Goal: Task Accomplishment & Management: Use online tool/utility

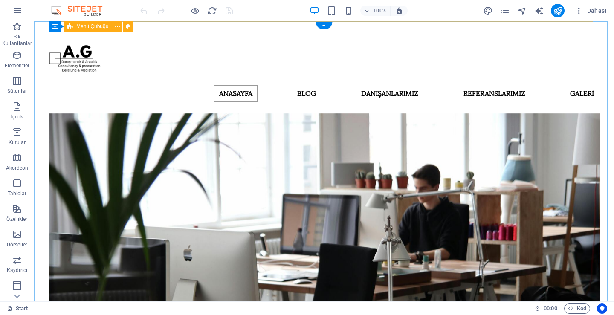
click at [589, 84] on div "ANASAYFA BLOG DANIŞANLARIMIZ REFERANSLARIMIZ GALERİ" at bounding box center [324, 67] width 550 height 92
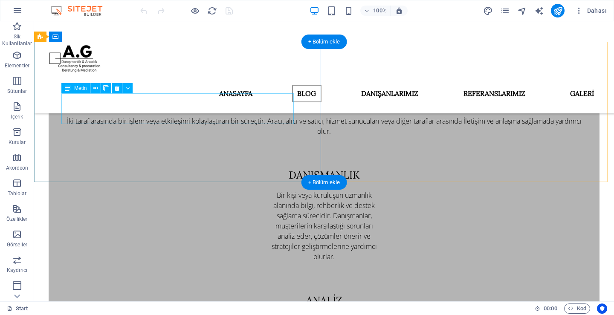
scroll to position [554, 0]
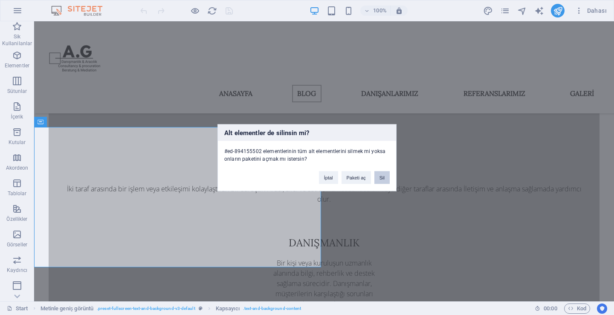
click at [380, 179] on button "Sil" at bounding box center [381, 177] width 15 height 13
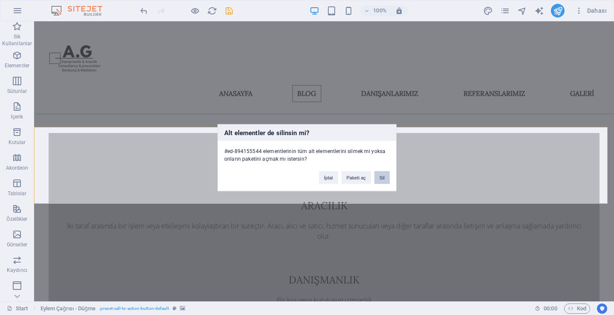
click at [386, 177] on button "Sil" at bounding box center [381, 177] width 15 height 13
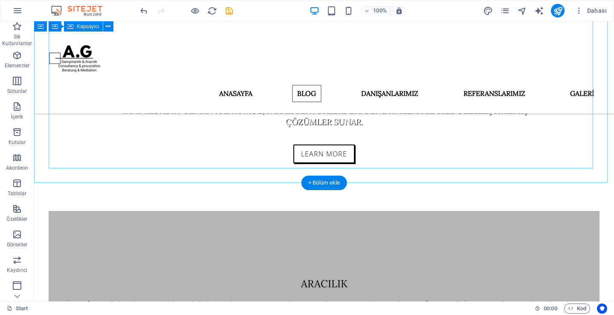
scroll to position [508, 0]
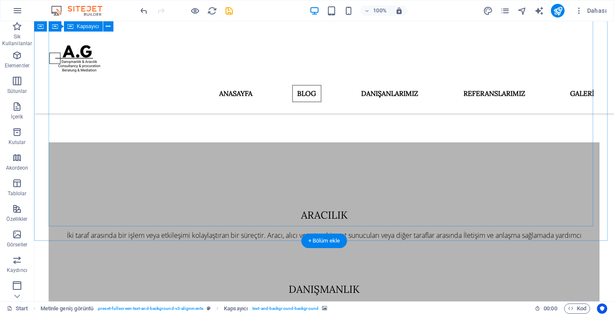
scroll to position [441, 0]
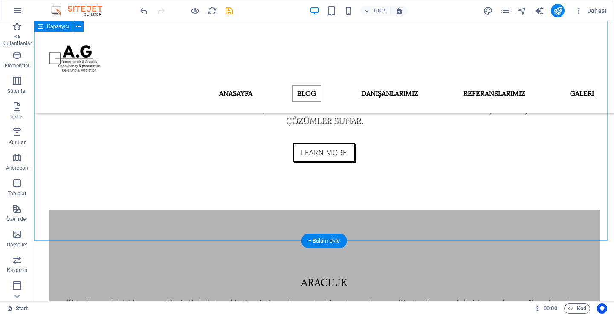
click at [597, 221] on div "ANASAYFA BLOG DANIŞANLARIMIZ REFERANSLARIMIZ GALERİ Danışmanlık & Aracılık Cons…" at bounding box center [323, 120] width 579 height 1079
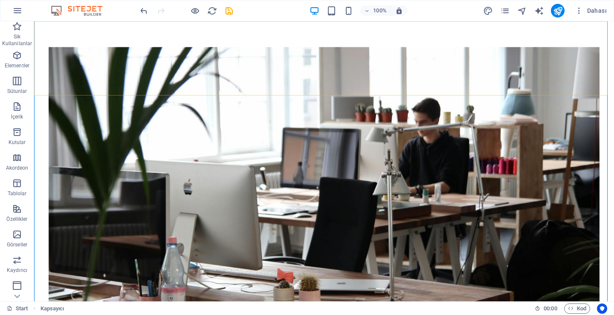
scroll to position [0, 0]
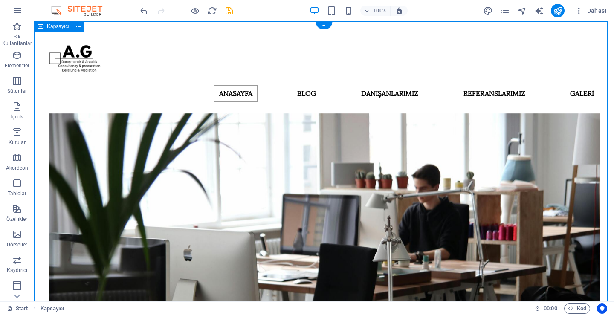
click at [85, 69] on div at bounding box center [324, 58] width 550 height 52
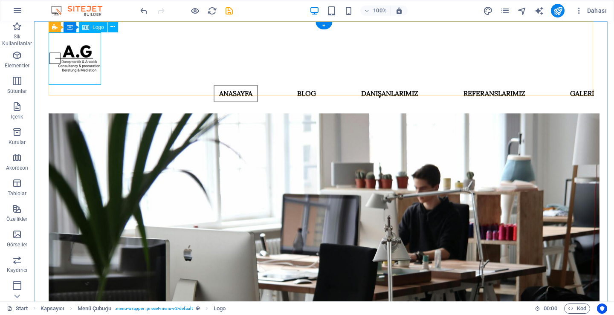
click at [96, 69] on div at bounding box center [324, 58] width 550 height 52
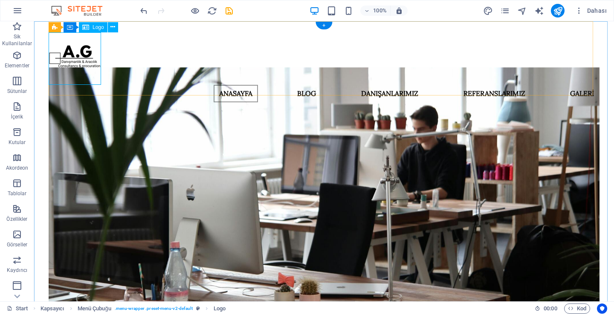
select select "px"
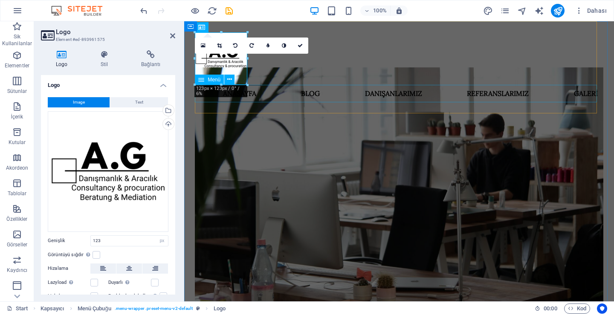
click at [272, 87] on nav "ANASAYFA BLOG DANIŞANLARIMIZ REFERANSLARIMIZ GALERİ" at bounding box center [399, 94] width 408 height 18
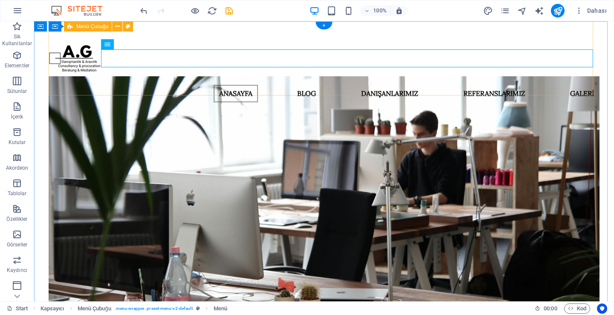
click at [223, 85] on div "ANASAYFA BLOG DANIŞANLARIMIZ REFERANSLARIMIZ GALERİ" at bounding box center [324, 67] width 550 height 92
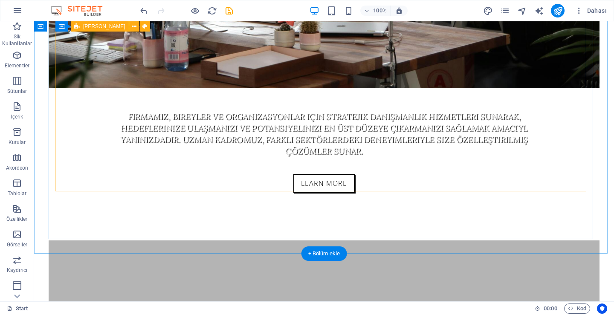
scroll to position [441, 0]
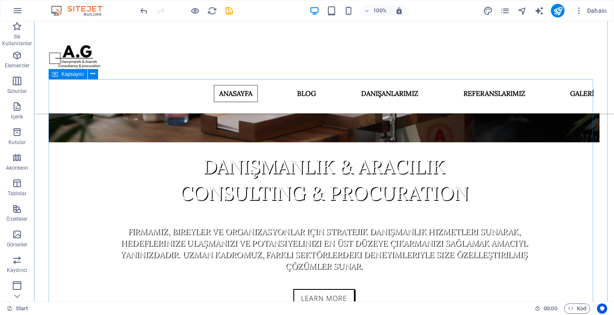
scroll to position [124, 0]
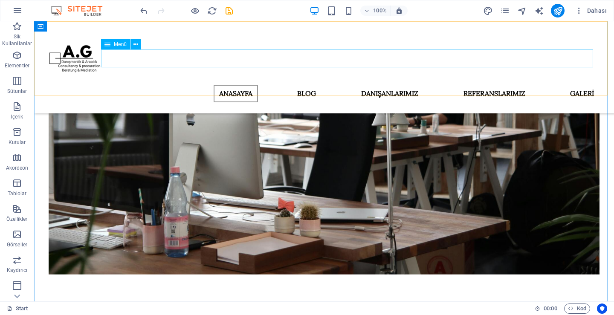
click at [302, 85] on nav "ANASAYFA BLOG DANIŞANLARIMIZ REFERANSLARIMIZ GALERİ" at bounding box center [324, 94] width 550 height 18
click at [152, 54] on div "ANASAYFA BLOG DANIŞANLARIMIZ REFERANSLARIMIZ GALERİ" at bounding box center [323, 67] width 579 height 92
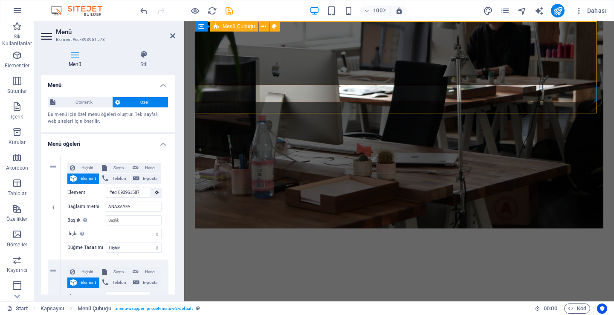
scroll to position [0, 0]
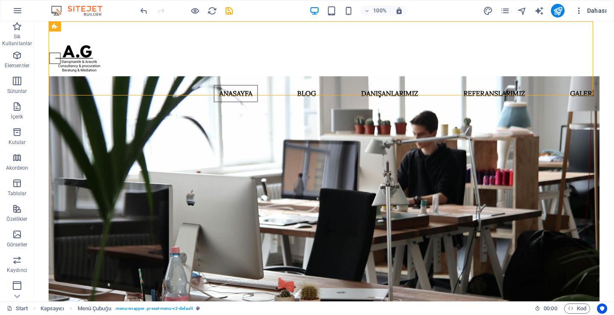
click at [585, 10] on span "Dahası" at bounding box center [590, 10] width 32 height 9
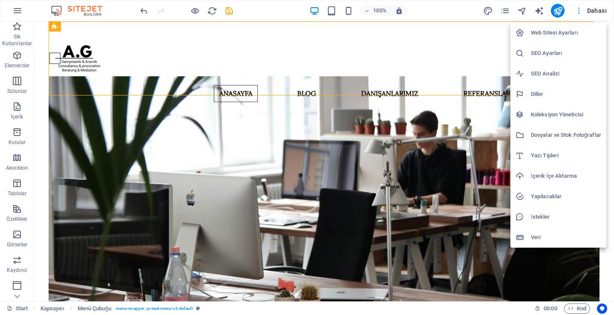
click at [585, 10] on div at bounding box center [307, 157] width 614 height 315
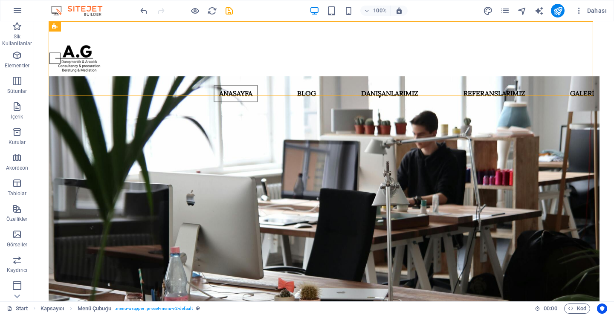
click at [585, 9] on span "Dahası" at bounding box center [590, 10] width 32 height 9
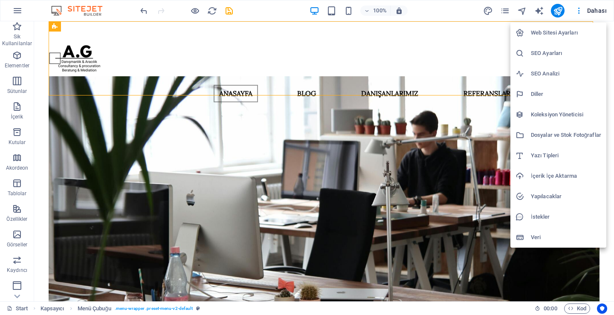
click at [504, 18] on div at bounding box center [307, 157] width 614 height 315
click at [504, 15] on div "Web Sitesi Ayarları SEO Ayarları SEO Analizi Diller Koleksiyon Yöneticisi Dosya…" at bounding box center [307, 160] width 614 height 310
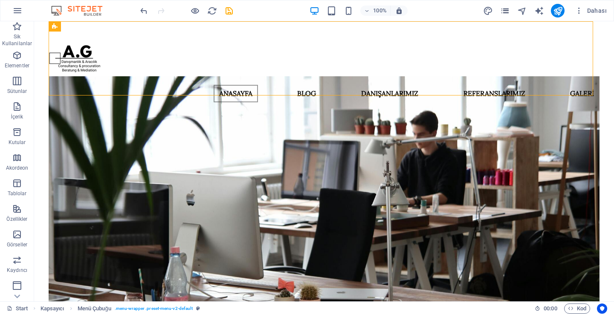
click at [505, 11] on icon "pages" at bounding box center [505, 11] width 10 height 10
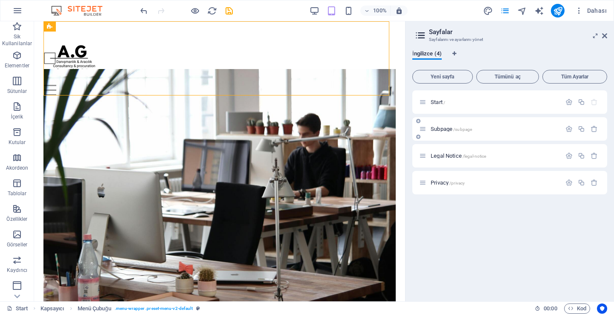
click at [450, 124] on div "Subpage /subpage" at bounding box center [490, 129] width 142 height 10
click at [448, 129] on span "Subpage /subpage" at bounding box center [450, 129] width 41 height 6
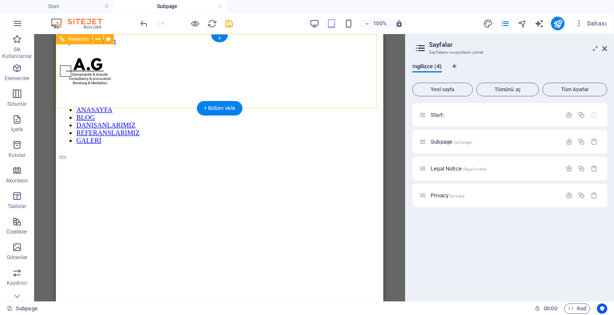
click at [368, 151] on div at bounding box center [219, 155] width 320 height 8
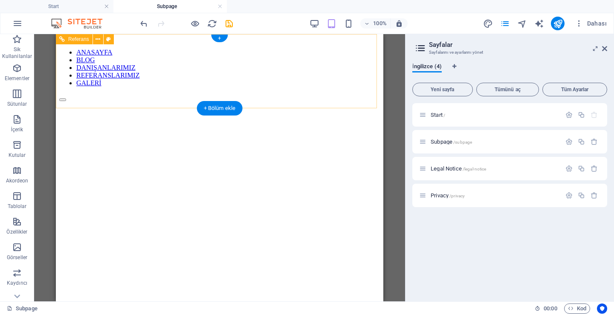
scroll to position [85, 0]
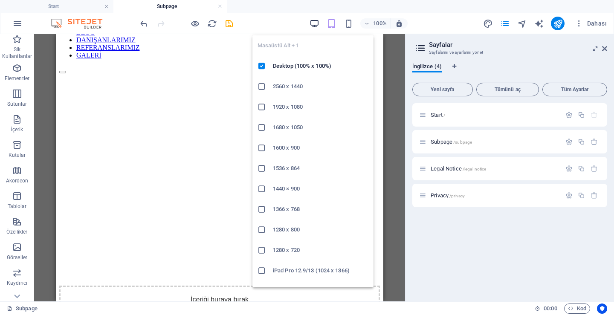
click at [314, 24] on icon "button" at bounding box center [314, 24] width 10 height 10
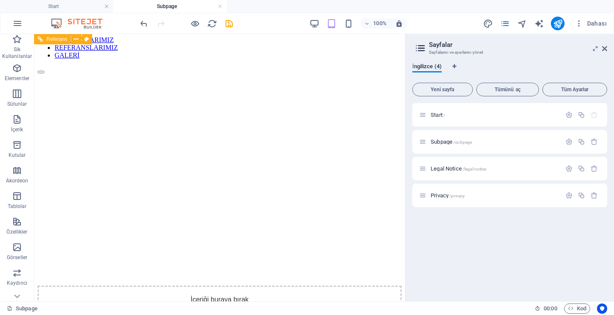
click at [391, 71] on div at bounding box center [219, 70] width 364 height 8
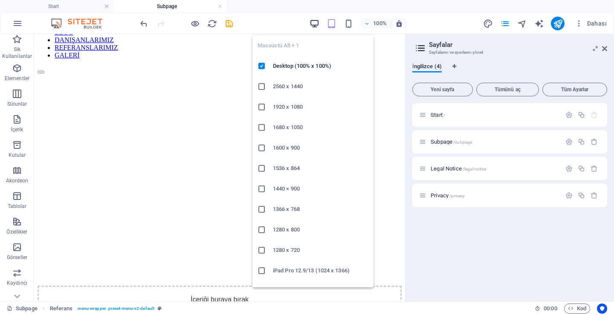
click at [319, 24] on icon "button" at bounding box center [314, 24] width 10 height 10
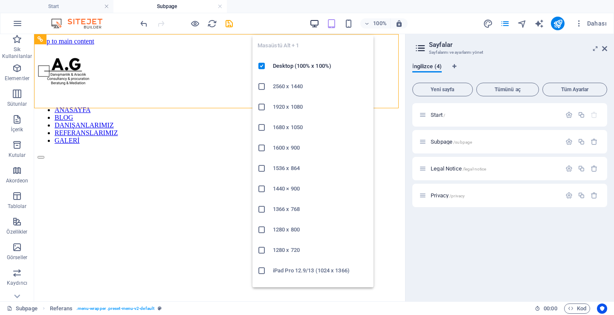
click at [316, 23] on icon "button" at bounding box center [314, 24] width 10 height 10
click at [290, 65] on h6 "Desktop (100% x 100%)" at bounding box center [320, 66] width 95 height 10
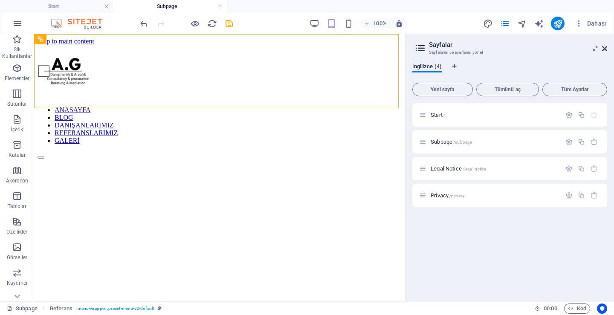
click at [602, 47] on icon at bounding box center [604, 48] width 5 height 7
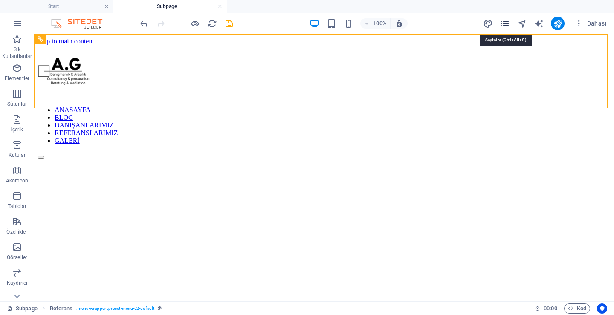
drag, startPoint x: 503, startPoint y: 24, endPoint x: 498, endPoint y: 27, distance: 5.0
click at [502, 24] on icon "pages" at bounding box center [505, 24] width 10 height 10
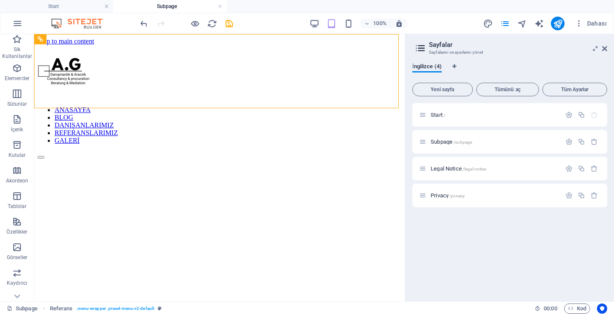
click at [601, 48] on h2 "Sayfalar" at bounding box center [518, 45] width 178 height 8
drag, startPoint x: 461, startPoint y: 134, endPoint x: 455, endPoint y: 144, distance: 11.4
click at [461, 134] on div "Subpage /subpage" at bounding box center [509, 141] width 195 height 23
click at [441, 147] on div "Subpage /subpage" at bounding box center [509, 141] width 195 height 23
click at [434, 143] on span "Subpage /subpage" at bounding box center [450, 141] width 41 height 6
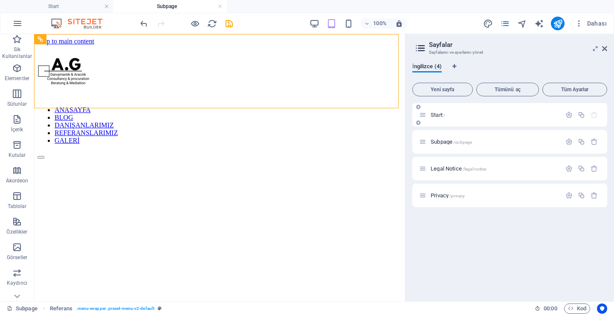
click at [441, 118] on div "Start /" at bounding box center [490, 115] width 142 height 10
click at [421, 113] on icon at bounding box center [422, 114] width 7 height 7
click at [438, 115] on span "Start /" at bounding box center [437, 115] width 14 height 6
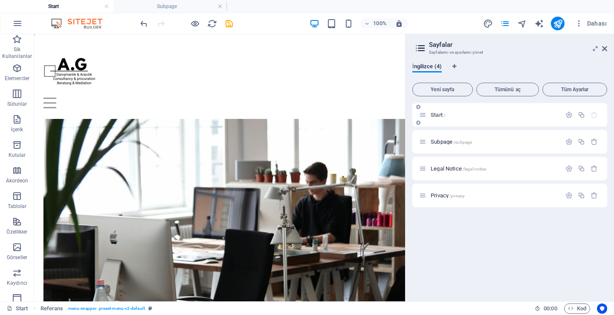
click at [438, 115] on span "Start /" at bounding box center [437, 115] width 14 height 6
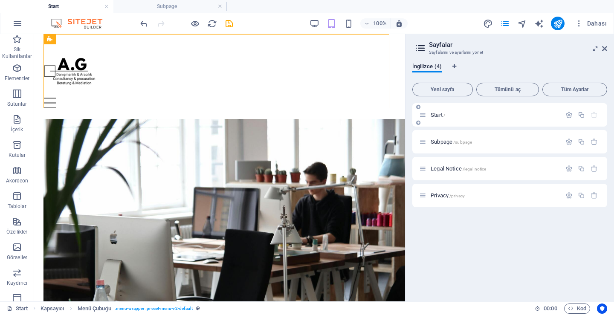
click at [438, 115] on span "Start /" at bounding box center [437, 115] width 14 height 6
click at [440, 143] on span "Subpage /subpage" at bounding box center [450, 141] width 41 height 6
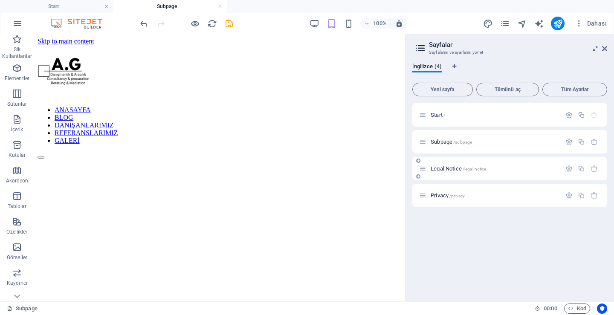
click at [437, 165] on div "Legal Notice /legal-notice" at bounding box center [490, 169] width 142 height 10
click at [437, 169] on span "Legal Notice /legal-notice" at bounding box center [457, 168] width 55 height 6
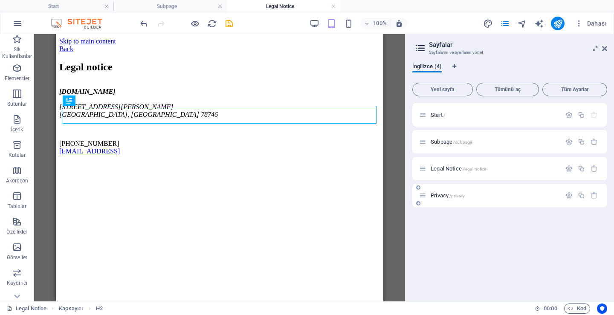
click at [446, 191] on div "Privacy /privacy" at bounding box center [490, 195] width 142 height 10
click at [442, 196] on span "Privacy /privacy" at bounding box center [447, 195] width 34 height 6
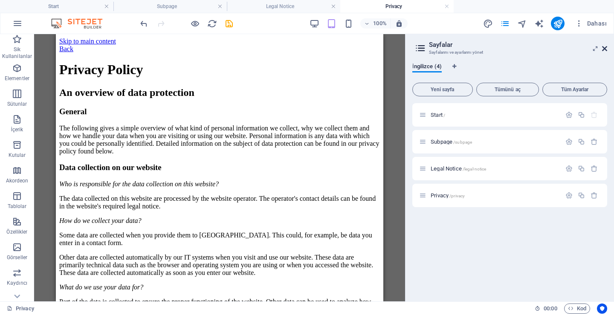
click at [603, 47] on icon at bounding box center [604, 48] width 5 height 7
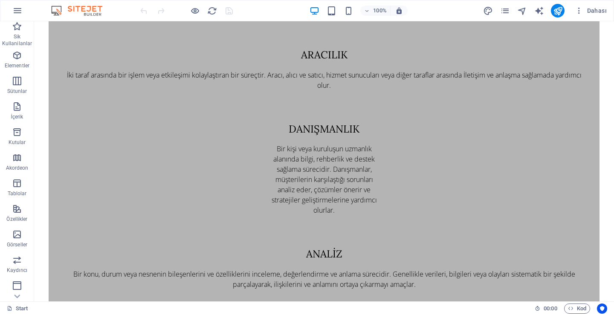
scroll to position [725, 0]
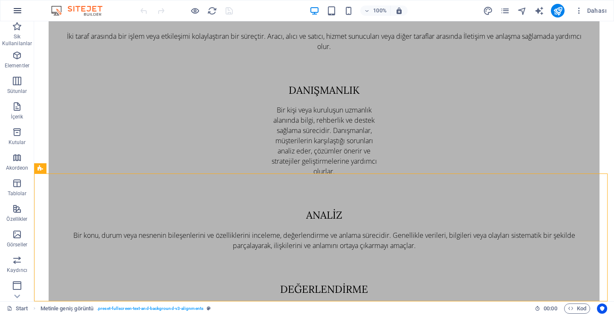
click at [23, 12] on button "button" at bounding box center [17, 10] width 20 height 20
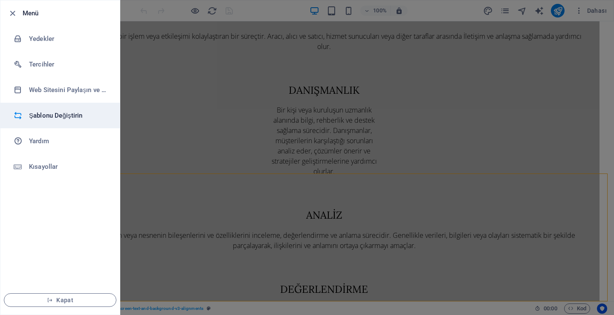
click at [69, 114] on h6 "Şablonu Değiştirin" at bounding box center [68, 115] width 79 height 10
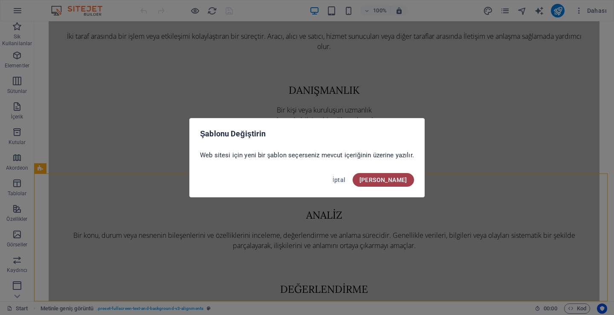
click at [388, 181] on span "Onayla" at bounding box center [383, 179] width 48 height 7
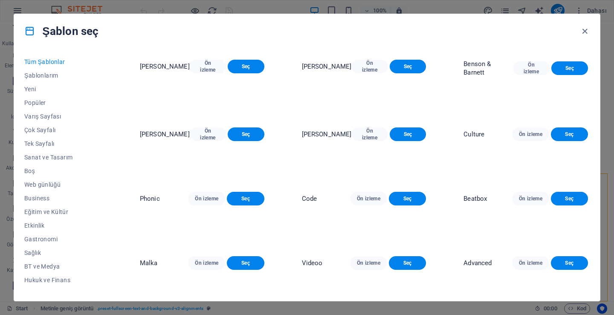
scroll to position [2897, 0]
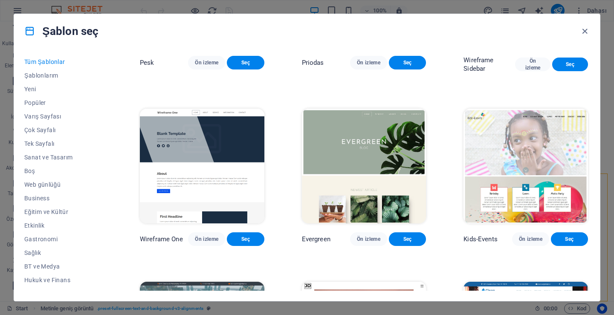
click at [211, 208] on img at bounding box center [202, 166] width 124 height 115
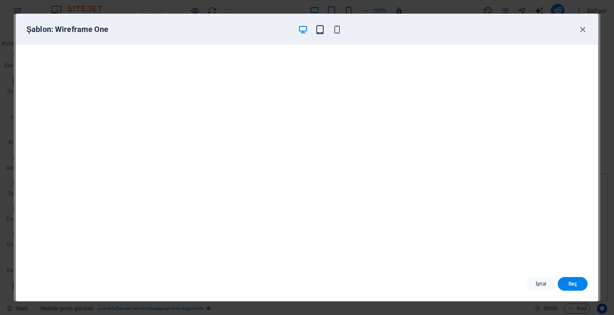
click at [317, 25] on icon "button" at bounding box center [320, 30] width 10 height 10
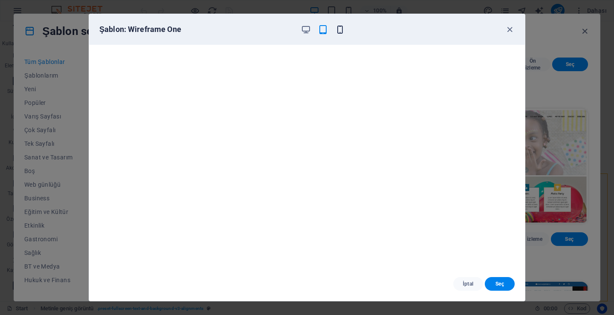
click at [341, 26] on icon "button" at bounding box center [340, 30] width 10 height 10
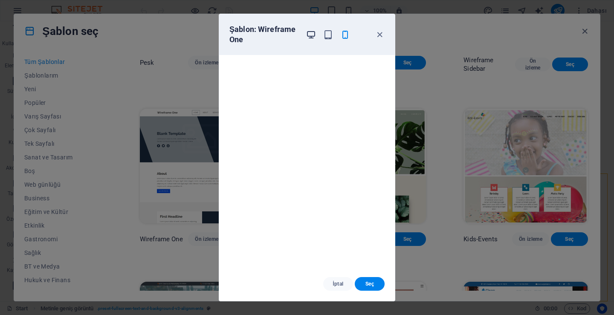
click at [311, 32] on icon "button" at bounding box center [311, 35] width 10 height 10
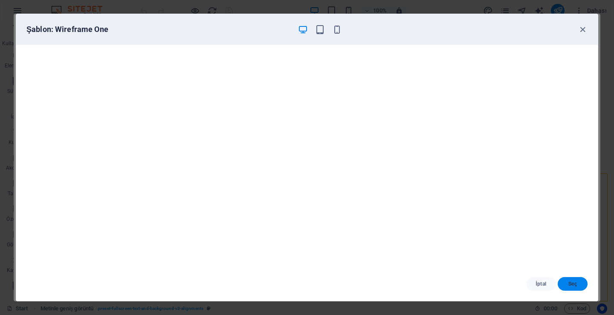
click at [573, 285] on button "Seç" at bounding box center [572, 284] width 30 height 14
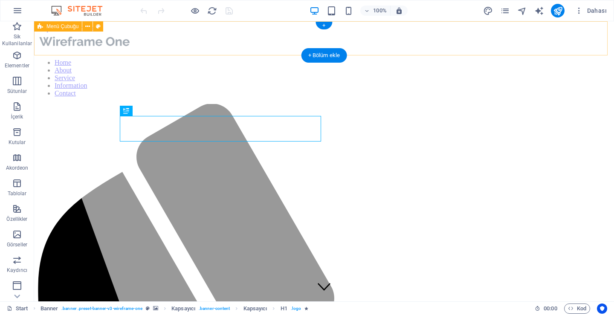
drag, startPoint x: 571, startPoint y: 42, endPoint x: 537, endPoint y: 27, distance: 37.6
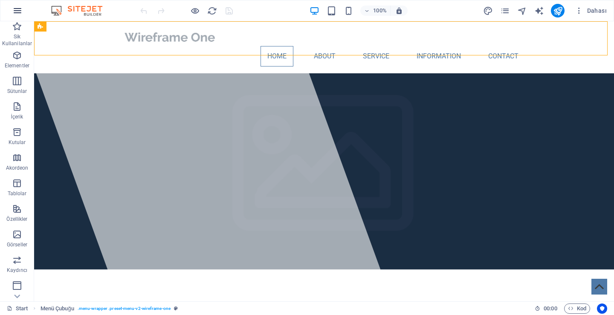
click at [12, 11] on icon "button" at bounding box center [17, 11] width 10 height 10
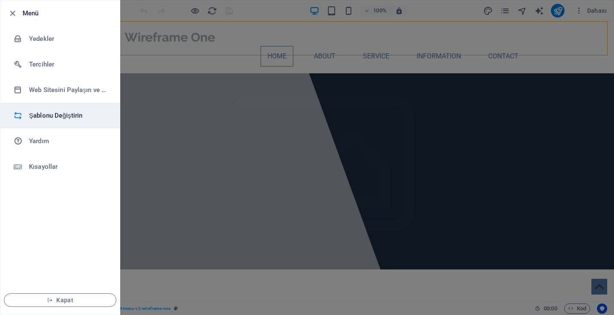
click at [68, 112] on h6 "Şablonu Değiştirin" at bounding box center [68, 115] width 79 height 10
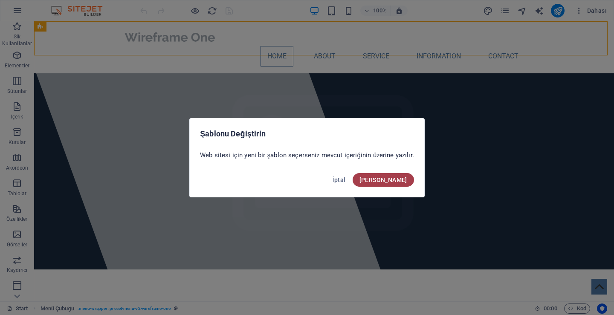
click at [394, 176] on span "Onayla" at bounding box center [383, 179] width 48 height 7
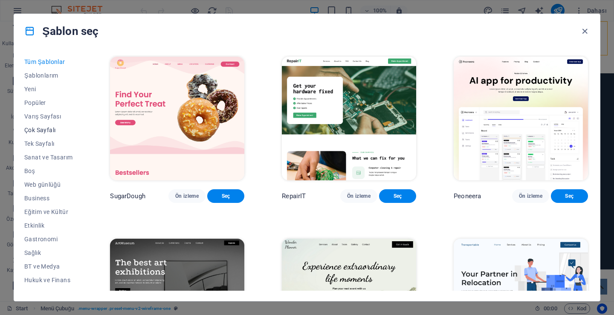
click at [52, 131] on span "Çok Sayfalı" at bounding box center [48, 130] width 48 height 7
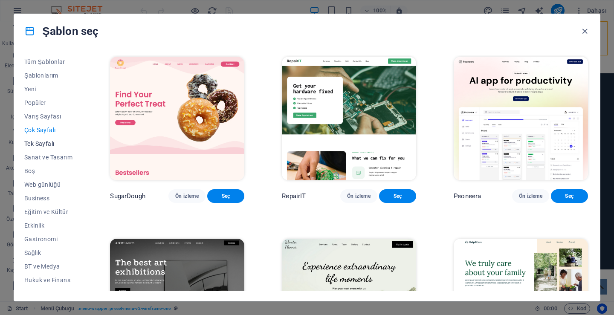
click at [40, 141] on span "Tek Sayfalı" at bounding box center [48, 143] width 48 height 7
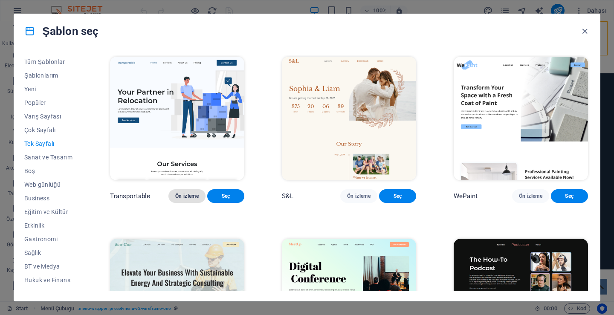
click at [194, 193] on span "Ön izleme" at bounding box center [186, 196] width 23 height 7
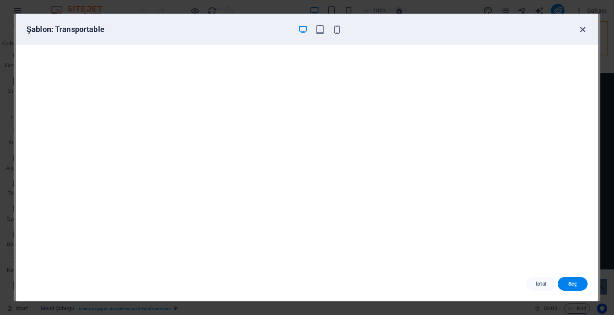
click at [582, 28] on icon "button" at bounding box center [582, 30] width 10 height 10
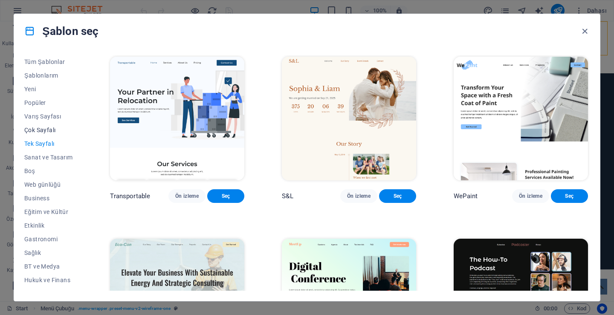
click at [52, 126] on button "Çok Sayfalı" at bounding box center [48, 130] width 48 height 14
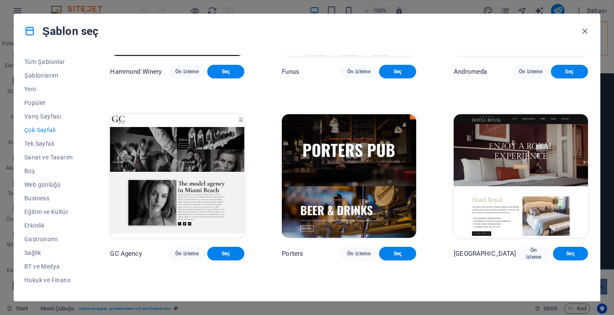
scroll to position [3230, 0]
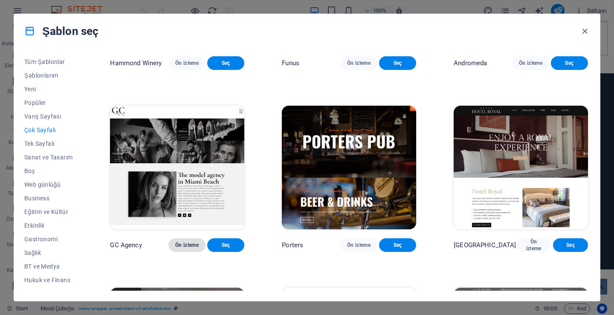
click at [199, 242] on span "Ön izleme" at bounding box center [186, 245] width 23 height 7
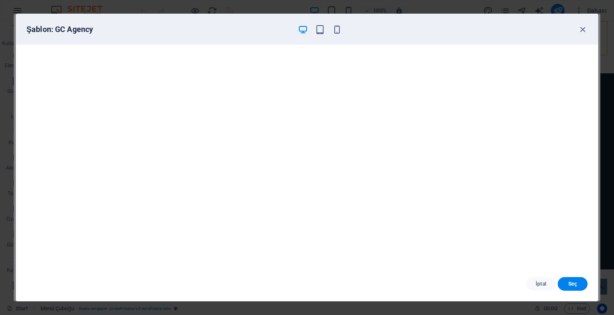
click at [587, 31] on div "Şablon: GC Agency" at bounding box center [306, 29] width 581 height 31
click at [585, 31] on icon "button" at bounding box center [582, 30] width 10 height 10
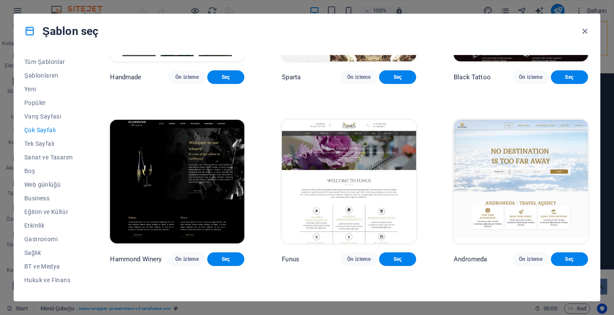
scroll to position [2974, 0]
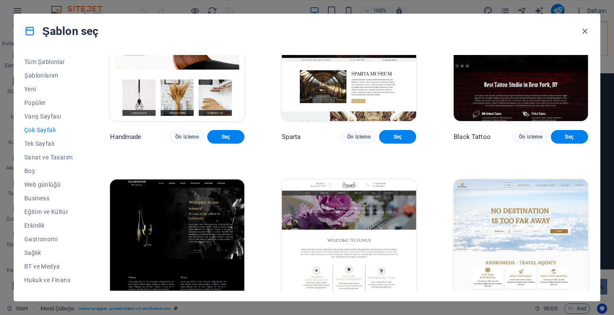
click at [360, 314] on span "Ön izleme" at bounding box center [358, 318] width 23 height 7
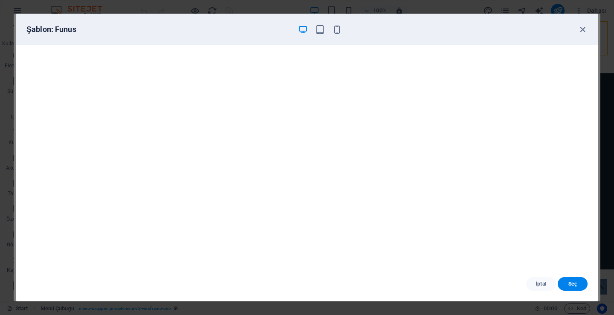
scroll to position [0, 0]
click at [572, 281] on span "Seç" at bounding box center [572, 283] width 16 height 7
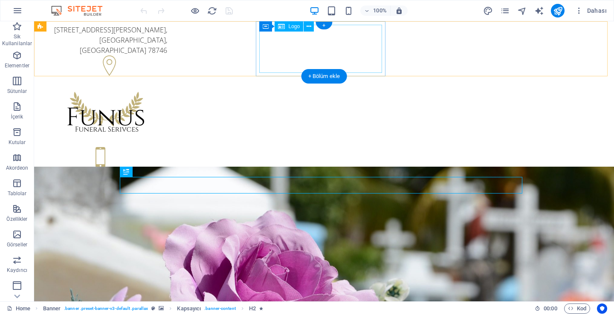
click at [167, 89] on div at bounding box center [105, 113] width 123 height 48
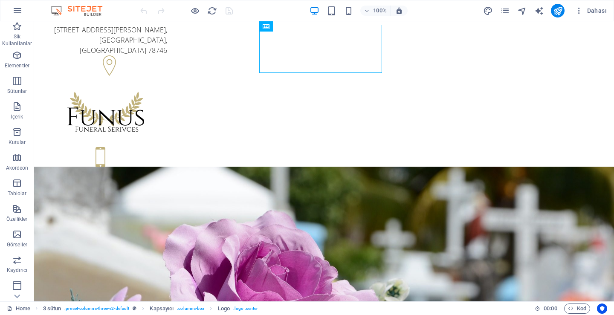
drag, startPoint x: 288, startPoint y: 21, endPoint x: 254, endPoint y: 0, distance: 40.0
click at [288, 21] on header "100% Dahası" at bounding box center [307, 10] width 614 height 21
click at [540, 9] on icon "text_generator" at bounding box center [539, 11] width 10 height 10
select select "English"
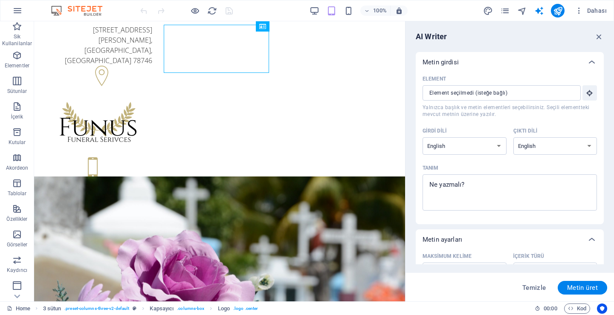
click at [506, 84] on div "Element" at bounding box center [507, 78] width 171 height 13
click at [506, 85] on input "Element ​ Yalnızca başlık ve metin elementleri seçebilirsiniz. Seçili elementte…" at bounding box center [498, 92] width 152 height 15
click at [511, 95] on input "Element ​ Yalnızca başlık ve metin elementleri seçebilirsiniz. Seçili elementte…" at bounding box center [498, 92] width 152 height 15
click at [582, 90] on button "Element ​ Yalnızca başlık ve metin elementleri seçebilirsiniz. Seçili elementte…" at bounding box center [589, 92] width 14 height 15
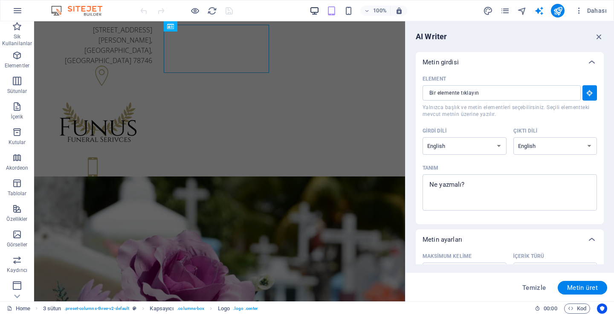
click at [309, 10] on span "button" at bounding box center [314, 11] width 10 height 10
click at [599, 40] on icon "button" at bounding box center [598, 36] width 9 height 9
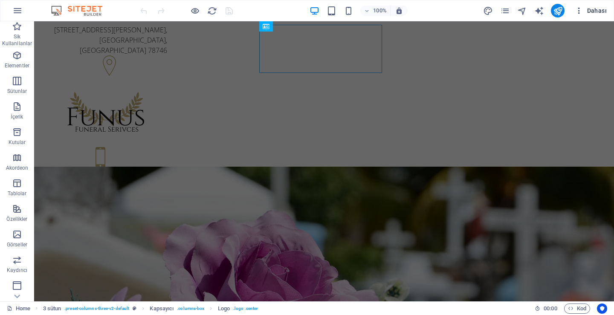
click at [585, 9] on span "Dahası" at bounding box center [590, 10] width 32 height 9
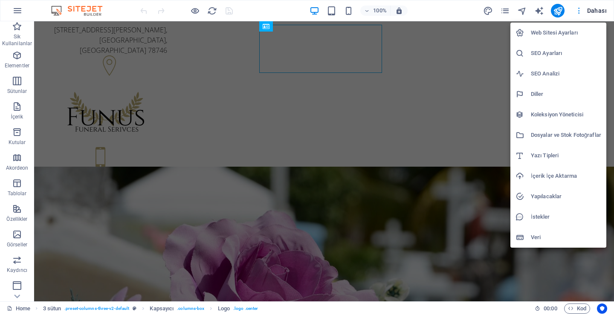
click at [585, 9] on div at bounding box center [307, 157] width 614 height 315
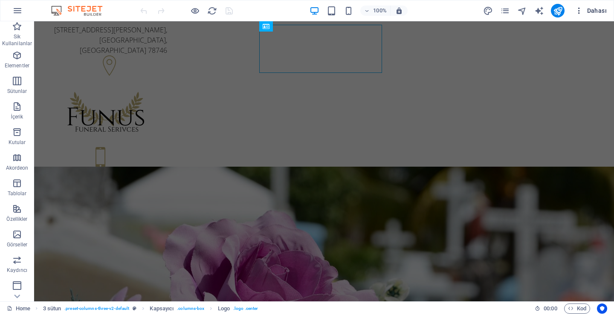
click at [577, 8] on icon "button" at bounding box center [578, 10] width 9 height 9
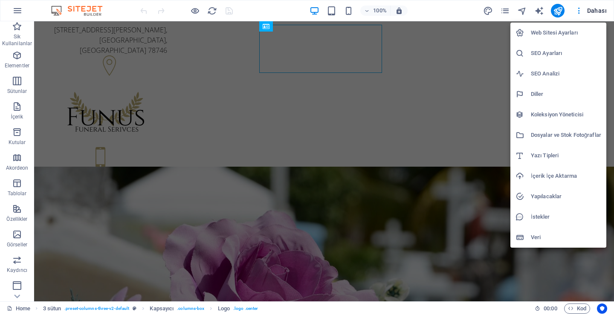
click at [597, 8] on div at bounding box center [307, 157] width 614 height 315
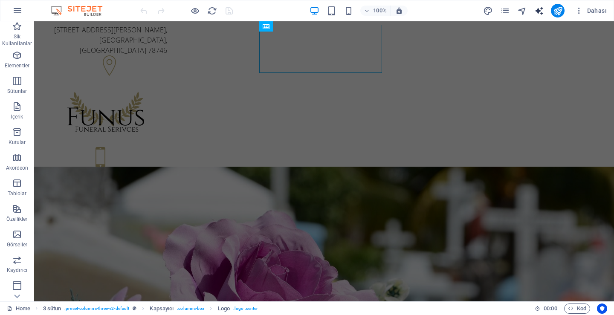
click at [536, 10] on icon "text_generator" at bounding box center [539, 11] width 10 height 10
select select "English"
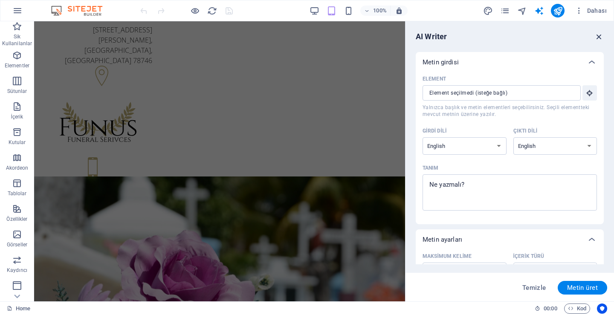
click at [594, 35] on icon "button" at bounding box center [598, 36] width 9 height 9
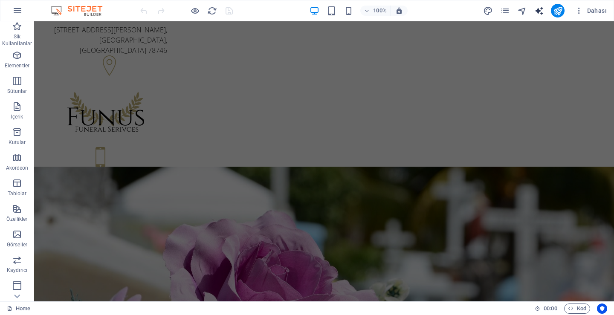
click at [540, 15] on icon "text_generator" at bounding box center [539, 11] width 10 height 10
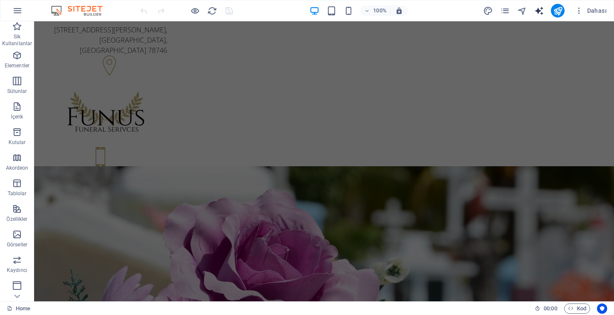
select select "English"
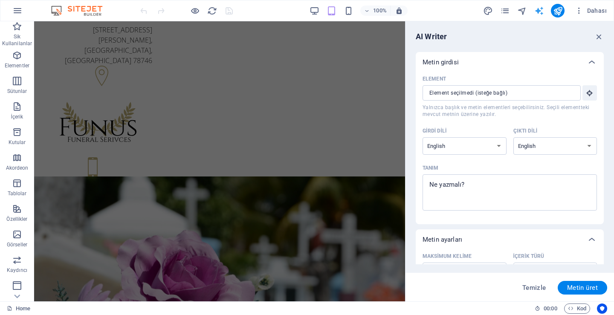
click at [539, 12] on icon "text_generator" at bounding box center [539, 11] width 10 height 10
click at [595, 34] on div "AI Writer" at bounding box center [509, 37] width 188 height 10
click at [594, 34] on icon "button" at bounding box center [598, 36] width 9 height 9
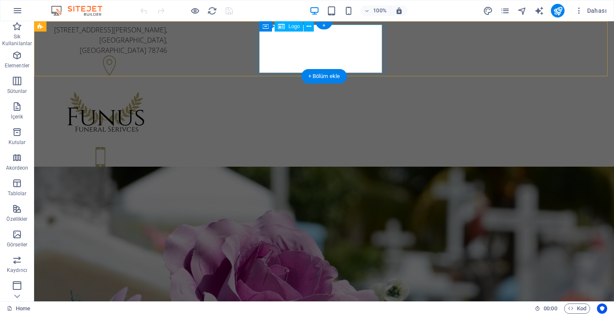
click at [167, 89] on div at bounding box center [105, 113] width 123 height 48
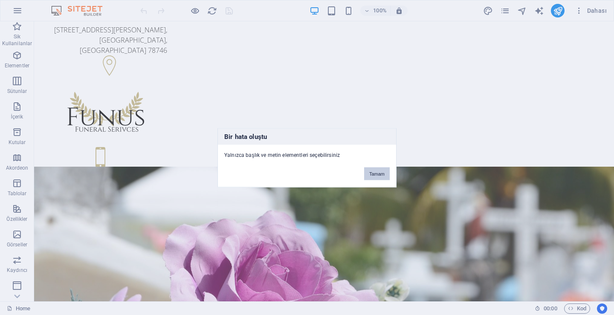
click at [366, 177] on button "Tamam" at bounding box center [377, 173] width 26 height 13
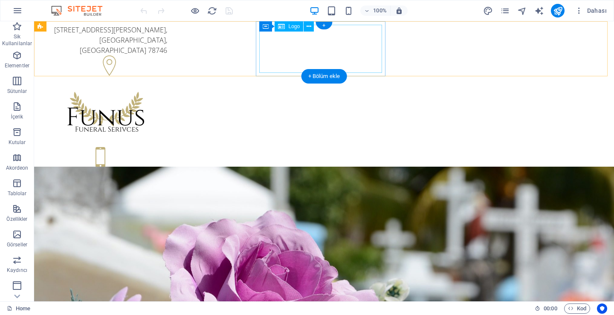
click at [167, 89] on div at bounding box center [105, 113] width 123 height 48
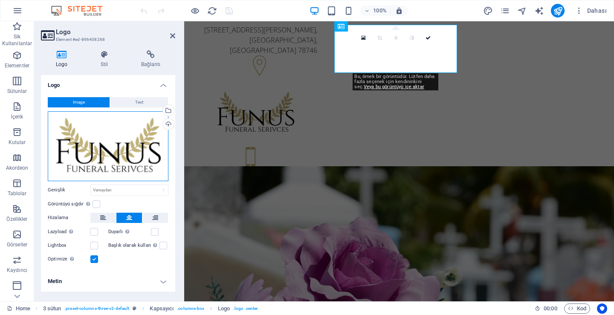
click at [127, 169] on div "Dosyaları buraya sürükleyin, dosyaları seçmek için tıklayın veya Dosyalardan ya…" at bounding box center [108, 146] width 121 height 70
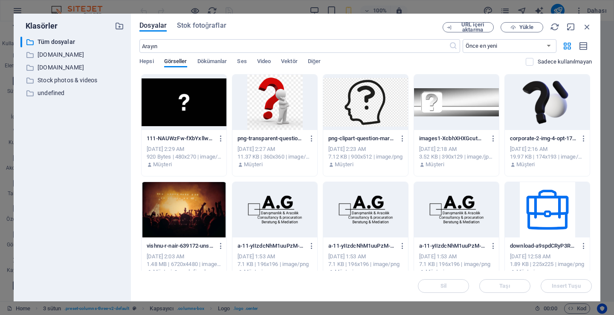
click at [274, 223] on div at bounding box center [274, 209] width 85 height 55
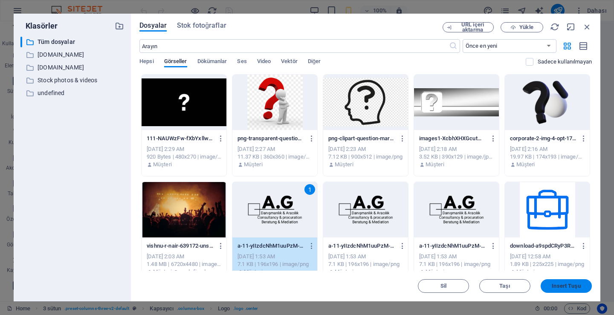
click at [565, 284] on span "Insert Tuşu" at bounding box center [565, 285] width 29 height 5
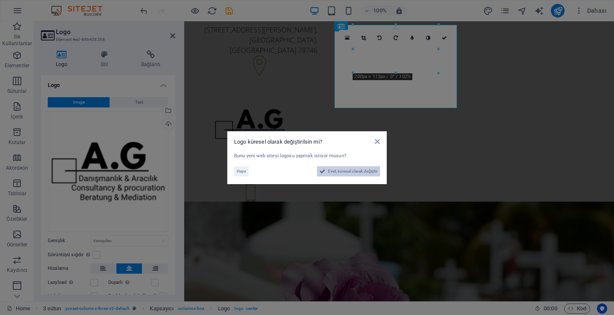
click at [351, 172] on span "Evet, küresel olarak değiştir" at bounding box center [352, 171] width 49 height 10
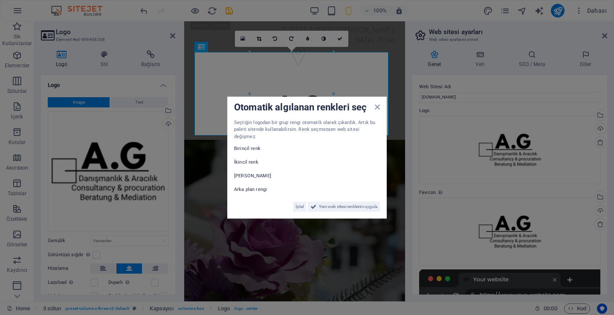
click at [239, 147] on label "Birincil renk" at bounding box center [259, 149] width 51 height 10
click at [320, 203] on span "Yeni web sitesi renklerini uygula" at bounding box center [348, 207] width 58 height 10
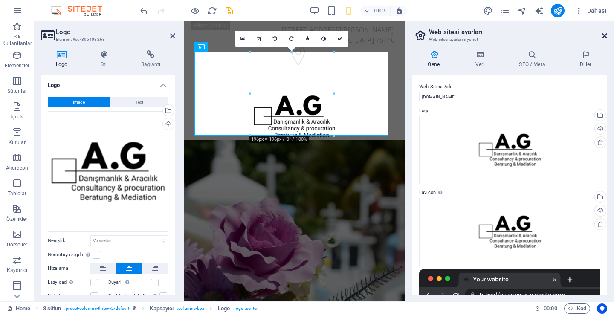
click at [605, 37] on icon at bounding box center [604, 35] width 5 height 7
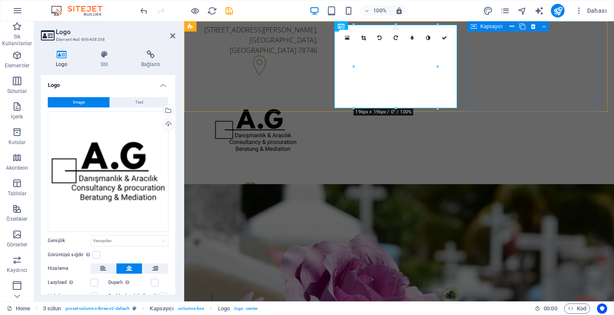
click at [320, 179] on div "[PHONE_NUMBER] [PHONE_NUMBER]" at bounding box center [256, 204] width 130 height 50
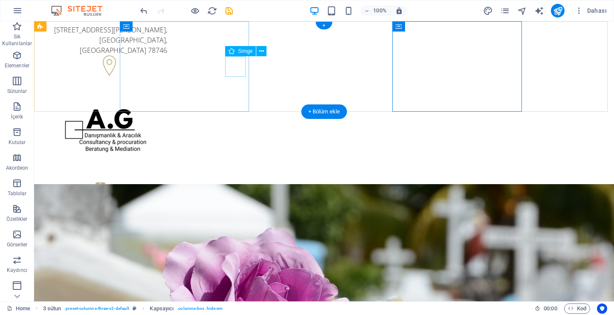
click at [167, 63] on figure at bounding box center [105, 66] width 123 height 23
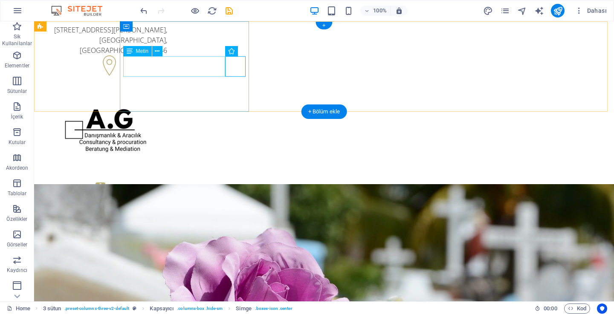
click at [167, 55] on div "[STREET_ADDRESS][PERSON_NAME]" at bounding box center [105, 40] width 123 height 31
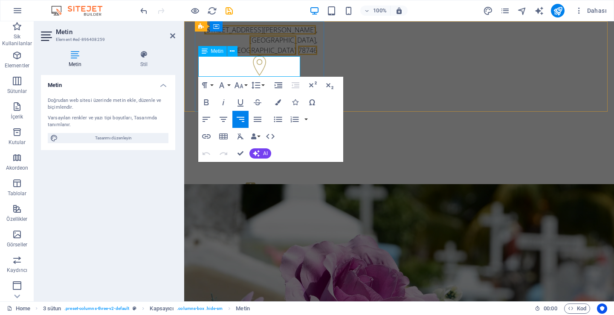
click at [298, 55] on span "78746" at bounding box center [307, 50] width 19 height 9
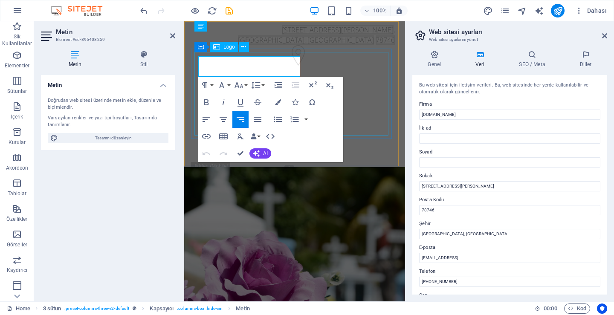
click at [281, 75] on div at bounding box center [294, 117] width 200 height 84
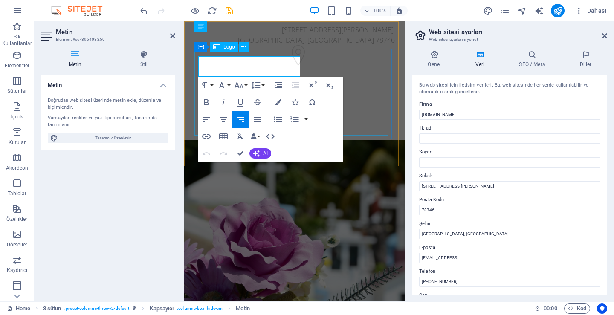
click at [281, 75] on div at bounding box center [294, 117] width 200 height 84
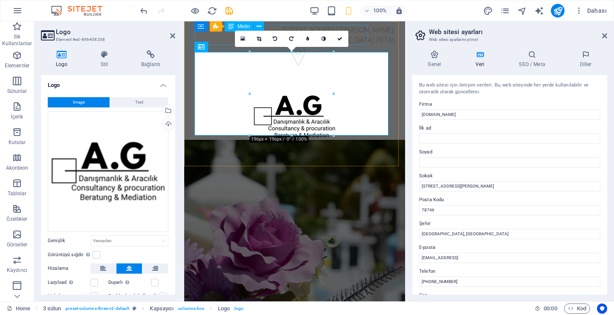
click at [213, 32] on div "Kapsayıcı 3 sütun Metin" at bounding box center [231, 26] width 75 height 11
click at [226, 188] on div "[PHONE_NUMBER] [PHONE_NUMBER]" at bounding box center [294, 198] width 200 height 20
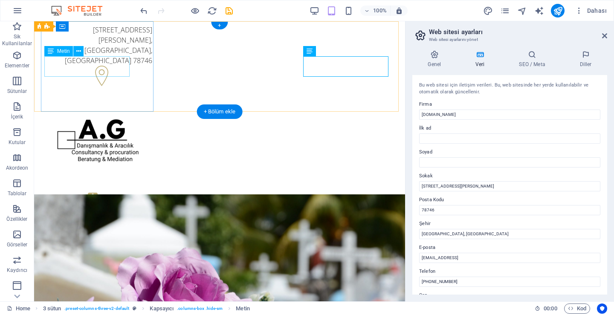
click at [122, 66] on div "[STREET_ADDRESS][PERSON_NAME]" at bounding box center [98, 45] width 108 height 41
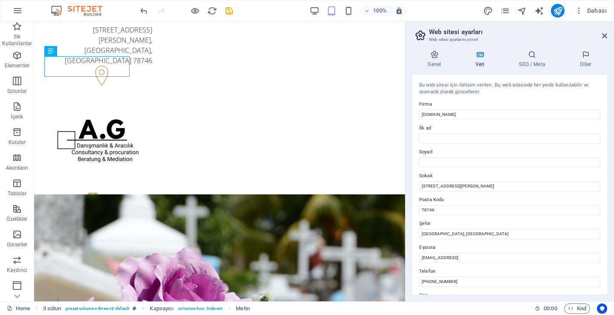
click at [600, 35] on h2 "Web sitesi ayarları" at bounding box center [518, 32] width 178 height 8
click at [607, 34] on aside "Web sitesi ayarları Web sitesi ayarlarını yönet Genel Veri SEO / Meta [PERSON_N…" at bounding box center [509, 161] width 209 height 280
click at [606, 36] on icon at bounding box center [604, 35] width 5 height 7
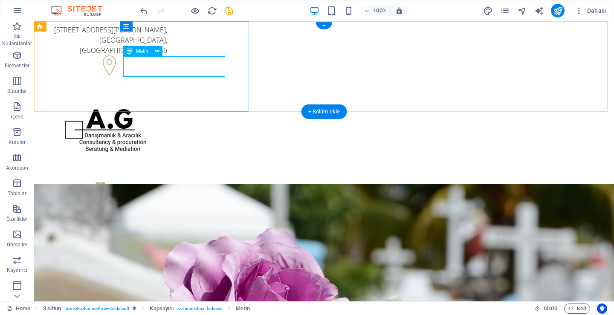
click at [167, 55] on div "[STREET_ADDRESS][PERSON_NAME]" at bounding box center [105, 40] width 123 height 31
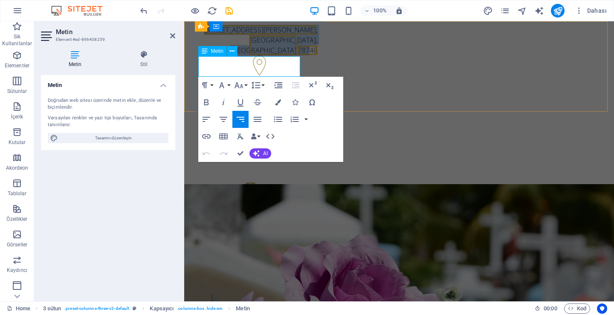
drag, startPoint x: 222, startPoint y: 60, endPoint x: 294, endPoint y: 76, distance: 72.9
click at [294, 55] on div "[STREET_ADDRESS][PERSON_NAME]" at bounding box center [255, 40] width 123 height 31
click at [236, 35] on span "[STREET_ADDRESS][PERSON_NAME]" at bounding box center [260, 29] width 112 height 9
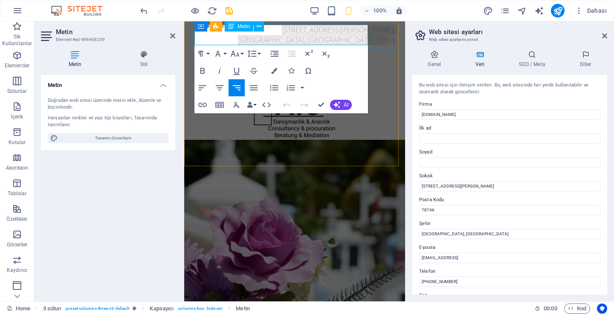
click at [337, 38] on span "[GEOGRAPHIC_DATA], [GEOGRAPHIC_DATA]" at bounding box center [306, 39] width 136 height 9
click at [602, 36] on icon at bounding box center [604, 35] width 5 height 7
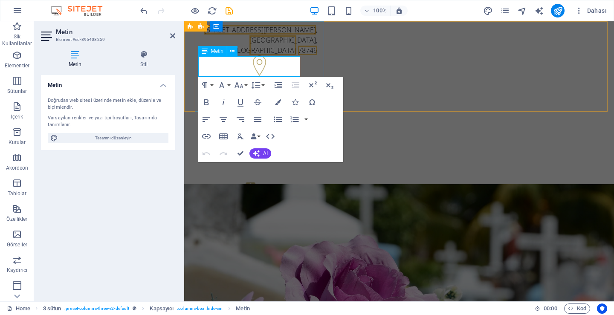
drag, startPoint x: 238, startPoint y: 62, endPoint x: 419, endPoint y: 84, distance: 182.4
click at [238, 35] on span "[STREET_ADDRESS][PERSON_NAME]" at bounding box center [260, 29] width 112 height 9
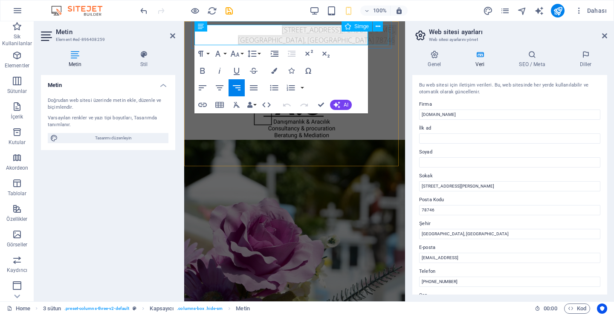
drag, startPoint x: 290, startPoint y: 31, endPoint x: 372, endPoint y: 43, distance: 83.1
click at [372, 43] on div "[STREET_ADDRESS][PERSON_NAME]" at bounding box center [294, 46] width 207 height 50
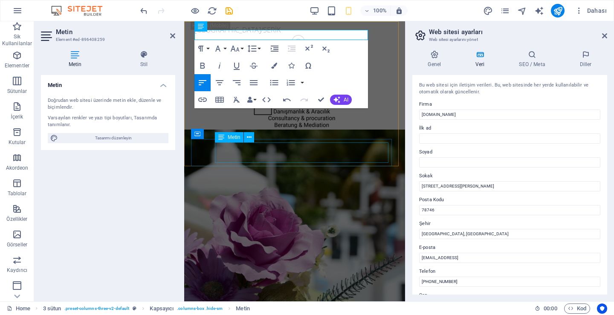
click at [389, 152] on div "[PHONE_NUMBER] [PHONE_NUMBER]" at bounding box center [294, 177] width 207 height 50
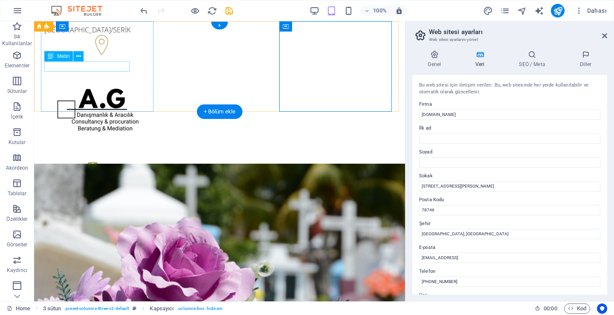
click at [77, 35] on div "[GEOGRAPHIC_DATA]/SERİK" at bounding box center [98, 30] width 108 height 10
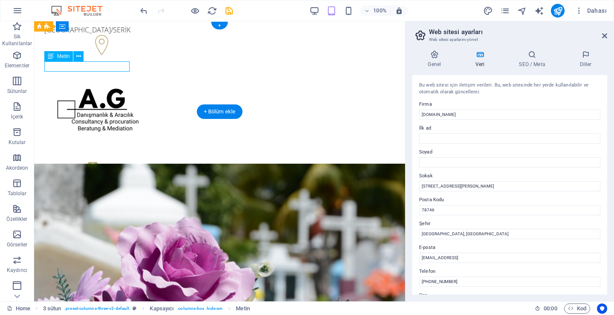
click at [109, 35] on div "[GEOGRAPHIC_DATA]/SERİK" at bounding box center [98, 30] width 108 height 10
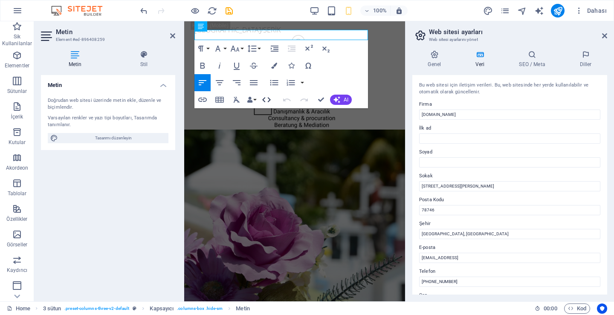
click at [268, 99] on icon "button" at bounding box center [266, 100] width 10 height 10
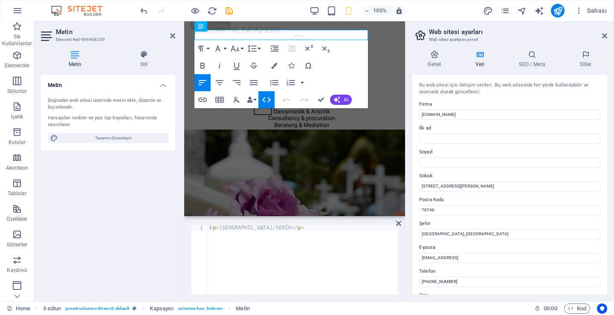
click at [268, 99] on icon "button" at bounding box center [266, 100] width 10 height 10
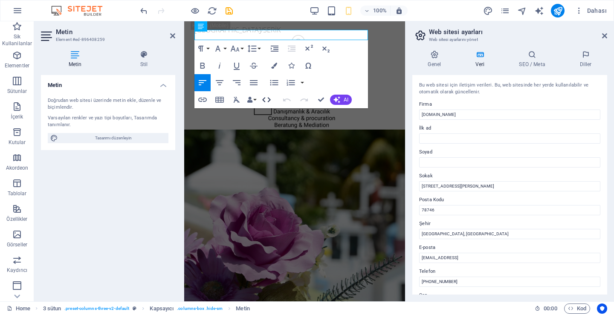
click at [268, 99] on icon "button" at bounding box center [266, 100] width 10 height 10
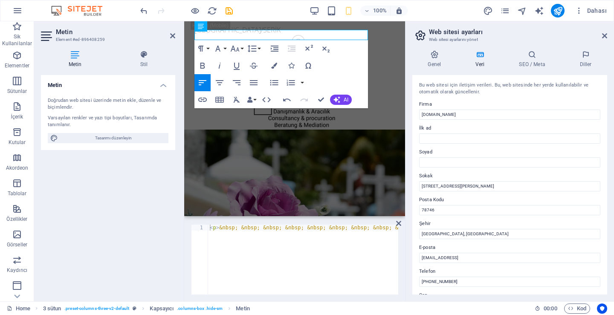
type textarea "<p>&nbsp; &nbsp; &nbsp; &nbsp; &nbsp; &nbsp; &nbsp; &nbsp; &nbsp; &nbsp; &nbsp;…"
click at [350, 232] on div "< p > &nbsp; &nbsp; &nbsp; &nbsp; &nbsp; &nbsp; &nbsp; &nbsp; &nbsp; &nbsp; &nb…" at bounding box center [600, 265] width 784 height 80
click at [397, 222] on icon at bounding box center [398, 223] width 5 height 7
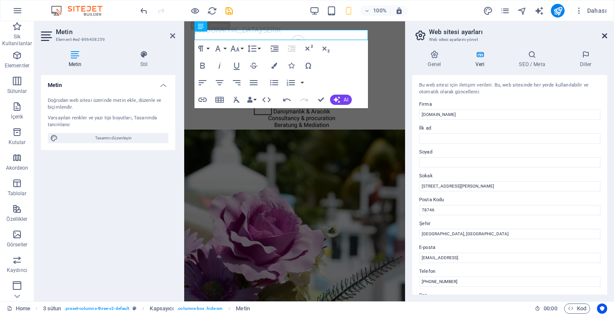
click at [605, 37] on icon at bounding box center [604, 35] width 5 height 7
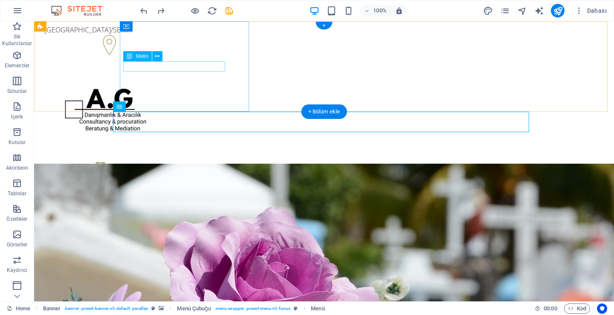
click at [164, 35] on div "[GEOGRAPHIC_DATA]/SERİK" at bounding box center [105, 30] width 123 height 10
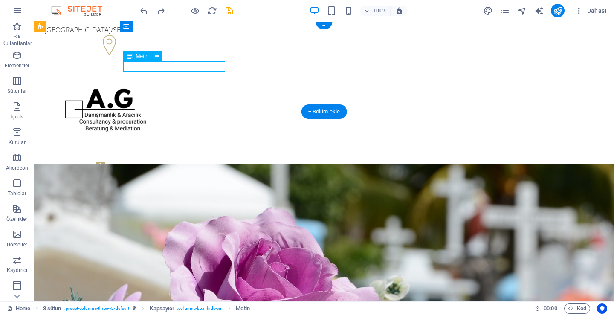
click at [164, 35] on div "[GEOGRAPHIC_DATA]/SERİK" at bounding box center [105, 30] width 123 height 10
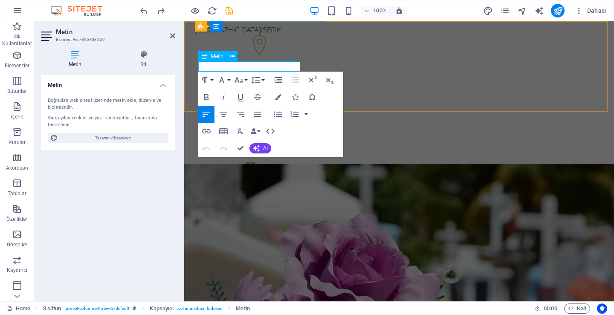
click at [200, 35] on p "[GEOGRAPHIC_DATA]/SERİK" at bounding box center [255, 30] width 123 height 10
click at [198, 35] on p "[GEOGRAPHIC_DATA]/SERİK" at bounding box center [255, 30] width 123 height 10
click at [199, 35] on p "[GEOGRAPHIC_DATA]/SERİK" at bounding box center [255, 30] width 123 height 10
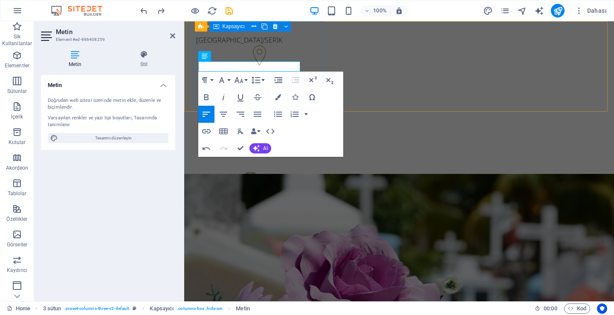
click at [307, 41] on div "[GEOGRAPHIC_DATA]/SERİK" at bounding box center [256, 46] width 130 height 50
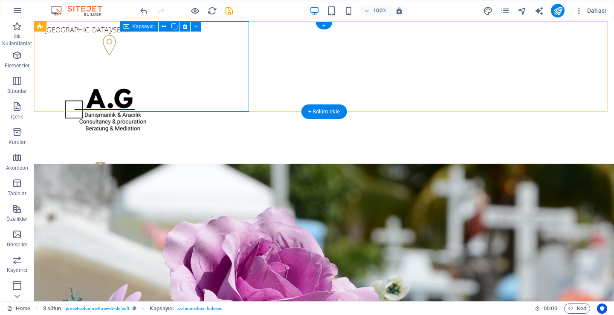
click at [167, 35] on div "[GEOGRAPHIC_DATA]/SERİK" at bounding box center [105, 30] width 123 height 10
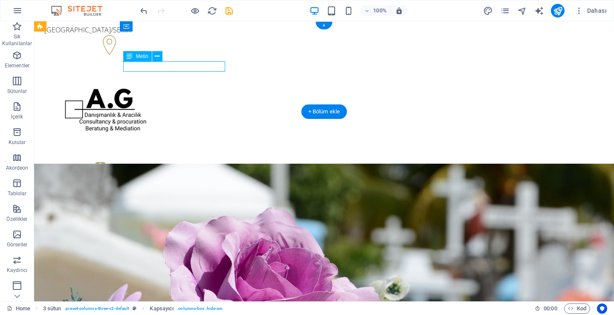
click at [167, 35] on div "[GEOGRAPHIC_DATA]/SERİK" at bounding box center [105, 30] width 123 height 10
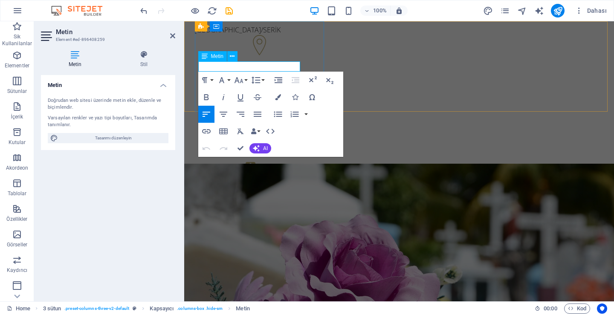
click at [256, 35] on p "[GEOGRAPHIC_DATA]/SERİK" at bounding box center [255, 30] width 123 height 10
click at [320, 65] on div at bounding box center [256, 110] width 130 height 90
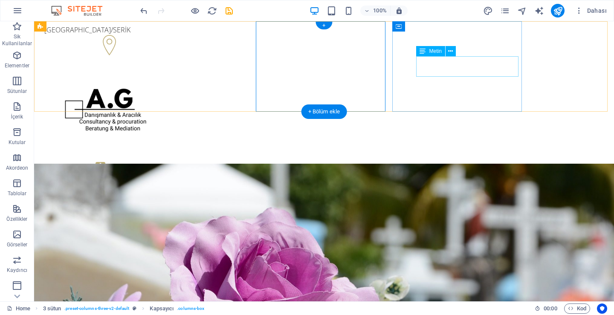
click at [167, 185] on div "[PHONE_NUMBER] [PHONE_NUMBER]" at bounding box center [105, 195] width 123 height 20
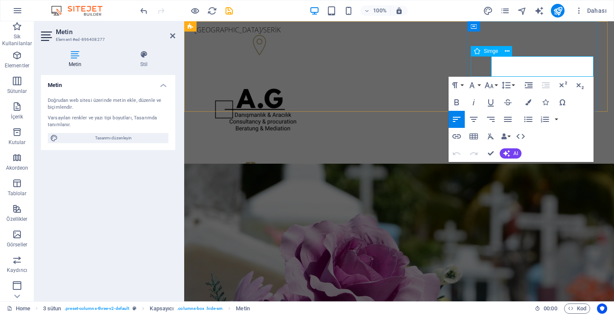
drag, startPoint x: 543, startPoint y: 69, endPoint x: 477, endPoint y: 60, distance: 66.6
click at [320, 158] on div "[PHONE_NUMBER] [PHONE_NUMBER]" at bounding box center [256, 183] width 130 height 50
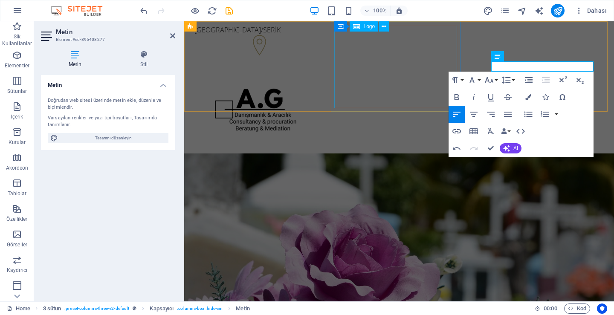
click at [317, 68] on div at bounding box center [255, 110] width 123 height 84
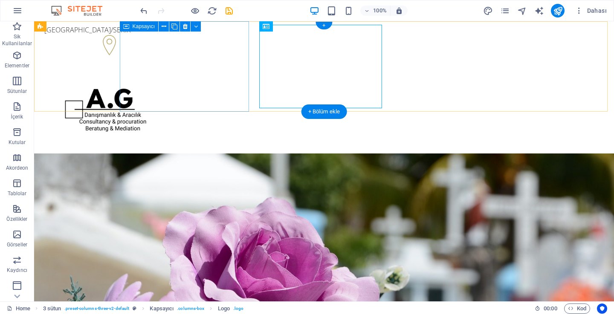
click at [170, 61] on div "[GEOGRAPHIC_DATA]/SERİK" at bounding box center [106, 41] width 130 height 40
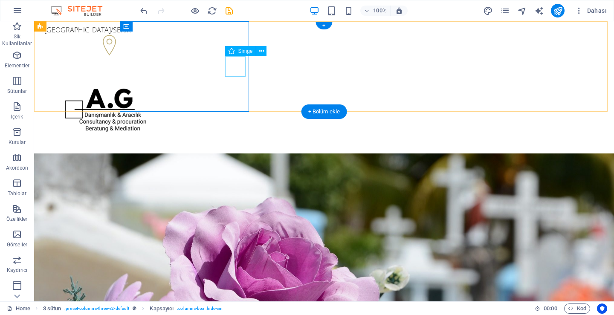
click at [167, 58] on figure at bounding box center [105, 46] width 123 height 23
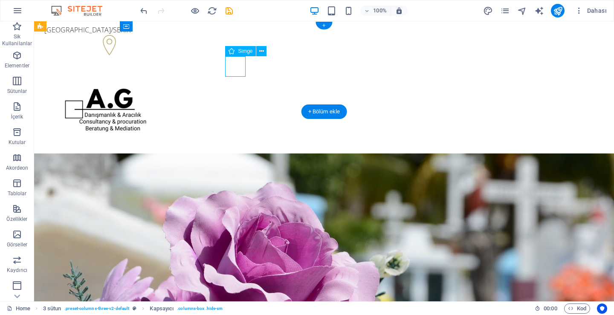
select select "xMaxYMid"
select select "rem"
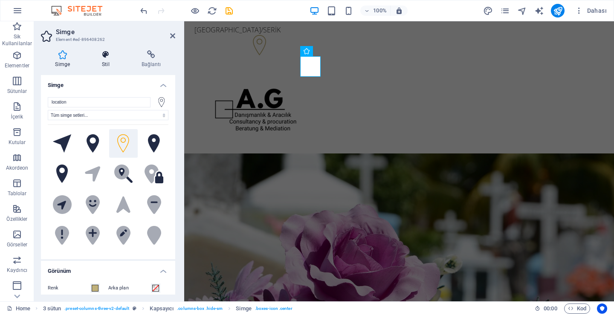
click at [107, 61] on h4 "Stil" at bounding box center [108, 59] width 40 height 18
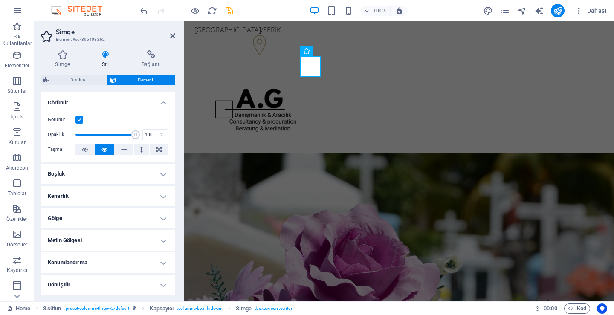
scroll to position [80, 0]
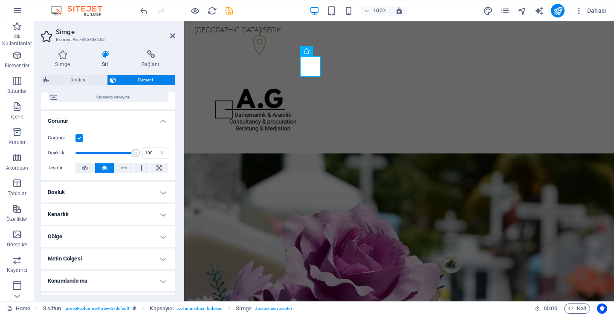
click at [100, 191] on h4 "Boşluk" at bounding box center [108, 192] width 134 height 20
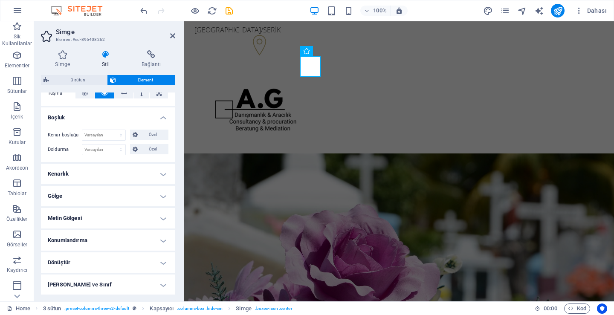
scroll to position [199, 0]
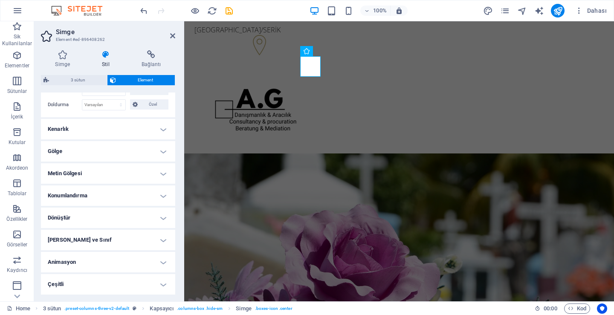
click at [101, 130] on h4 "Kenarlık" at bounding box center [108, 129] width 134 height 20
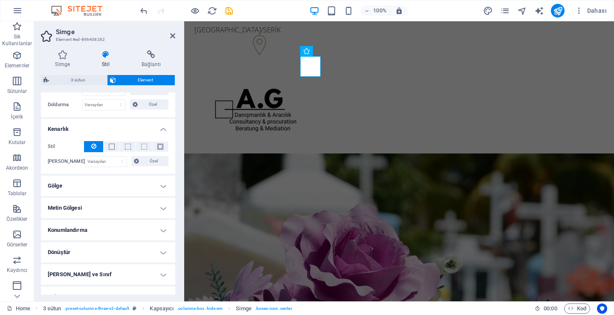
click at [104, 184] on h4 "Gölge" at bounding box center [108, 186] width 134 height 20
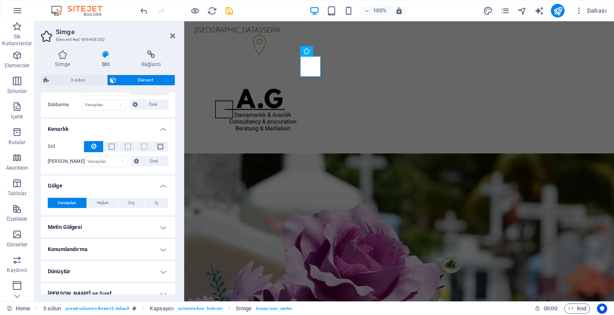
scroll to position [253, 0]
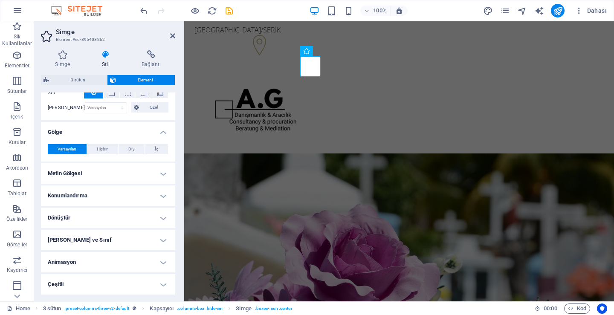
click at [106, 166] on h4 "Metin Gölgesi" at bounding box center [108, 173] width 134 height 20
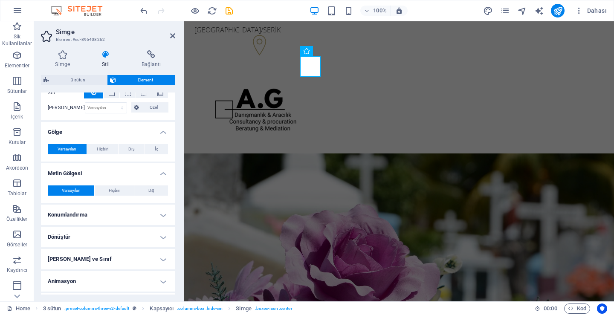
click at [107, 205] on h4 "Konumlandırma" at bounding box center [108, 215] width 134 height 20
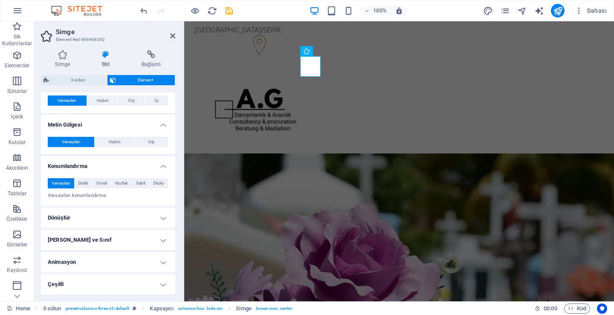
click at [104, 215] on h4 "Dönüştür" at bounding box center [108, 217] width 134 height 20
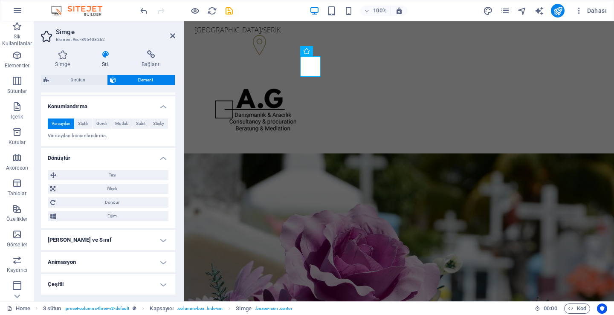
click at [98, 239] on h4 "[PERSON_NAME] ve Sınıf" at bounding box center [108, 240] width 134 height 20
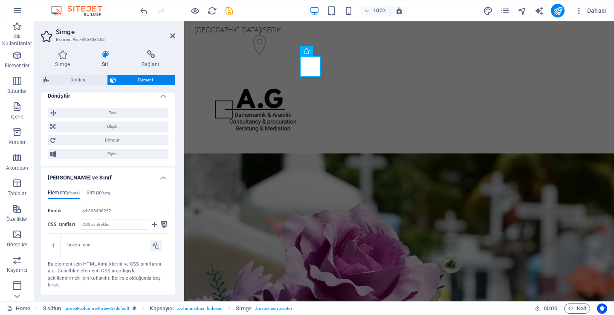
scroll to position [462, 0]
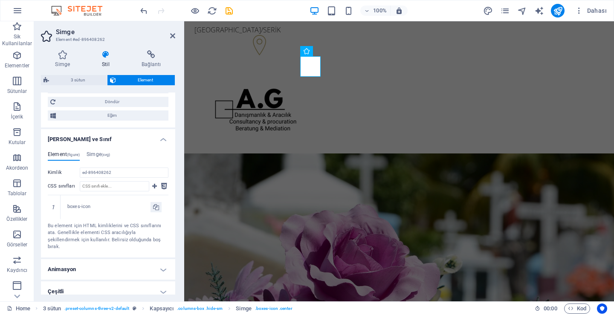
click at [90, 265] on h4 "Animasyon" at bounding box center [108, 269] width 134 height 20
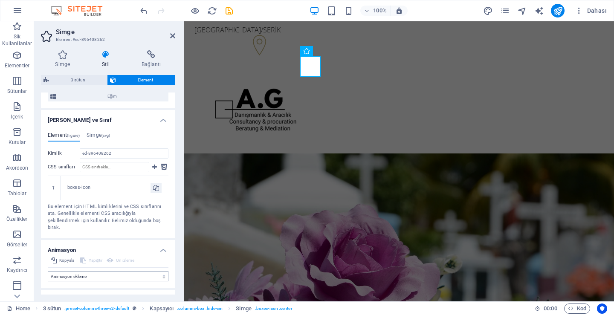
scroll to position [490, 0]
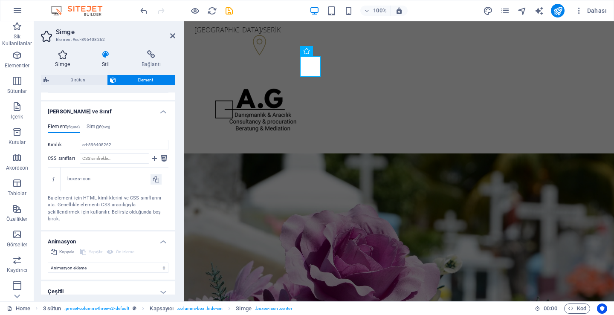
click at [73, 61] on h4 "Simge" at bounding box center [64, 59] width 47 height 18
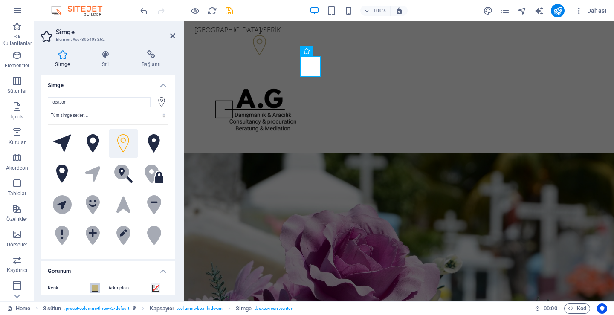
click at [92, 289] on span at bounding box center [95, 288] width 7 height 7
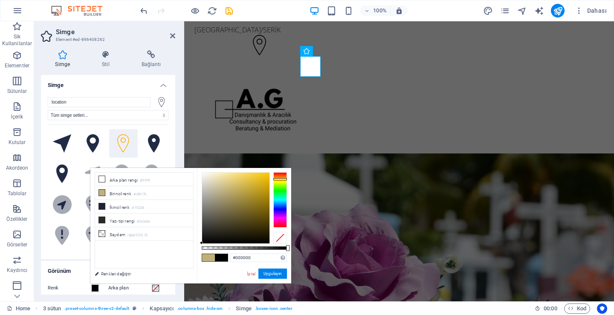
drag, startPoint x: 208, startPoint y: 249, endPoint x: 137, endPoint y: 285, distance: 79.3
click at [139, 286] on body "[DOMAIN_NAME] Home Sik Kullanilanlar Elementler Sütunlar İçerik Kutular Akordeo…" at bounding box center [307, 157] width 614 height 315
type input "#484848"
drag, startPoint x: 210, startPoint y: 214, endPoint x: 185, endPoint y: 223, distance: 26.5
click at [185, 223] on div "less Arka plan rengi #ffffff Birincil [PERSON_NAME] #c0b17b İkincil [PERSON_NAM…" at bounding box center [190, 225] width 201 height 115
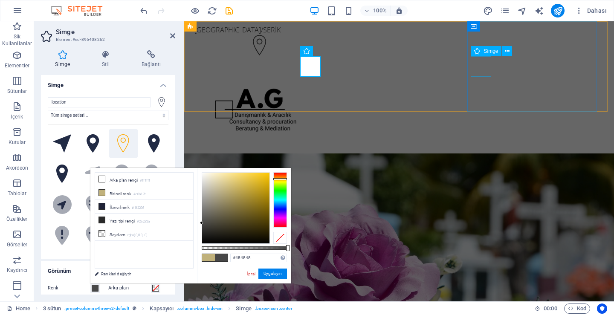
click at [317, 162] on figure at bounding box center [255, 173] width 123 height 23
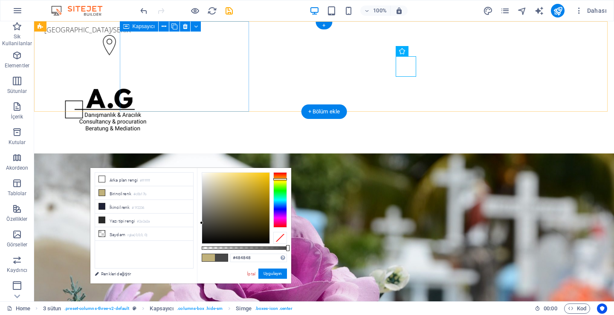
click at [167, 58] on figure at bounding box center [105, 46] width 123 height 23
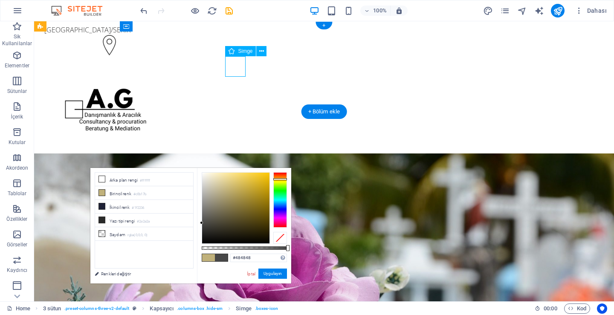
click at [167, 58] on figure at bounding box center [105, 46] width 123 height 23
select select "xMaxYMid"
select select "rem"
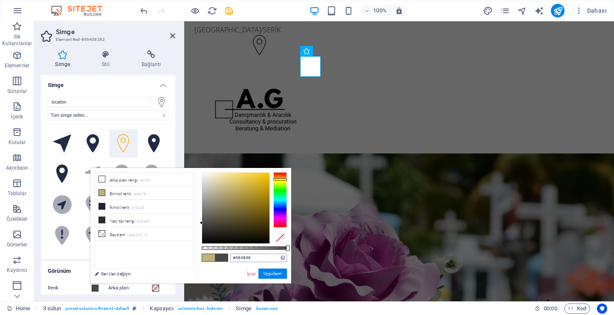
drag, startPoint x: 265, startPoint y: 263, endPoint x: 257, endPoint y: 257, distance: 9.4
click at [265, 262] on div "#484848 Desteklenen biçimler #0852ed rgb(8, 82, 237) rgba(8, 82, 237, %90) hsv(…" at bounding box center [244, 287] width 94 height 239
click at [256, 256] on input "#484848" at bounding box center [258, 257] width 57 height 9
click at [273, 274] on button "Uygulayın" at bounding box center [272, 273] width 29 height 10
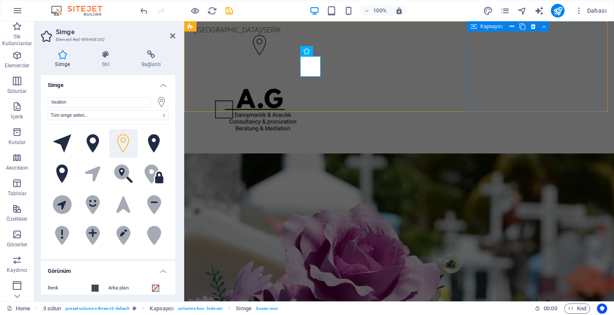
click at [320, 158] on div "[PHONE_NUMBER]" at bounding box center [256, 178] width 130 height 40
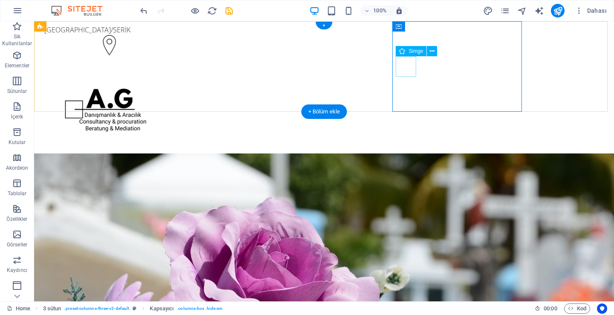
click at [167, 162] on figure at bounding box center [105, 173] width 123 height 23
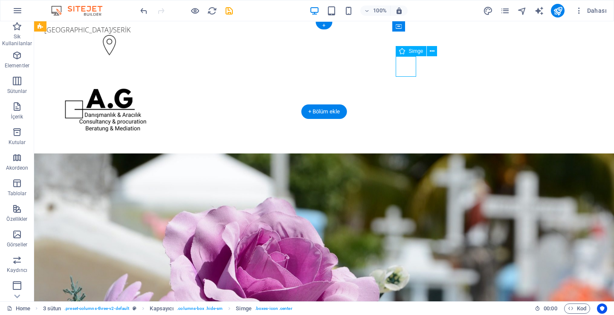
click at [167, 162] on figure at bounding box center [105, 173] width 123 height 23
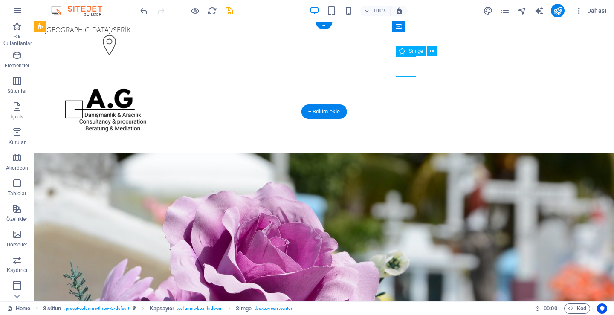
select select "xMinYMid"
select select "rem"
select select "px"
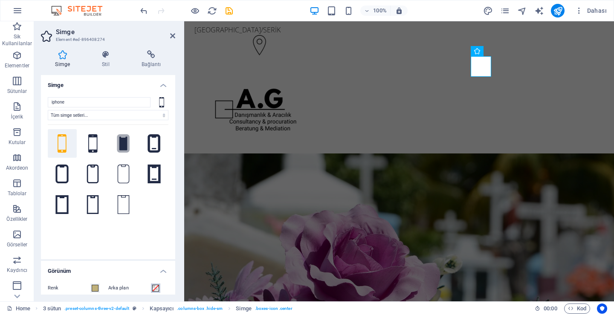
click at [154, 290] on span at bounding box center [155, 288] width 7 height 7
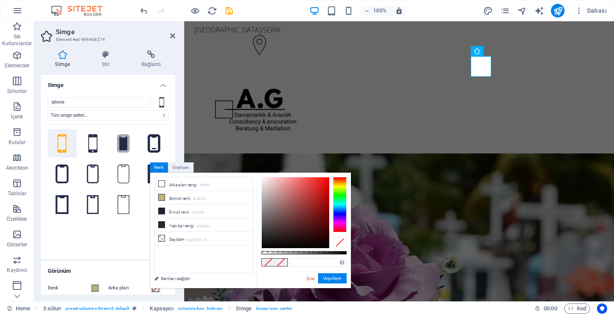
click at [155, 288] on span at bounding box center [155, 288] width 7 height 7
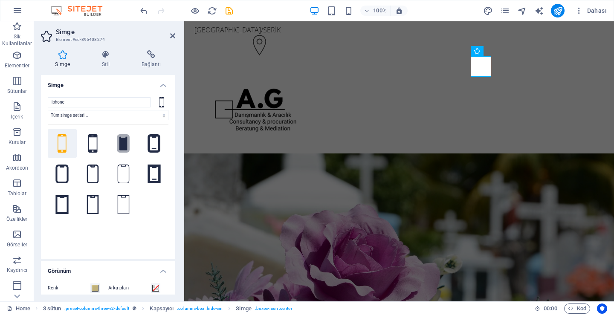
click at [124, 291] on label "Arka plan" at bounding box center [129, 288] width 43 height 10
click at [151, 291] on button "Arka plan" at bounding box center [155, 287] width 9 height 9
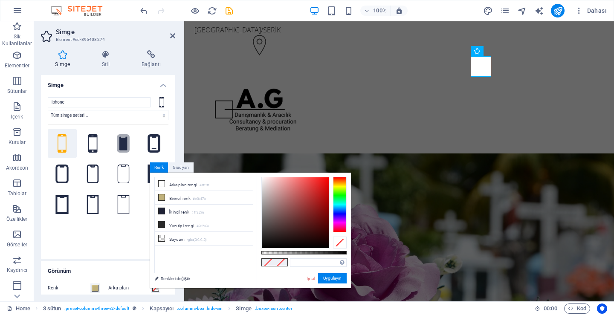
click at [124, 291] on label "Arka plan" at bounding box center [129, 288] width 43 height 10
click at [151, 291] on button "Arka plan" at bounding box center [155, 287] width 9 height 9
click at [298, 260] on input "text" at bounding box center [318, 262] width 57 height 9
paste input "484848"
click at [332, 278] on button "Uygulayın" at bounding box center [332, 278] width 29 height 10
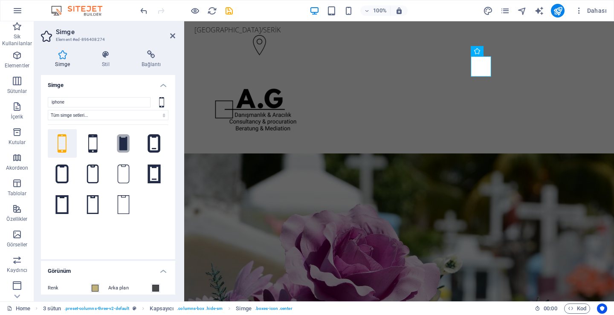
click at [144, 287] on label "Arka plan" at bounding box center [129, 288] width 43 height 10
click at [151, 287] on button "Arka plan" at bounding box center [155, 287] width 9 height 9
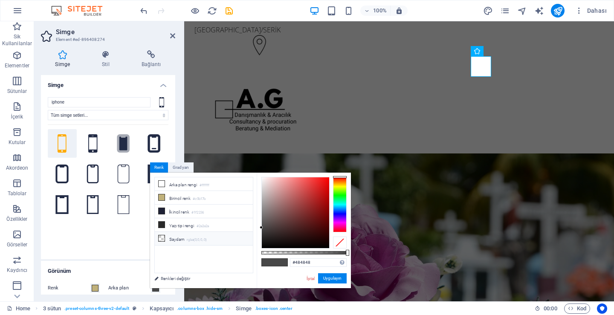
click at [162, 239] on icon at bounding box center [161, 238] width 6 height 6
type input "rgba(0, 0, 0, 0)"
click at [162, 239] on icon at bounding box center [161, 238] width 6 height 6
click at [94, 286] on span at bounding box center [95, 288] width 7 height 7
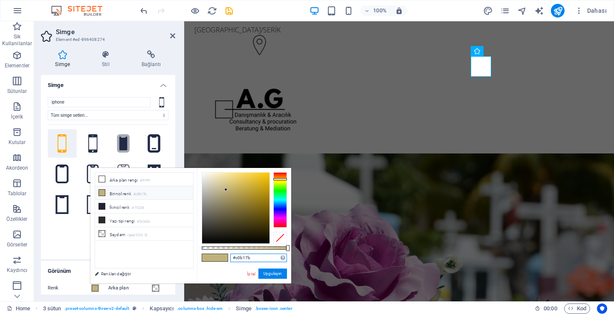
click at [250, 253] on input "#c0b17b" at bounding box center [258, 257] width 57 height 9
paste input "484848"
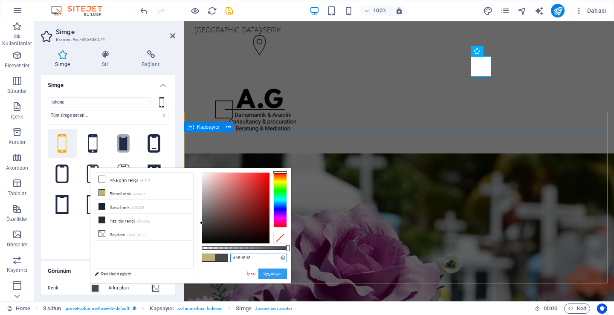
type input "#484848"
click at [282, 271] on button "Uygulayın" at bounding box center [272, 273] width 29 height 10
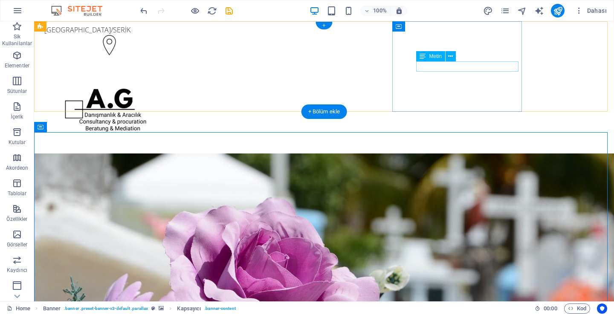
click at [167, 185] on div "[PHONE_NUMBER]" at bounding box center [105, 190] width 123 height 10
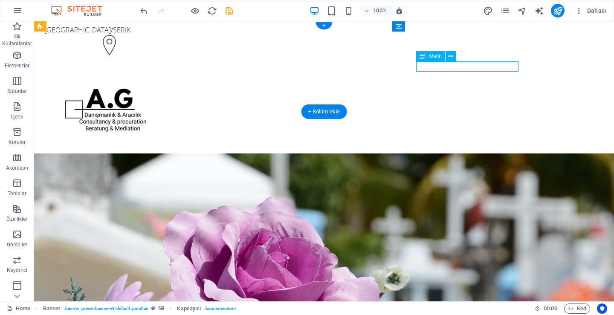
click at [167, 185] on div "[PHONE_NUMBER]" at bounding box center [105, 190] width 123 height 10
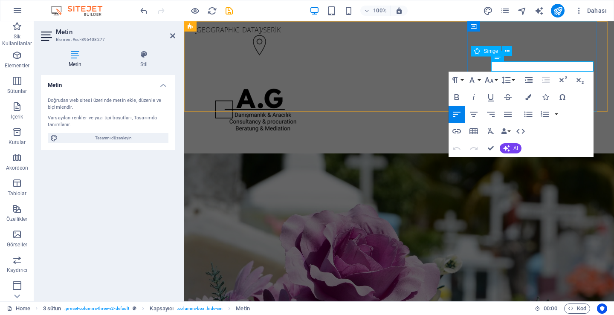
drag, startPoint x: 553, startPoint y: 67, endPoint x: 462, endPoint y: 68, distance: 91.6
click at [464, 67] on div "[GEOGRAPHIC_DATA]/SERİK [PHONE_NUMBER]" at bounding box center [398, 109] width 429 height 177
click at [529, 100] on icon "button" at bounding box center [528, 97] width 6 height 6
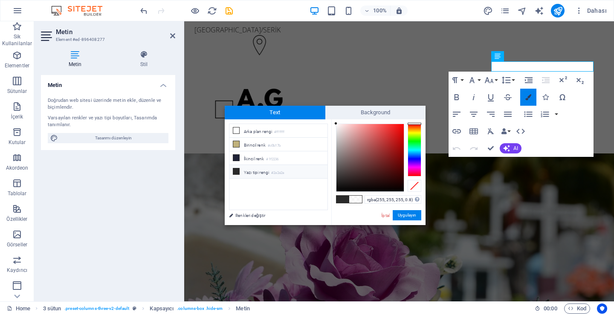
click at [529, 100] on icon "button" at bounding box center [528, 97] width 6 height 6
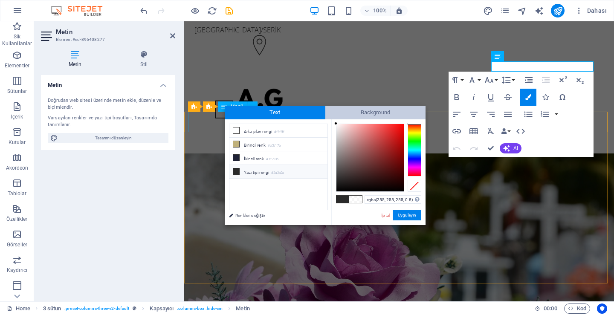
click at [420, 112] on span "Background" at bounding box center [375, 113] width 101 height 14
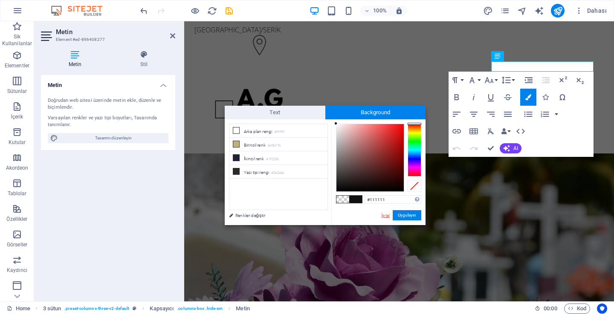
click at [247, 215] on link "Renkleri değiştir" at bounding box center [274, 215] width 99 height 11
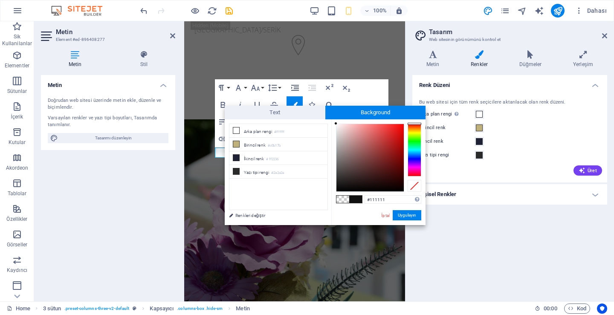
click at [610, 35] on aside "Tasarım Web sitesinin görünümünü kontrol et Varyantlar Metin Renkler Düğmeler Y…" at bounding box center [509, 161] width 209 height 280
click at [603, 39] on link at bounding box center [604, 35] width 5 height 7
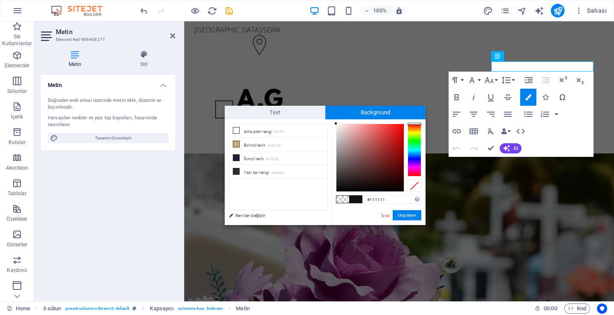
click at [347, 202] on span at bounding box center [342, 199] width 13 height 7
type input "rgba(0, 0, 0, 0)"
click at [346, 201] on span at bounding box center [342, 199] width 13 height 7
click at [409, 216] on button "Uygulayın" at bounding box center [406, 215] width 29 height 10
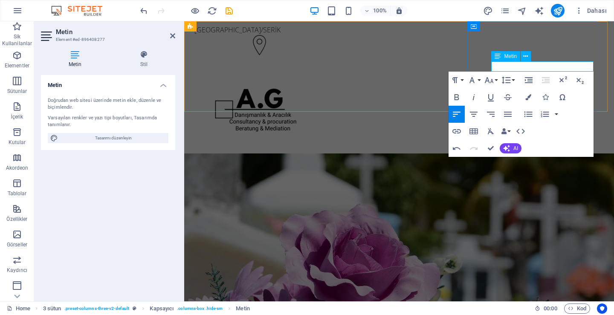
drag, startPoint x: 533, startPoint y: 51, endPoint x: 328, endPoint y: 46, distance: 205.4
click at [533, 51] on div "Metin" at bounding box center [513, 56] width 45 height 11
click at [320, 158] on div "[PHONE_NUMBER]" at bounding box center [256, 178] width 130 height 40
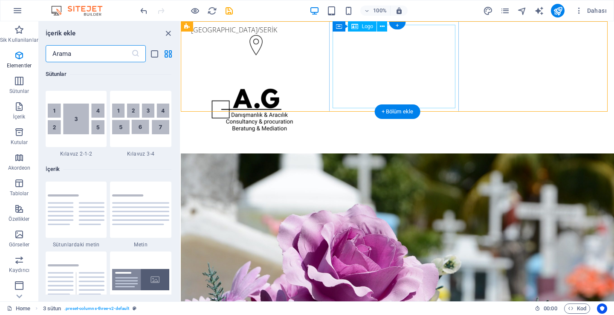
scroll to position [1491, 0]
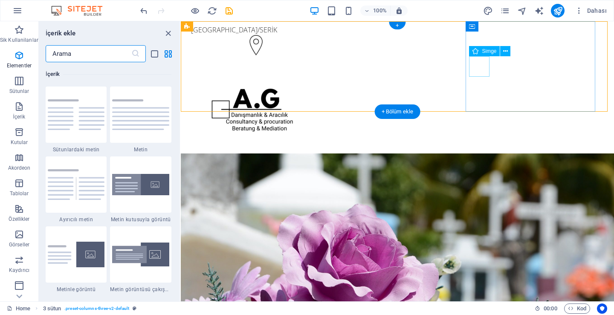
click at [314, 162] on figure at bounding box center [252, 173] width 123 height 23
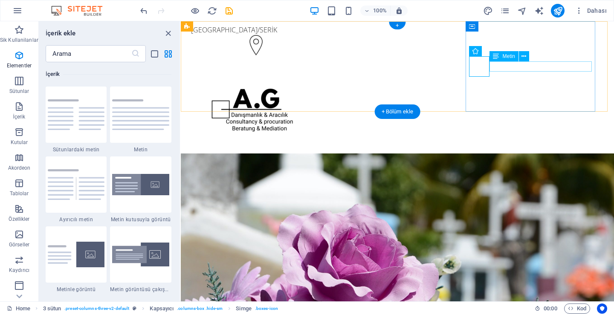
click at [314, 185] on div "[PHONE_NUMBER]" at bounding box center [252, 190] width 123 height 10
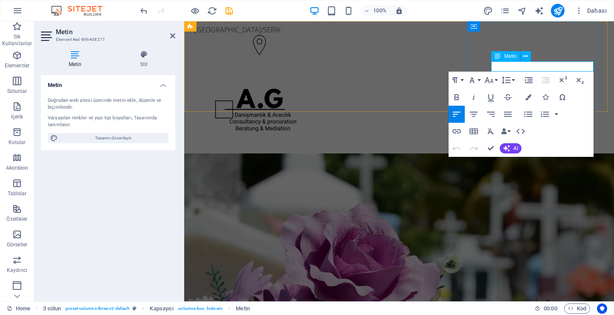
click at [248, 187] on span "[PHONE_NUMBER]" at bounding box center [221, 190] width 54 height 7
click at [317, 185] on p "​" at bounding box center [255, 190] width 123 height 10
drag, startPoint x: 522, startPoint y: 67, endPoint x: 517, endPoint y: 69, distance: 5.9
click at [317, 185] on p "​" at bounding box center [255, 190] width 123 height 10
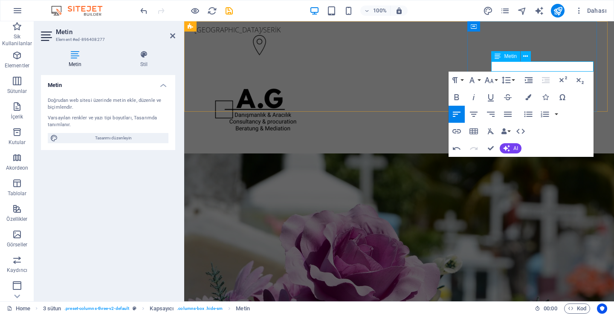
click at [317, 185] on p "​" at bounding box center [255, 190] width 123 height 10
click at [317, 185] on p "+" at bounding box center [255, 190] width 123 height 11
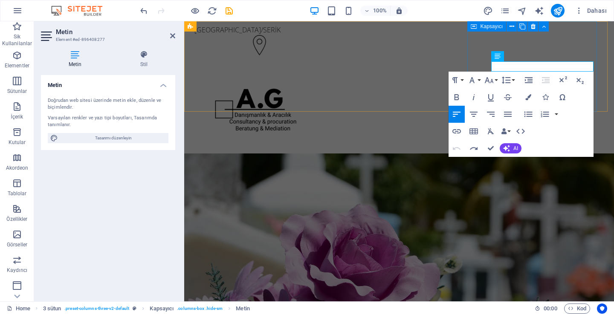
click at [320, 158] on div "[PHONE_NUMBER]" at bounding box center [256, 178] width 130 height 40
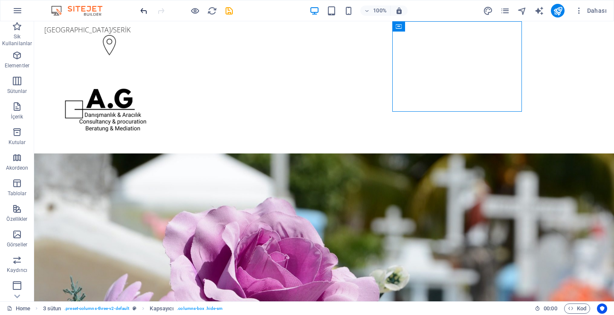
click at [148, 9] on icon "undo" at bounding box center [144, 11] width 10 height 10
click at [147, 9] on icon "undo" at bounding box center [144, 11] width 10 height 10
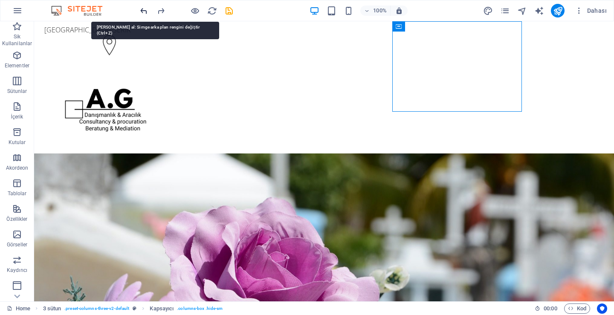
click at [146, 10] on icon "undo" at bounding box center [144, 11] width 10 height 10
click at [145, 10] on icon "undo" at bounding box center [144, 11] width 10 height 10
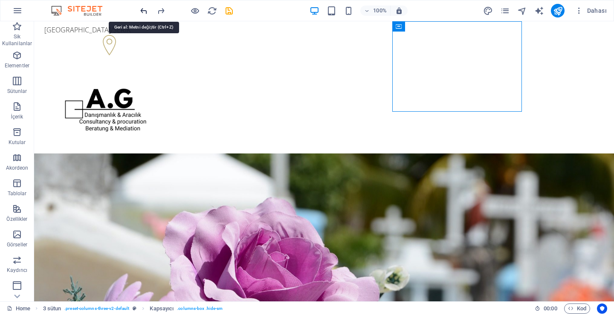
click at [145, 10] on icon "undo" at bounding box center [144, 11] width 10 height 10
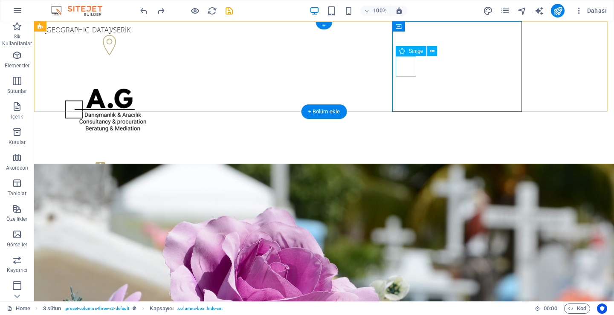
click at [167, 162] on figure at bounding box center [105, 173] width 123 height 23
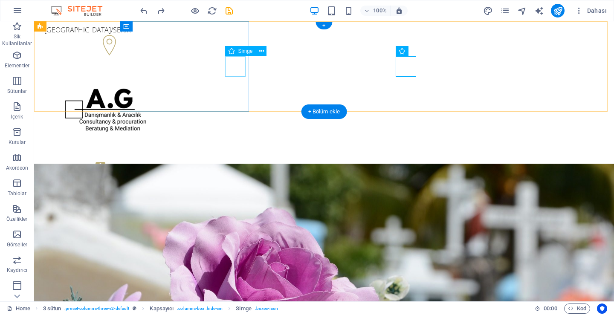
click at [167, 58] on figure at bounding box center [105, 46] width 123 height 23
select select "xMaxYMid"
select select "rem"
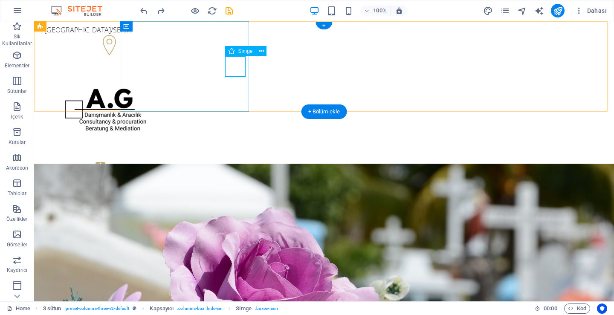
select select "rem"
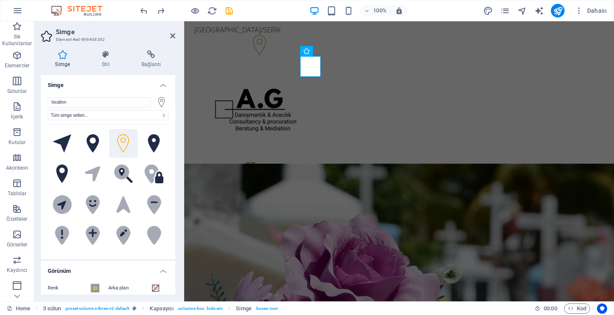
click at [99, 289] on div "Renk" at bounding box center [76, 288] width 56 height 10
click at [98, 288] on span at bounding box center [95, 288] width 7 height 7
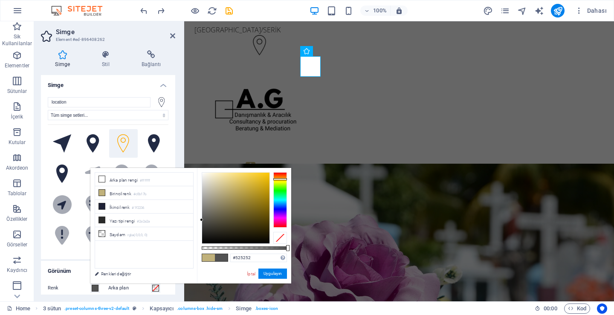
type input "#515151"
drag, startPoint x: 216, startPoint y: 205, endPoint x: 198, endPoint y: 222, distance: 24.7
click at [197, 220] on div "#515151 Desteklenen biçimler #0852ed rgb(8, 82, 237) rgba(8, 82, 237, %90) hsv(…" at bounding box center [244, 287] width 94 height 239
click at [273, 259] on input "#515151" at bounding box center [258, 257] width 57 height 9
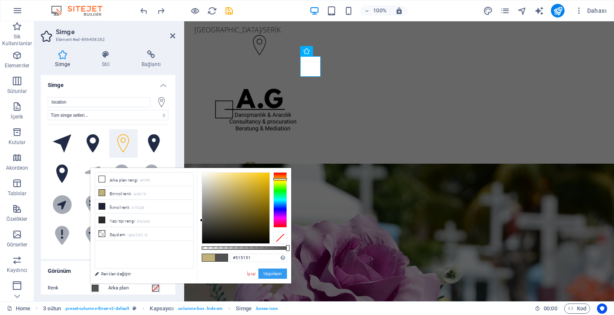
drag, startPoint x: 270, startPoint y: 272, endPoint x: 103, endPoint y: 239, distance: 170.4
click at [270, 272] on button "Uygulayın" at bounding box center [272, 273] width 29 height 10
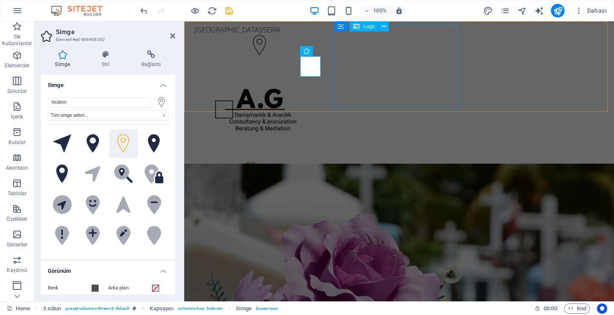
click at [317, 82] on div at bounding box center [255, 110] width 123 height 84
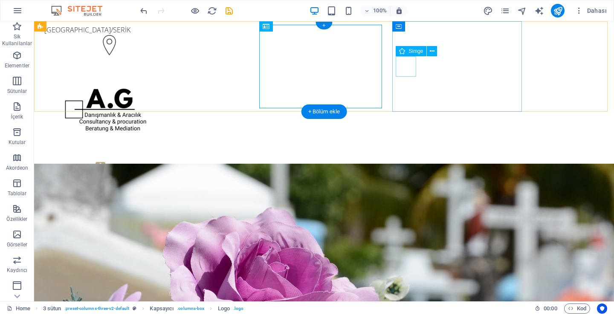
click at [167, 162] on figure at bounding box center [105, 173] width 123 height 23
select select "xMinYMid"
select select "rem"
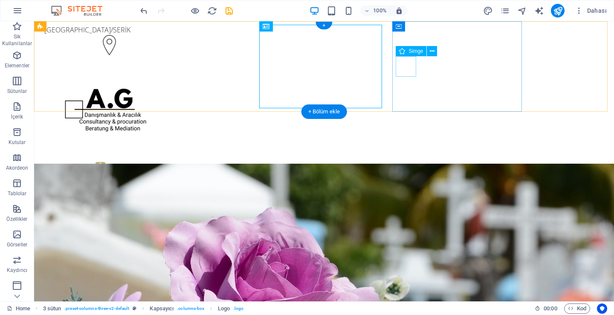
select select "px"
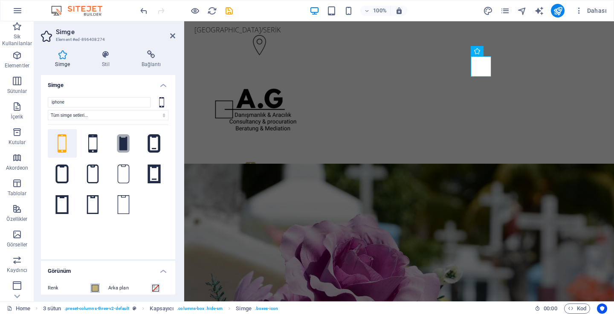
click at [95, 287] on span at bounding box center [95, 288] width 7 height 7
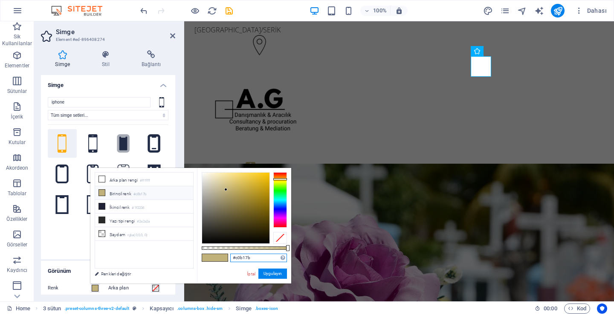
click at [248, 258] on input "#c0b17b" at bounding box center [258, 257] width 57 height 9
paste input "515151"
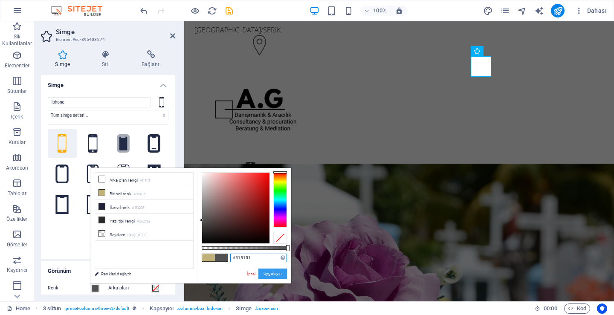
type input "#515151"
click at [278, 274] on button "Uygulayın" at bounding box center [272, 273] width 29 height 10
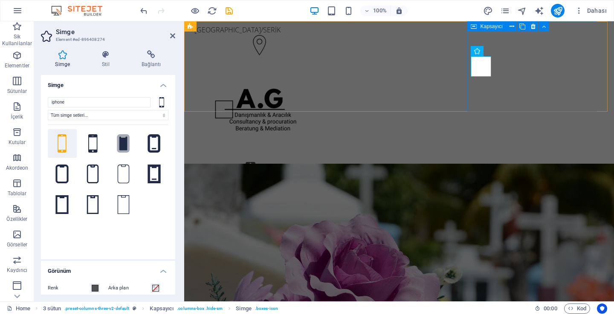
click at [320, 158] on div "[PHONE_NUMBER] [PHONE_NUMBER]" at bounding box center [256, 183] width 130 height 50
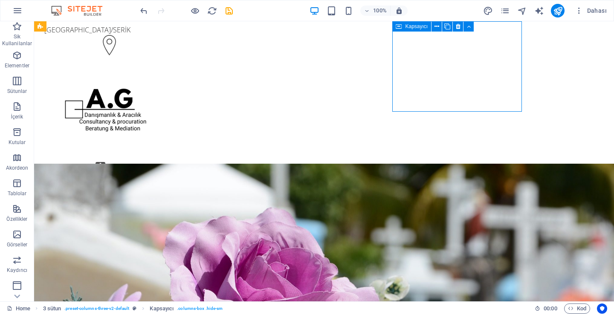
click at [167, 185] on div "[PHONE_NUMBER] [PHONE_NUMBER]" at bounding box center [105, 195] width 123 height 20
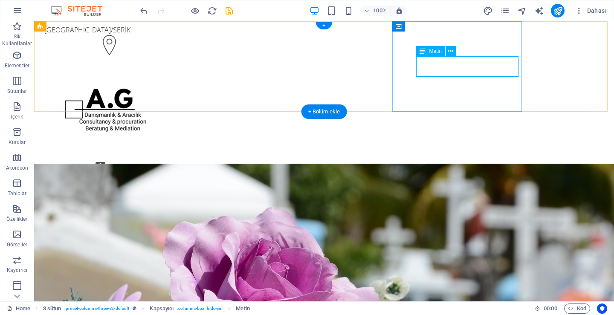
click at [167, 185] on div "[PHONE_NUMBER] [PHONE_NUMBER]" at bounding box center [105, 195] width 123 height 20
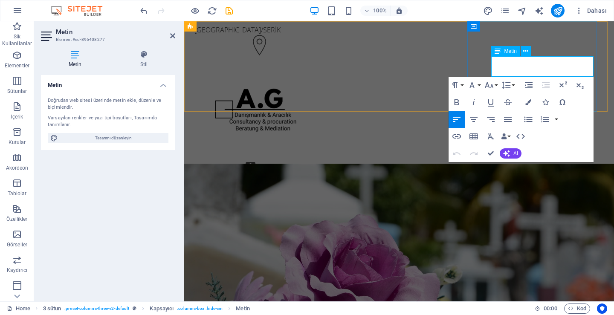
click at [317, 195] on p "[PHONE_NUMBER]" at bounding box center [255, 200] width 123 height 10
drag, startPoint x: 546, startPoint y: 74, endPoint x: 668, endPoint y: 98, distance: 124.7
click at [320, 158] on div "[PHONE_NUMBER] [PHONE_NUMBER]" at bounding box center [256, 183] width 130 height 50
drag, startPoint x: 544, startPoint y: 61, endPoint x: 495, endPoint y: 64, distance: 48.7
click at [317, 185] on p "[PHONE_NUMBER]" at bounding box center [255, 190] width 123 height 10
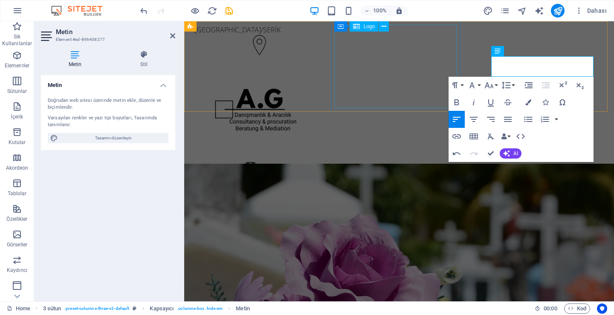
drag, startPoint x: 393, startPoint y: 107, endPoint x: 556, endPoint y: 106, distance: 163.2
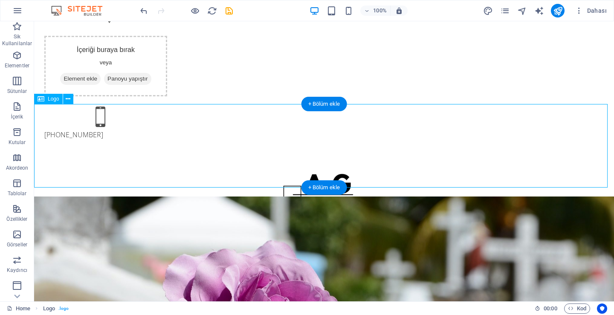
scroll to position [0, 0]
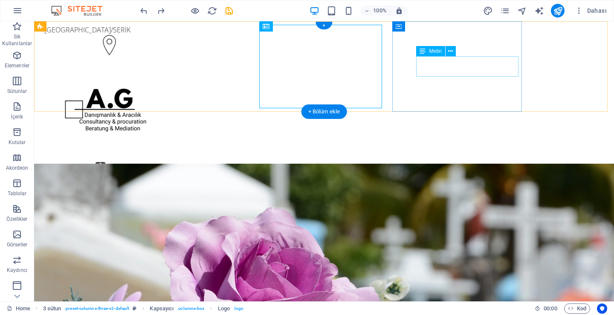
click at [167, 185] on div "[PHONE_NUMBER]" at bounding box center [105, 195] width 123 height 20
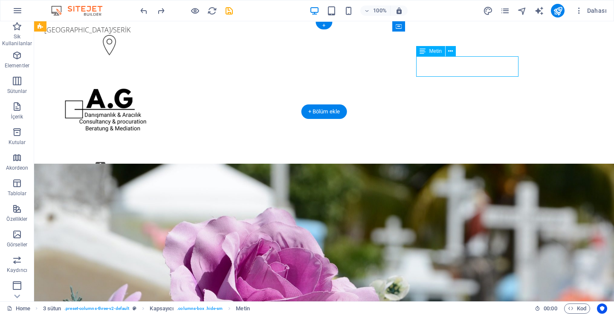
click at [167, 185] on div "[PHONE_NUMBER]" at bounding box center [105, 195] width 123 height 20
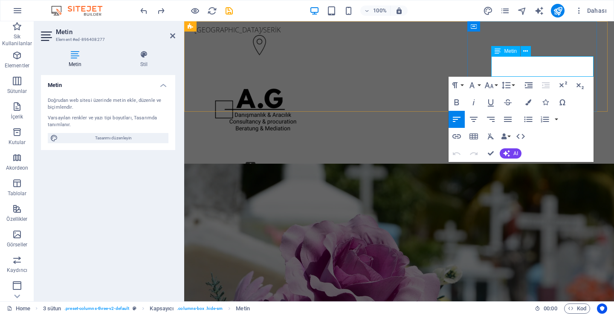
click at [317, 195] on p at bounding box center [255, 200] width 123 height 10
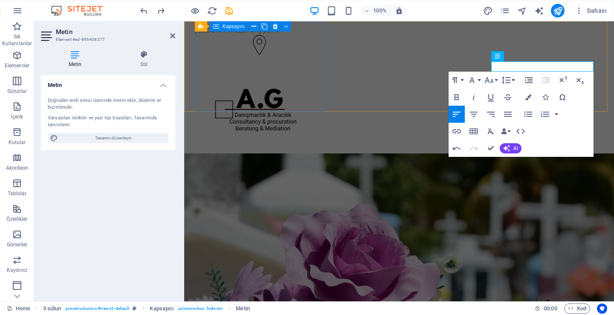
click at [272, 61] on div "[GEOGRAPHIC_DATA]/SERİK" at bounding box center [256, 41] width 130 height 40
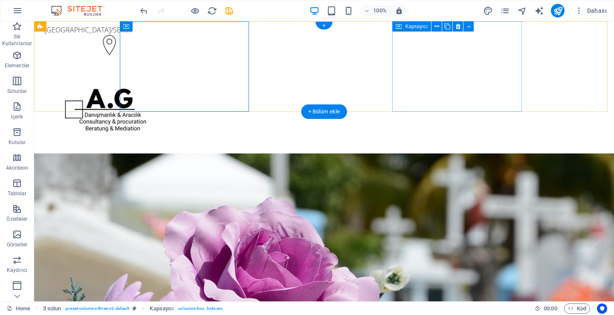
click at [170, 158] on div "[PHONE_NUMBER]" at bounding box center [106, 178] width 130 height 40
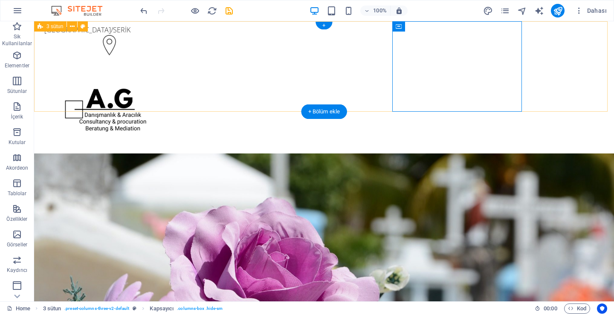
click at [537, 80] on div "[GEOGRAPHIC_DATA]/SERİK [PHONE_NUMBER]" at bounding box center [323, 109] width 579 height 177
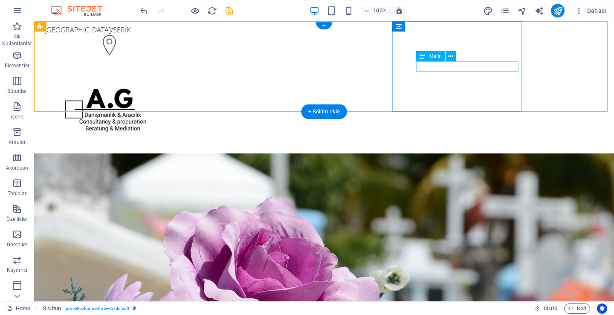
click at [167, 185] on div "[PHONE_NUMBER]" at bounding box center [105, 190] width 123 height 10
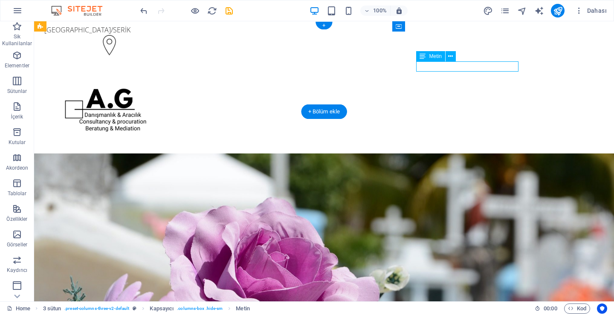
click at [167, 185] on div "[PHONE_NUMBER]" at bounding box center [105, 190] width 123 height 10
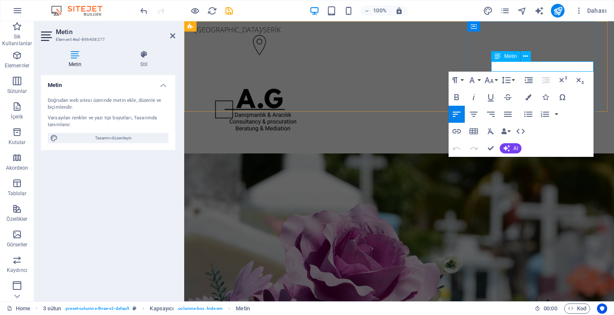
click at [253, 185] on span "[PHONE_NUMBER]" at bounding box center [223, 189] width 59 height 9
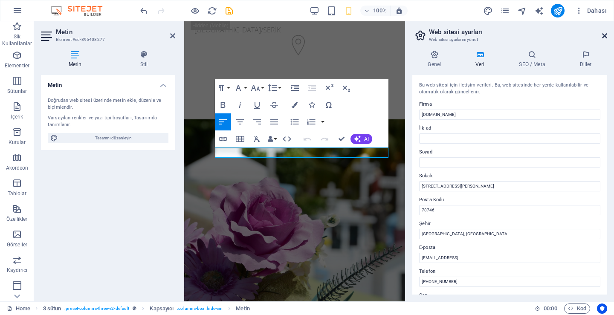
click at [603, 38] on icon at bounding box center [604, 35] width 5 height 7
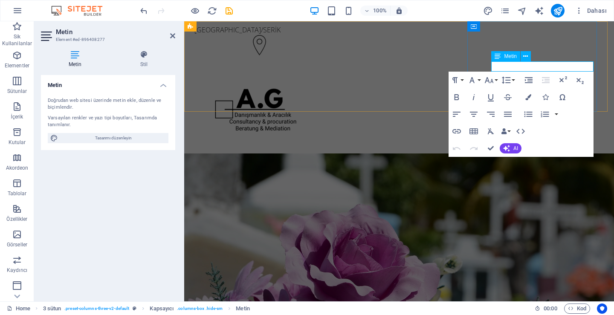
click at [253, 185] on span "[PHONE_NUMBER]" at bounding box center [223, 189] width 59 height 9
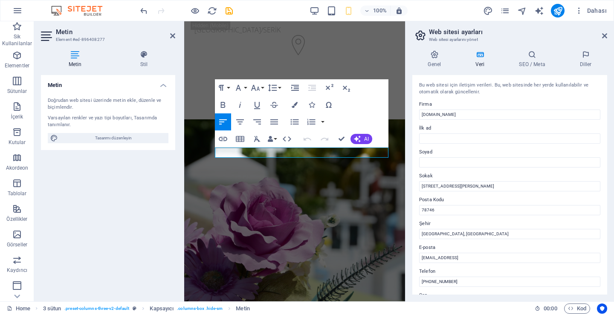
click at [601, 36] on header "Web sitesi ayarları Web sitesi ayarlarını yönet" at bounding box center [510, 32] width 193 height 22
click at [607, 35] on aside "Web sitesi ayarları Web sitesi ayarlarını yönet Genel Veri SEO / Meta [PERSON_N…" at bounding box center [509, 161] width 209 height 280
click at [600, 36] on header "Web sitesi ayarları Web sitesi ayarlarını yönet" at bounding box center [510, 32] width 193 height 22
click at [606, 35] on icon at bounding box center [604, 35] width 5 height 7
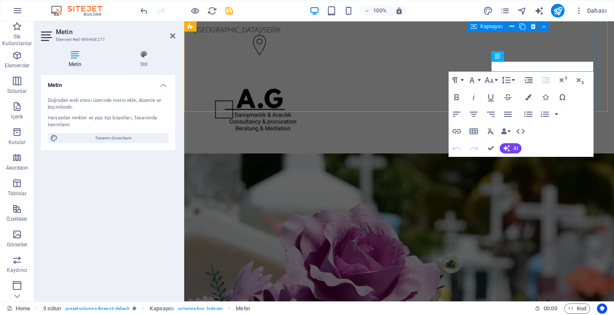
click at [320, 158] on div "[PHONE_NUMBER]" at bounding box center [256, 178] width 130 height 40
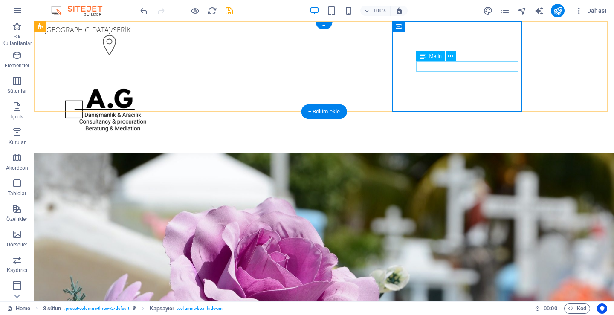
click at [167, 185] on div "[PHONE_NUMBER]" at bounding box center [105, 190] width 123 height 10
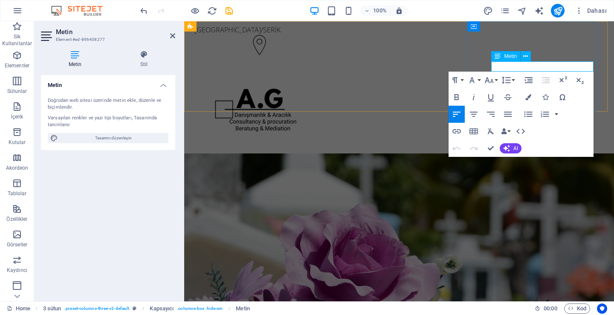
click at [253, 185] on span "[PHONE_NUMBER]" at bounding box center [223, 189] width 59 height 9
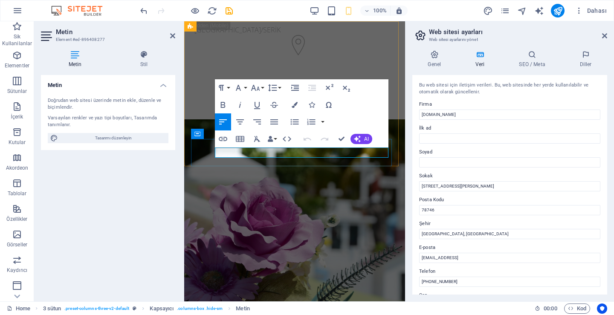
click at [216, 179] on span "[PHONE_NUMBER]" at bounding box center [223, 183] width 59 height 9
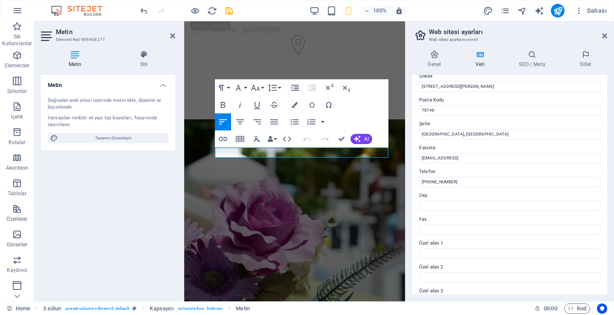
scroll to position [85, 0]
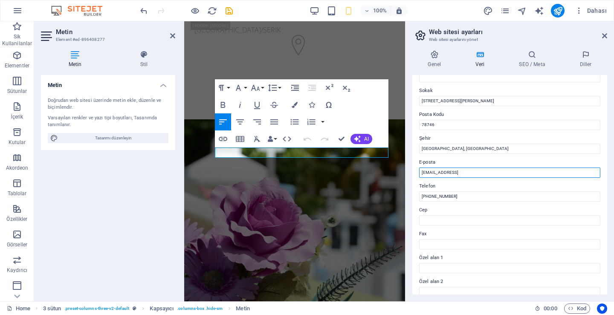
click at [523, 169] on input "[EMAIL_ADDRESS]" at bounding box center [509, 172] width 181 height 10
click at [522, 170] on input "[EMAIL_ADDRESS]" at bounding box center [509, 172] width 181 height 10
type input "[EMAIL_ADDRESS]"
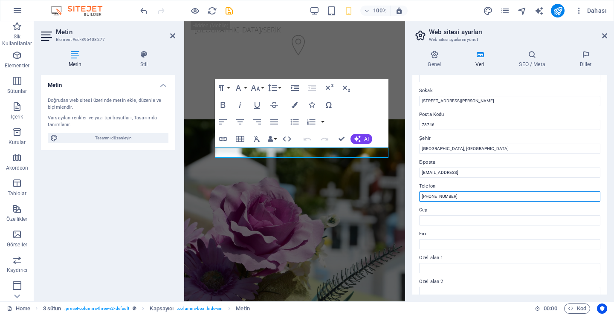
click at [503, 193] on input "[PHONE_NUMBER]" at bounding box center [509, 196] width 181 height 10
click at [502, 193] on input "[PHONE_NUMBER]" at bounding box center [509, 196] width 181 height 10
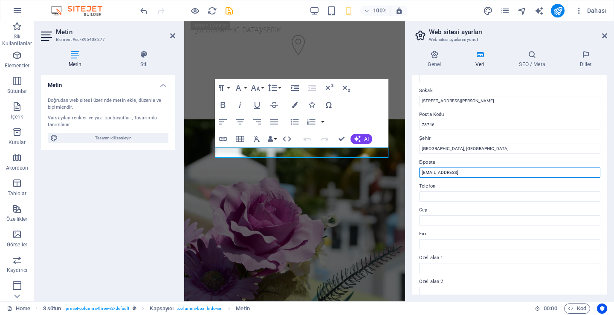
click at [513, 171] on input "[EMAIL_ADDRESS]" at bounding box center [509, 172] width 181 height 10
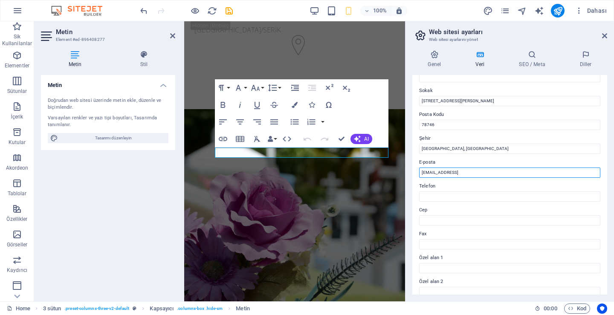
click at [513, 171] on input "[EMAIL_ADDRESS]" at bounding box center [509, 172] width 181 height 10
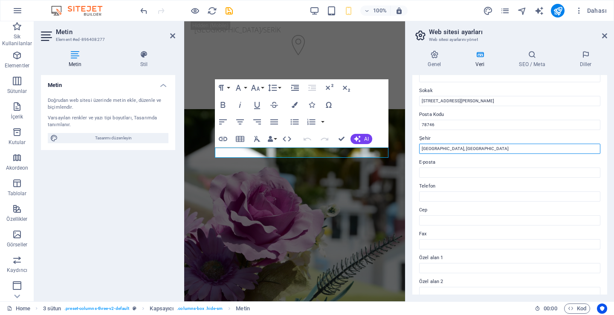
click at [498, 145] on input "[GEOGRAPHIC_DATA], [GEOGRAPHIC_DATA]" at bounding box center [509, 149] width 181 height 10
click at [497, 146] on input "[GEOGRAPHIC_DATA], [GEOGRAPHIC_DATA]" at bounding box center [509, 149] width 181 height 10
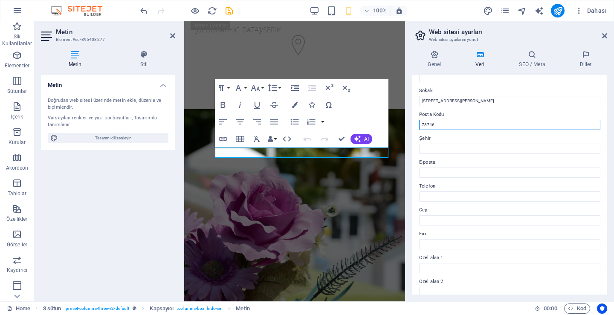
click at [498, 129] on input "78746" at bounding box center [509, 125] width 181 height 10
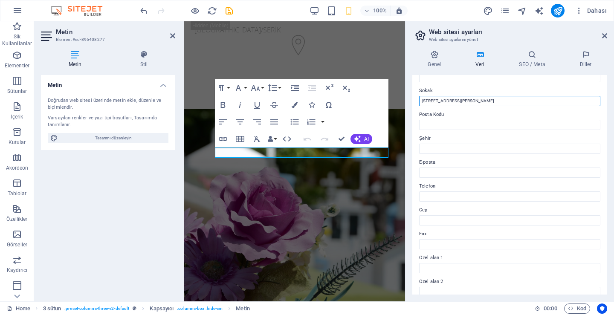
click at [500, 104] on input "[STREET_ADDRESS][PERSON_NAME]" at bounding box center [509, 101] width 181 height 10
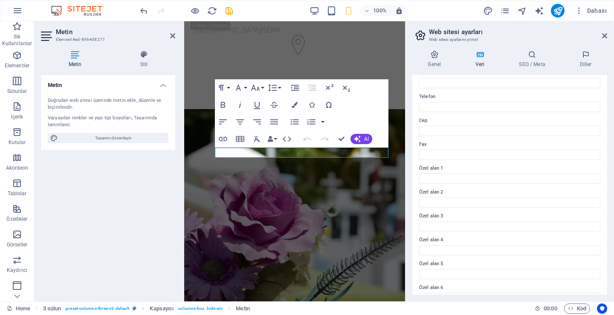
scroll to position [190, 0]
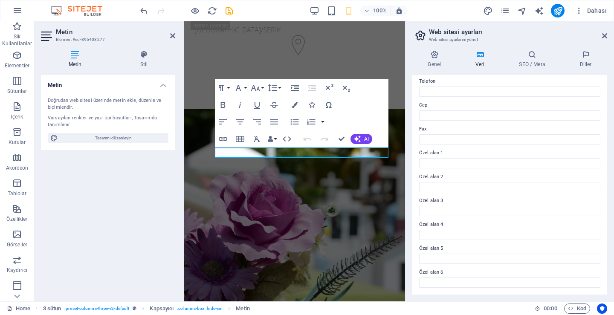
click at [460, 57] on icon at bounding box center [480, 54] width 40 height 9
click at [441, 61] on h4 "Genel" at bounding box center [436, 59] width 48 height 18
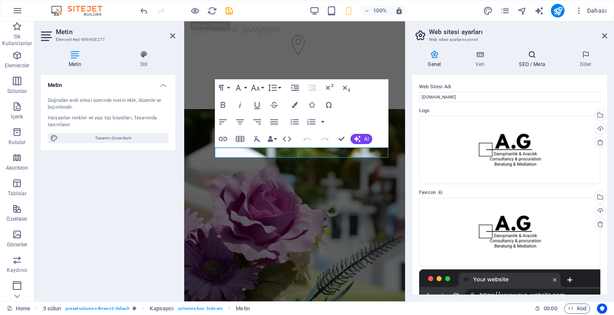
click at [503, 57] on icon at bounding box center [531, 54] width 57 height 9
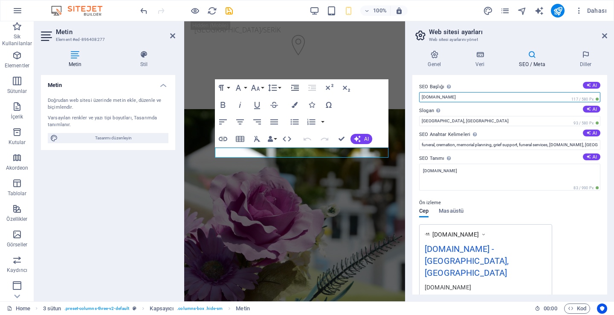
click at [524, 99] on input "[DOMAIN_NAME]" at bounding box center [509, 97] width 181 height 10
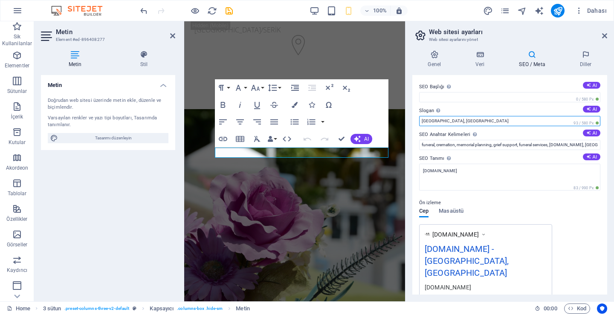
click at [520, 122] on input "[GEOGRAPHIC_DATA], [GEOGRAPHIC_DATA]" at bounding box center [509, 121] width 181 height 10
type input "[DOMAIN_NAME]"
click at [528, 124] on input "[GEOGRAPHIC_DATA], [GEOGRAPHIC_DATA]" at bounding box center [509, 121] width 181 height 10
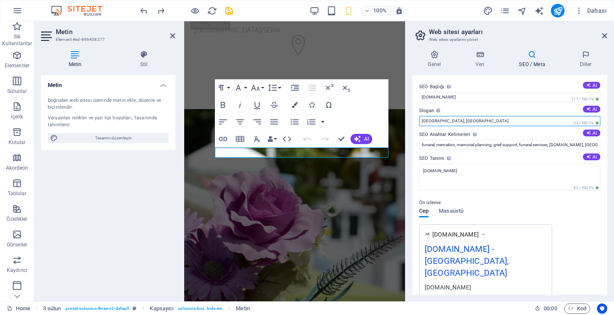
click at [528, 124] on input "[GEOGRAPHIC_DATA], [GEOGRAPHIC_DATA]" at bounding box center [509, 121] width 181 height 10
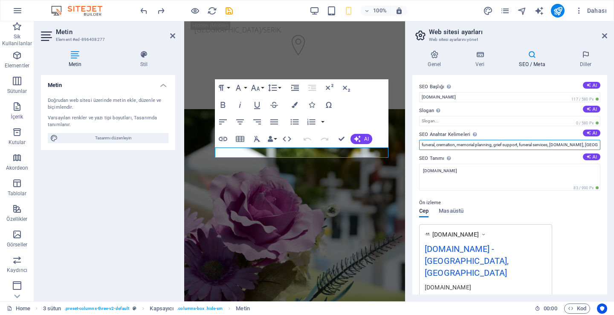
click at [501, 143] on input "funeral, cremation, memorial planning, grief support, funeral services, [DOMAIN…" at bounding box center [509, 145] width 181 height 10
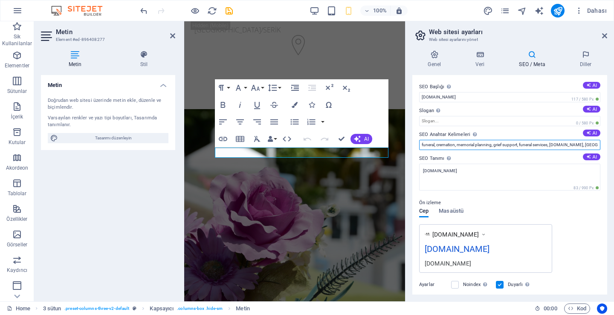
click at [501, 143] on input "funeral, cremation, memorial planning, grief support, funeral services, [DOMAIN…" at bounding box center [509, 145] width 181 height 10
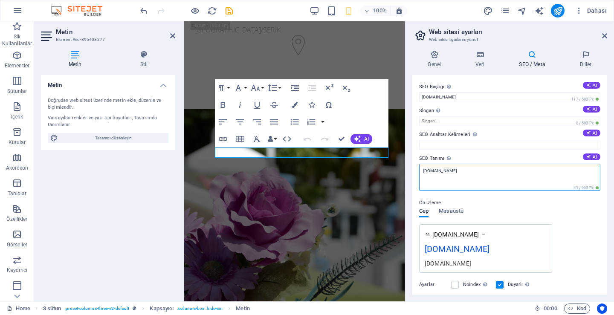
click at [481, 174] on textarea "[DOMAIN_NAME]" at bounding box center [509, 177] width 181 height 27
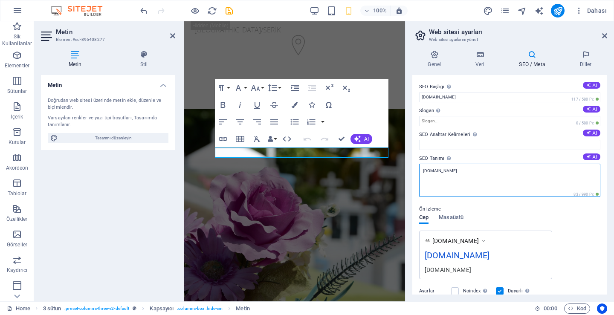
click at [481, 174] on textarea "[DOMAIN_NAME]" at bounding box center [509, 180] width 181 height 33
click at [487, 167] on textarea "[DOMAIN_NAME]" at bounding box center [509, 180] width 181 height 33
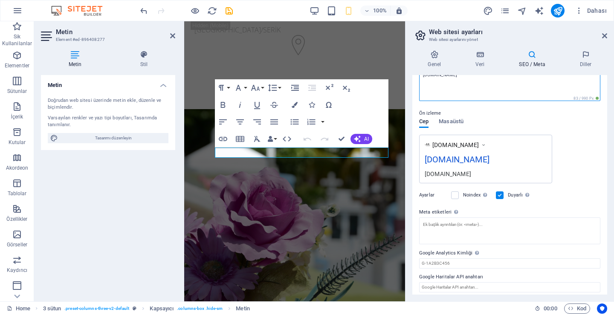
scroll to position [101, 0]
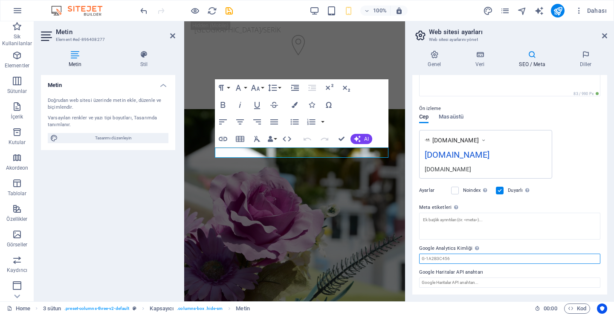
click at [476, 257] on input "Google Analytics Kimliği Lütfen sadece Google Analytics Kimliğini ekleyin. İzle…" at bounding box center [509, 258] width 181 height 10
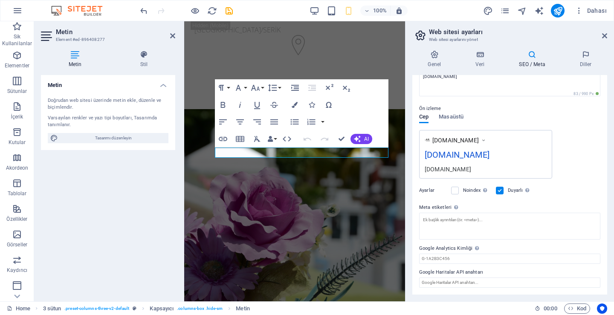
click at [487, 290] on div "SEO Başlığı Web sitenin başlığı - onu arama motoru sonuçlarında öne çıkan bir ş…" at bounding box center [509, 184] width 195 height 219
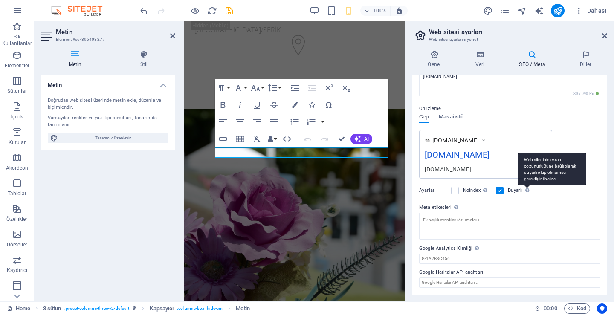
scroll to position [9, 0]
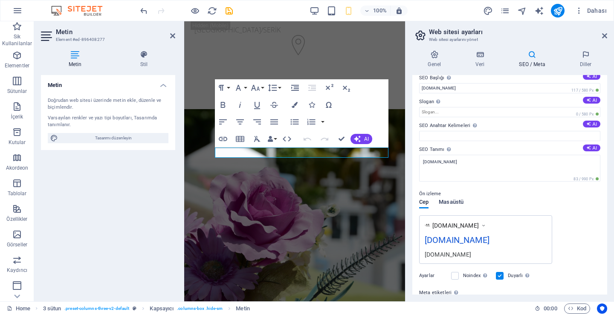
click at [456, 206] on span "Masaüstü" at bounding box center [450, 203] width 25 height 12
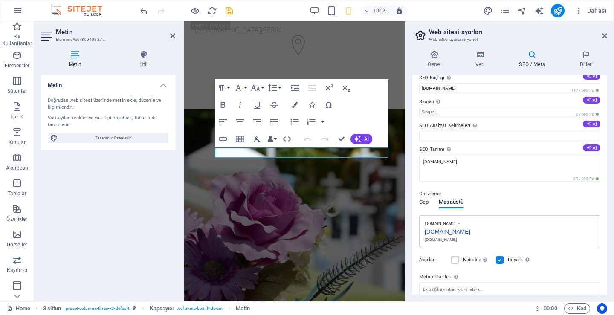
click at [428, 202] on span "Cep" at bounding box center [423, 203] width 9 height 12
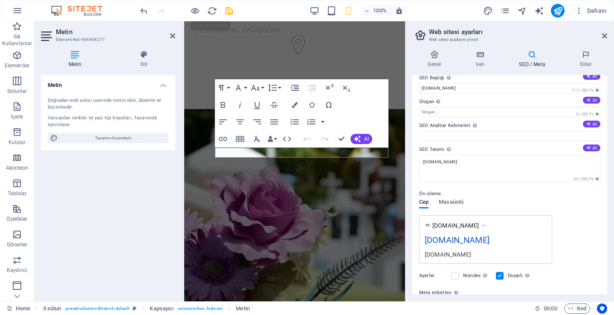
scroll to position [0, 0]
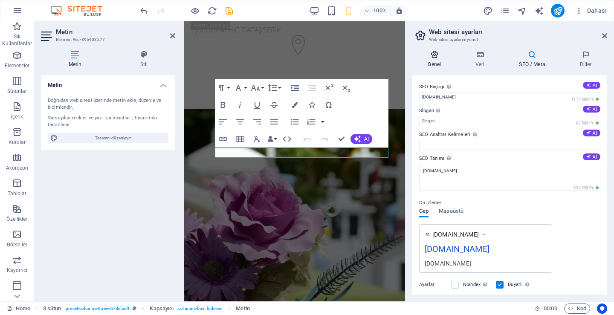
click at [454, 61] on h4 "Genel" at bounding box center [436, 59] width 48 height 18
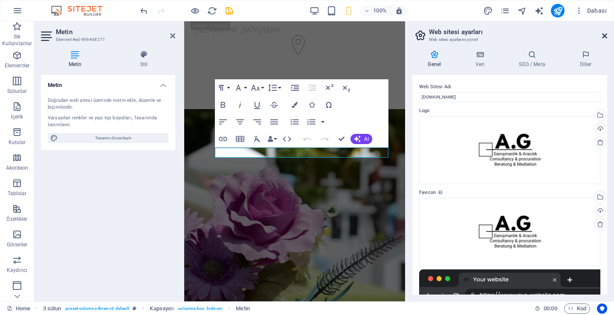
click at [605, 35] on icon at bounding box center [604, 35] width 5 height 7
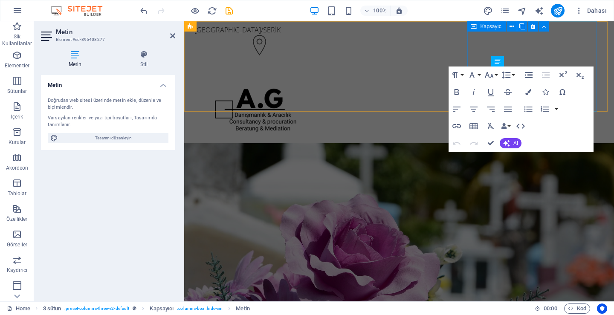
click at [320, 158] on div at bounding box center [256, 173] width 130 height 30
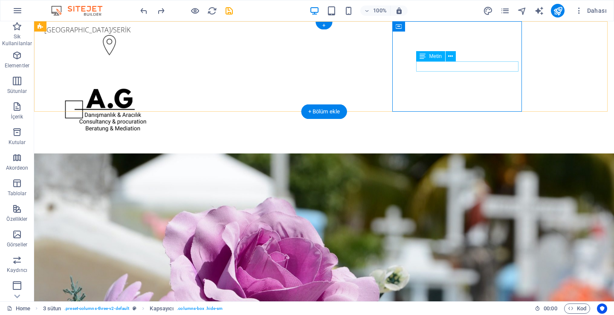
click at [167, 185] on div "[PHONE_NUMBER]" at bounding box center [105, 190] width 123 height 10
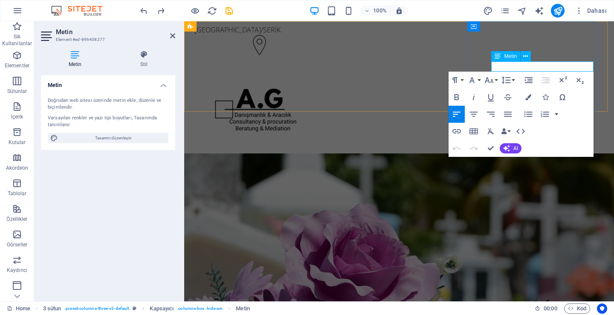
click at [317, 185] on p "[PHONE_NUMBER]" at bounding box center [255, 190] width 123 height 10
click at [253, 185] on span "[PHONE_NUMBER]" at bounding box center [223, 189] width 59 height 9
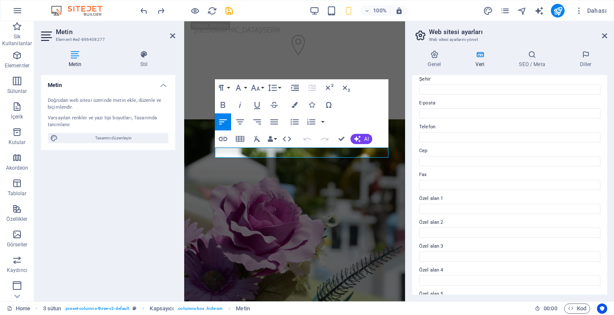
scroll to position [85, 0]
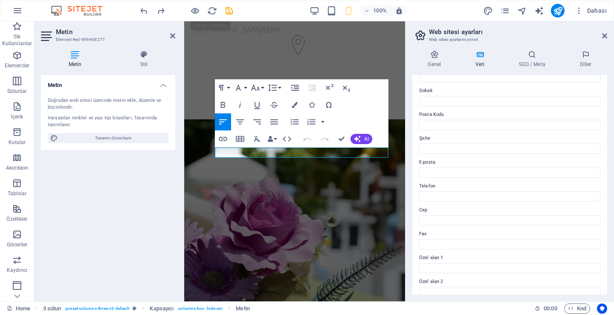
click at [475, 188] on label "Telefon" at bounding box center [509, 186] width 181 height 10
click at [475, 191] on input "Telefon" at bounding box center [509, 196] width 181 height 10
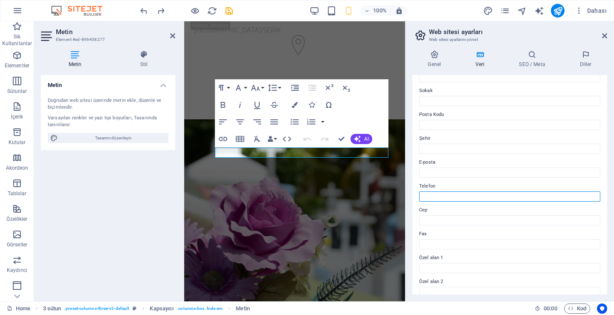
click at [473, 196] on input "Telefon" at bounding box center [509, 196] width 181 height 10
paste input "[PHONE_NUMBER]"
type input "[PHONE_NUMBER]"
click at [604, 35] on icon at bounding box center [604, 35] width 5 height 7
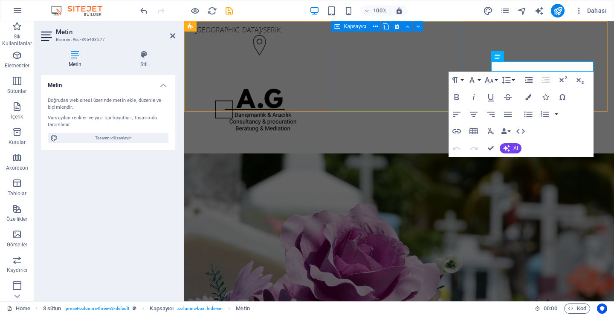
click at [320, 109] on div at bounding box center [256, 110] width 130 height 90
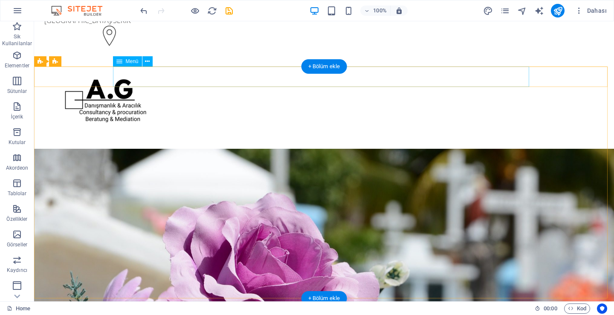
scroll to position [0, 0]
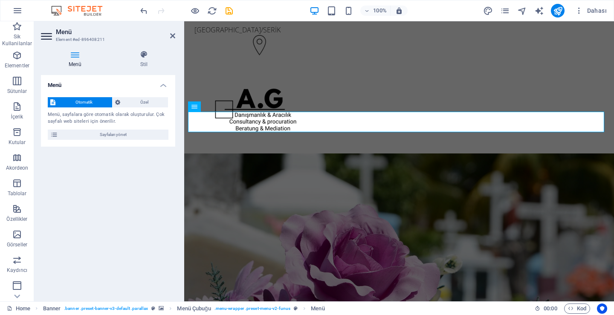
click at [149, 69] on div "Menü Stil Menü Otomatik Özel Menü, sayfalara [PERSON_NAME] otomatik olarak oluş…" at bounding box center [108, 172] width 134 height 244
click at [149, 65] on h4 "Stil" at bounding box center [143, 59] width 63 height 18
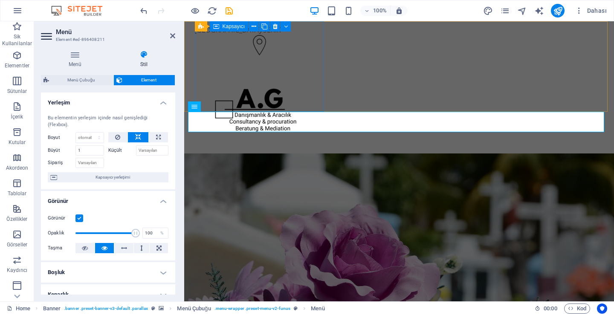
click at [234, 61] on div "[GEOGRAPHIC_DATA]/SERİK" at bounding box center [256, 41] width 130 height 40
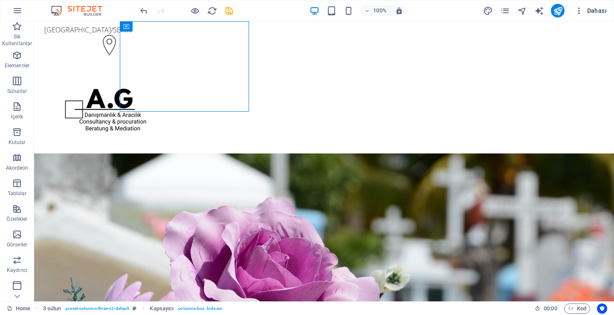
click at [598, 13] on span "Dahası" at bounding box center [590, 10] width 32 height 9
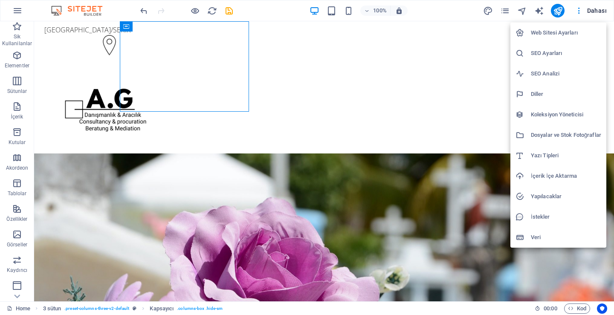
click at [563, 33] on h6 "Web Sitesi Ayarları" at bounding box center [565, 33] width 70 height 10
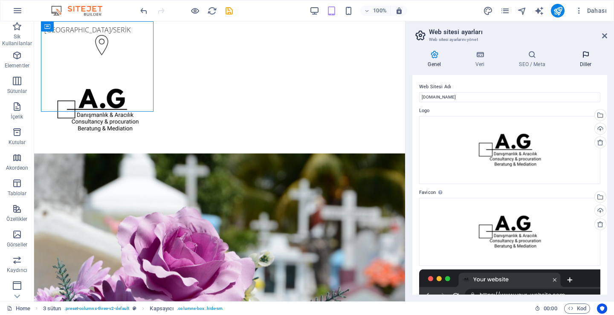
click at [580, 61] on h4 "Diller" at bounding box center [585, 59] width 43 height 18
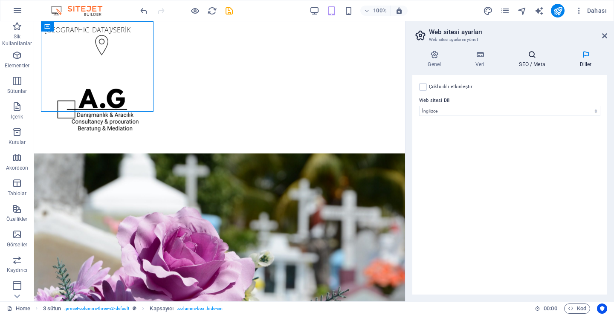
click at [533, 63] on h4 "SEO / Meta" at bounding box center [533, 59] width 60 height 18
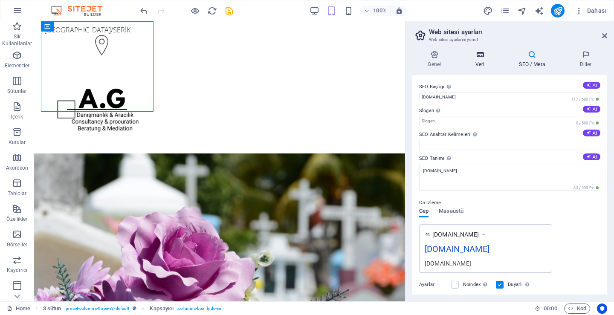
click at [479, 62] on h4 "Veri" at bounding box center [481, 59] width 43 height 18
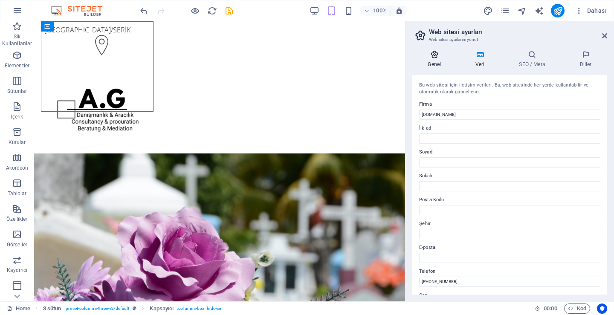
click at [446, 62] on h4 "Genel" at bounding box center [436, 59] width 48 height 18
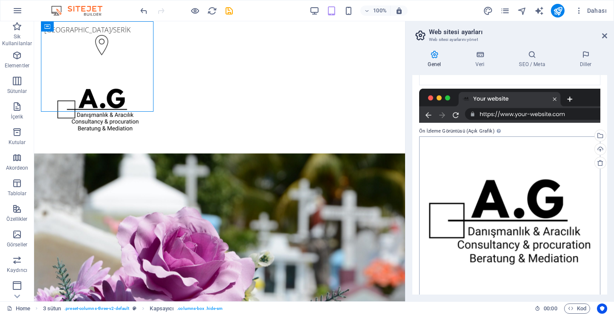
scroll to position [200, 0]
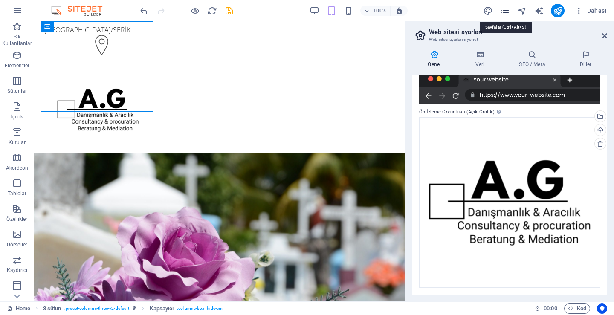
click at [501, 15] on icon "pages" at bounding box center [505, 11] width 10 height 10
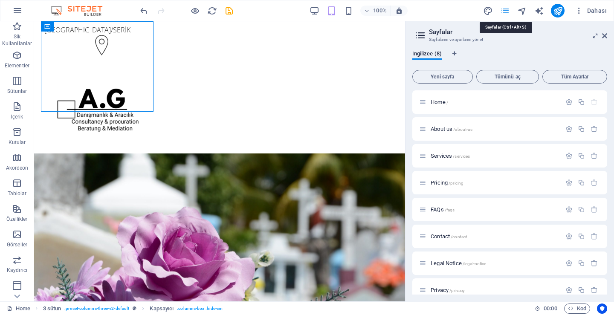
click at [501, 15] on icon "pages" at bounding box center [505, 11] width 10 height 10
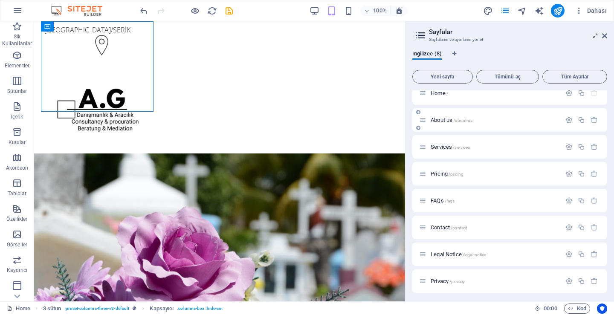
scroll to position [11, 0]
click at [485, 12] on icon "design" at bounding box center [488, 11] width 10 height 10
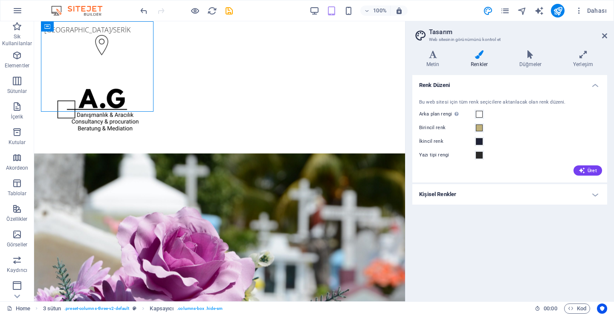
click at [484, 129] on div "Birincil renk" at bounding box center [509, 128] width 181 height 10
click at [481, 129] on span at bounding box center [478, 127] width 7 height 7
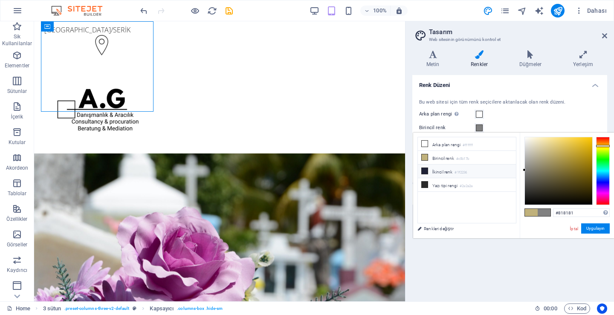
drag, startPoint x: 561, startPoint y: 173, endPoint x: 510, endPoint y: 170, distance: 50.3
click at [510, 170] on div "less Arka plan rengi #ffffff Birincil [PERSON_NAME] #c0b17b İkincil [PERSON_NAM…" at bounding box center [513, 186] width 201 height 106
type input "#666666"
drag, startPoint x: 524, startPoint y: 179, endPoint x: 513, endPoint y: 177, distance: 11.2
click at [513, 177] on div "less Arka plan rengi #ffffff Birincil [PERSON_NAME] #c0b17b İkincil [PERSON_NAM…" at bounding box center [513, 186] width 201 height 106
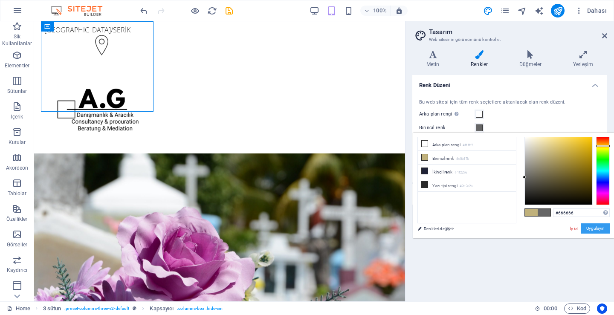
click at [597, 227] on button "Uygulayın" at bounding box center [595, 228] width 29 height 10
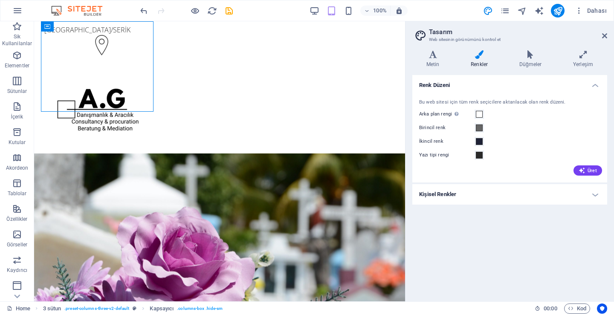
click at [505, 193] on h4 "Kişisel Renkler" at bounding box center [509, 194] width 195 height 20
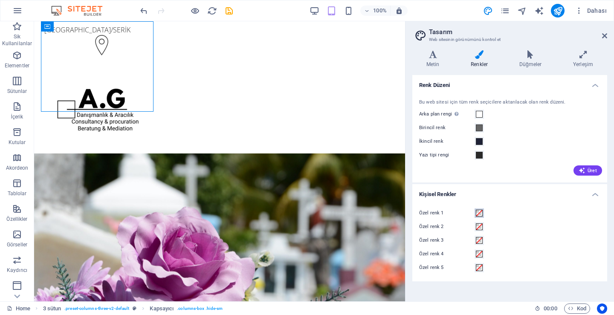
click at [482, 212] on span at bounding box center [478, 213] width 7 height 7
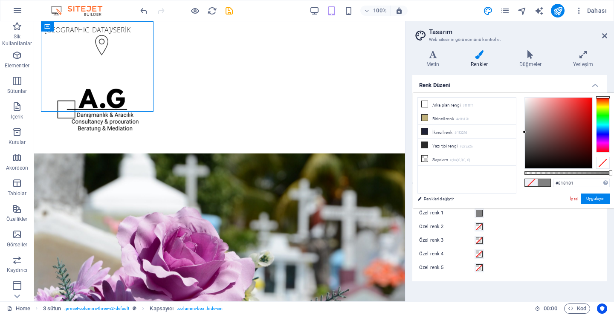
type input "#808080"
drag, startPoint x: 530, startPoint y: 147, endPoint x: 520, endPoint y: 133, distance: 17.8
click at [520, 133] on div "#808080 Desteklenen biçimler #0852ed rgb(8, 82, 237) rgba(8, 82, 237, %90) hsv(…" at bounding box center [566, 212] width 94 height 239
click at [594, 199] on button "Uygulayın" at bounding box center [595, 198] width 29 height 10
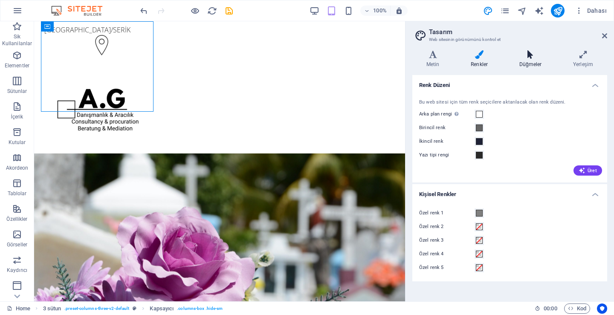
click at [544, 58] on icon at bounding box center [530, 54] width 50 height 9
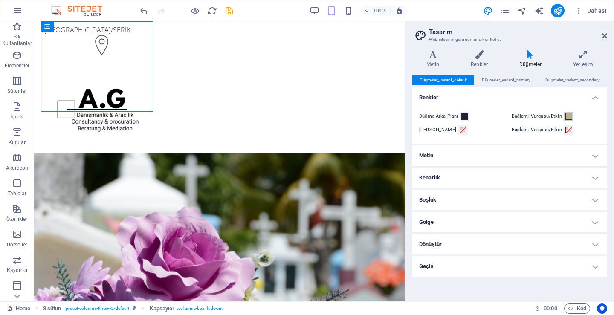
click at [571, 114] on button "Bağlantı Vurgusu/Etkin" at bounding box center [568, 116] width 9 height 9
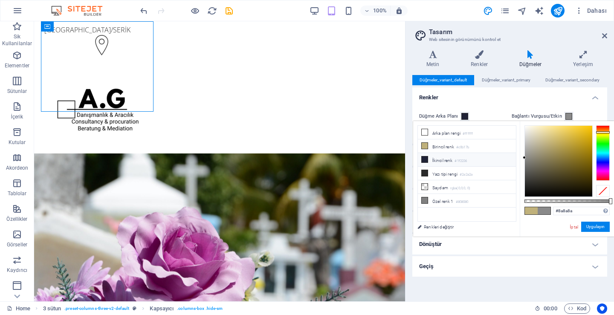
drag, startPoint x: 545, startPoint y: 169, endPoint x: 510, endPoint y: 158, distance: 37.2
click at [510, 158] on div "less Arka plan rengi #ffffff Birincil [PERSON_NAME] #c0b17b İkincil [PERSON_NAM…" at bounding box center [513, 178] width 201 height 115
click at [594, 225] on button "Uygulayın" at bounding box center [595, 227] width 29 height 10
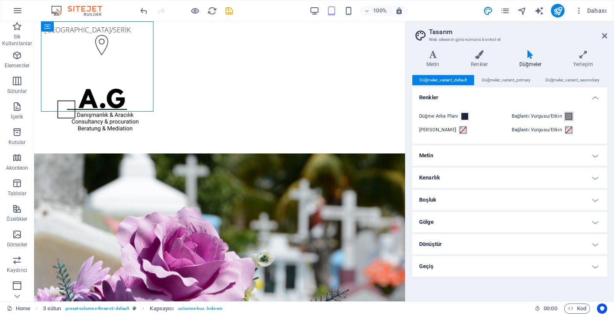
click at [566, 118] on span at bounding box center [568, 116] width 7 height 7
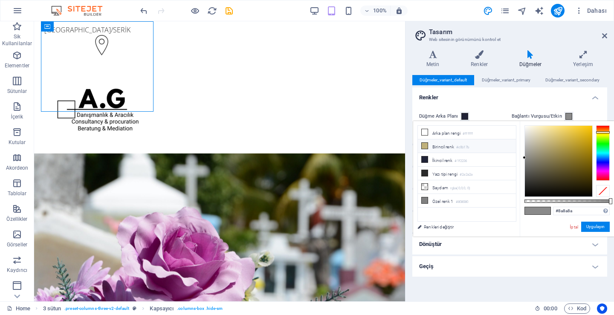
click at [426, 144] on icon at bounding box center [424, 146] width 6 height 6
drag, startPoint x: 558, startPoint y: 151, endPoint x: 505, endPoint y: 168, distance: 55.5
click at [505, 168] on div "less Arka plan rengi #ffffff Birincil [PERSON_NAME] #c0b17b İkincil [PERSON_NAM…" at bounding box center [513, 178] width 201 height 115
drag, startPoint x: 535, startPoint y: 163, endPoint x: 517, endPoint y: 158, distance: 18.4
click at [517, 158] on div "less Arka plan rengi #ffffff Birincil [PERSON_NAME] #c0b17b İkincil [PERSON_NAM…" at bounding box center [513, 178] width 201 height 115
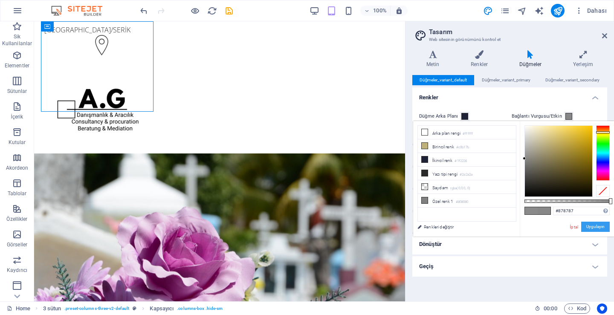
click at [598, 228] on button "Uygulayın" at bounding box center [595, 227] width 29 height 10
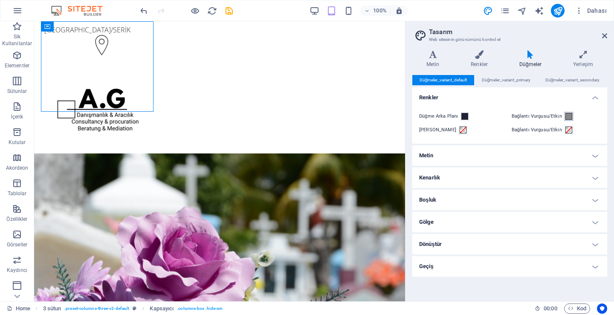
click at [565, 115] on span at bounding box center [568, 116] width 7 height 7
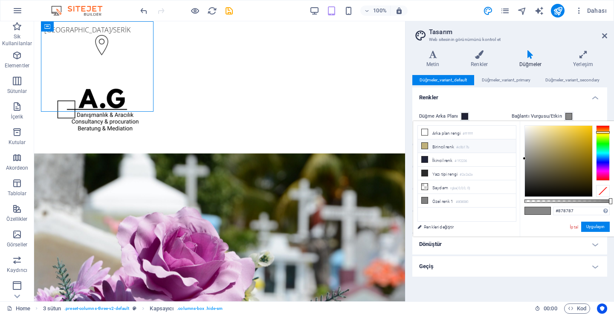
click at [427, 147] on icon at bounding box center [424, 146] width 6 height 6
type input "#c0b17b"
click at [427, 146] on icon at bounding box center [424, 146] width 6 height 6
drag, startPoint x: 427, startPoint y: 146, endPoint x: 421, endPoint y: 150, distance: 6.7
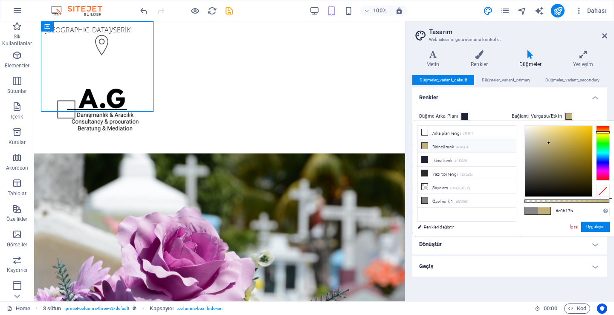
click at [421, 150] on li "Birincil [PERSON_NAME] #c0b17b" at bounding box center [467, 146] width 98 height 14
drag, startPoint x: 454, startPoint y: 155, endPoint x: 475, endPoint y: 188, distance: 38.9
click at [475, 187] on ul "Arka plan rengi #ffffff Birincil [PERSON_NAME] #c0b17b İkincil [PERSON_NAME] #1…" at bounding box center [466, 173] width 99 height 96
click at [444, 225] on link "Renkleri değiştir" at bounding box center [462, 227] width 99 height 11
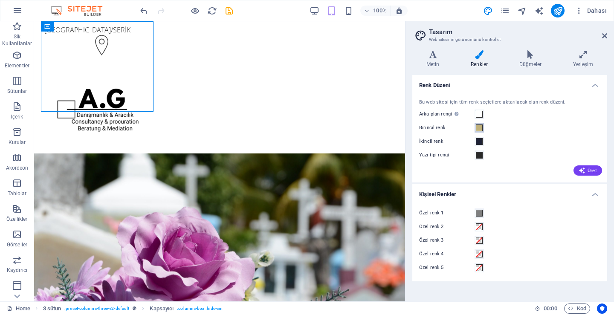
click at [478, 127] on span at bounding box center [478, 127] width 7 height 7
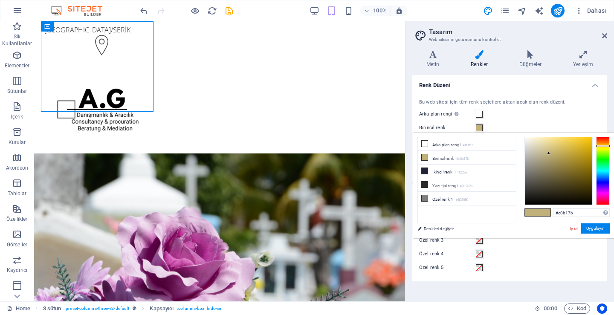
click at [479, 127] on span at bounding box center [478, 127] width 7 height 7
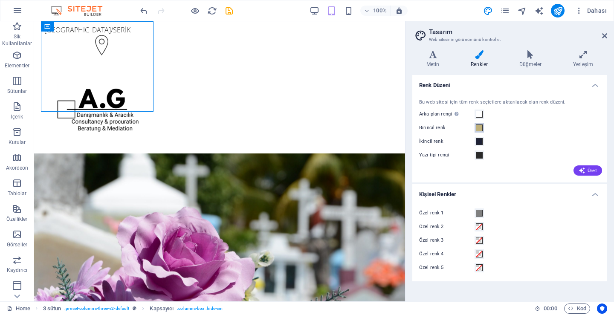
click at [479, 127] on span at bounding box center [478, 127] width 7 height 7
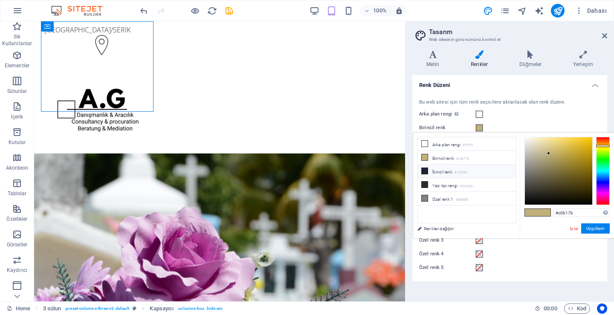
drag, startPoint x: 449, startPoint y: 158, endPoint x: 451, endPoint y: 164, distance: 6.1
click at [450, 162] on li "Birincil [PERSON_NAME] #c0b17b" at bounding box center [467, 158] width 98 height 14
click at [430, 227] on link "Renkleri değiştir" at bounding box center [462, 228] width 99 height 11
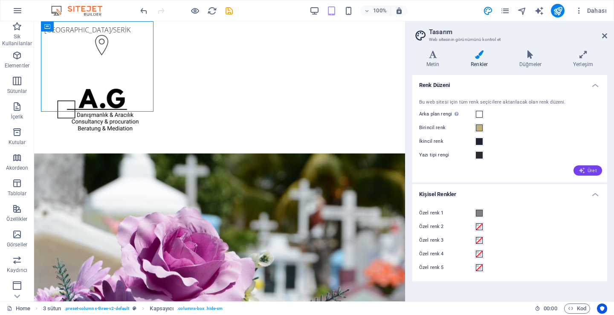
click at [596, 168] on button "Üret" at bounding box center [587, 170] width 29 height 10
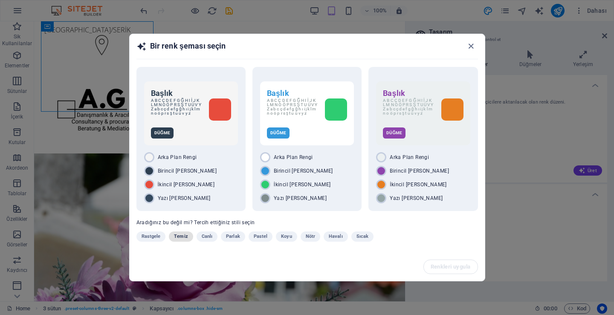
click at [186, 239] on span "Temiz" at bounding box center [181, 236] width 14 height 10
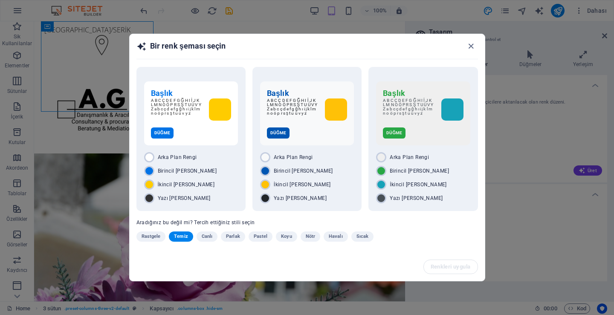
click at [184, 233] on span "Temiz" at bounding box center [181, 236] width 14 height 10
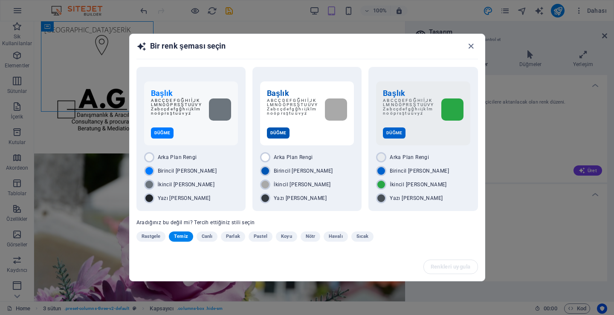
click at [279, 237] on button "Koyu" at bounding box center [286, 236] width 21 height 10
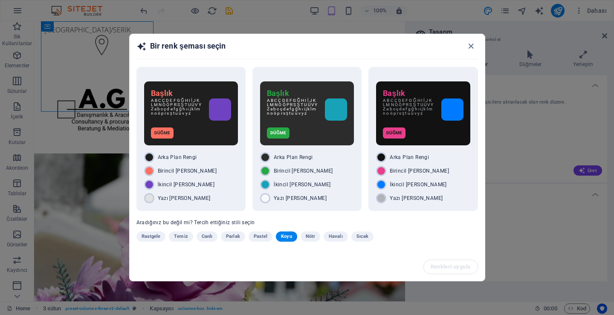
click at [286, 238] on span "Koyu" at bounding box center [286, 236] width 11 height 10
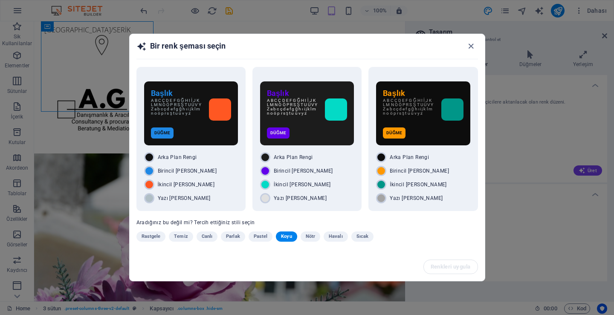
click at [153, 238] on span "Rastgele" at bounding box center [150, 236] width 19 height 10
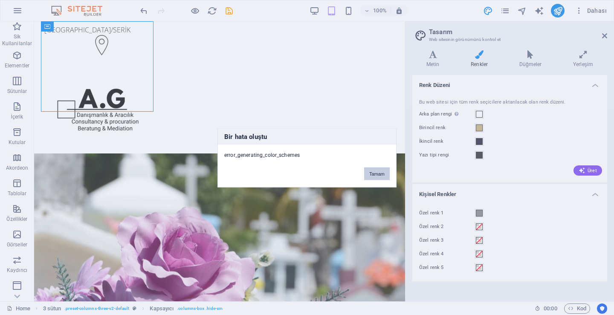
click at [374, 177] on button "Tamam" at bounding box center [377, 173] width 26 height 13
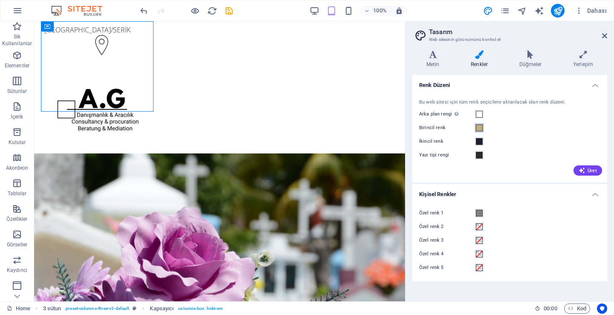
click at [479, 124] on button "Birincil renk" at bounding box center [478, 127] width 9 height 9
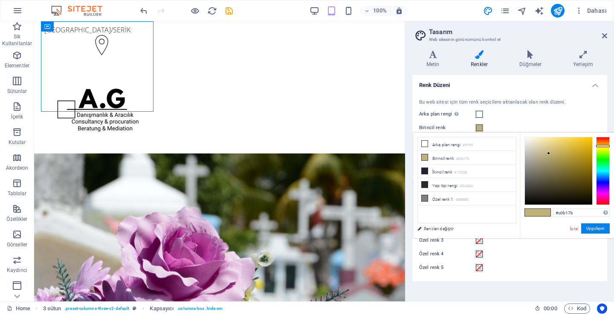
click at [478, 124] on button "Birincil renk" at bounding box center [478, 127] width 9 height 9
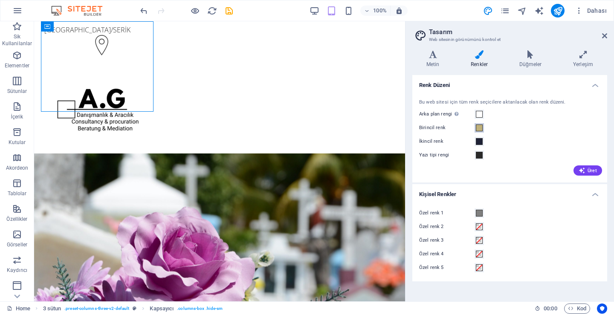
click at [478, 124] on button "Birincil renk" at bounding box center [478, 127] width 9 height 9
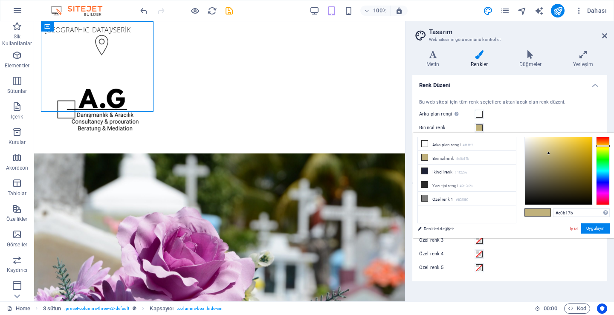
click at [478, 124] on button "Birincil renk" at bounding box center [478, 127] width 9 height 9
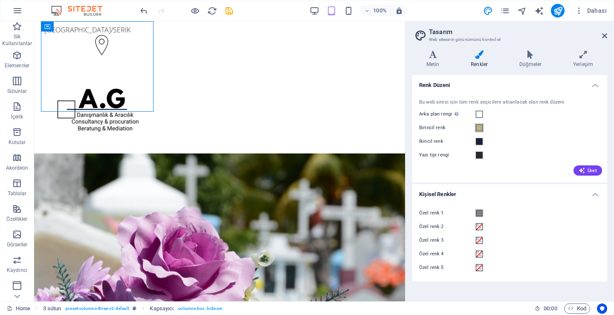
click at [478, 126] on span at bounding box center [478, 127] width 7 height 7
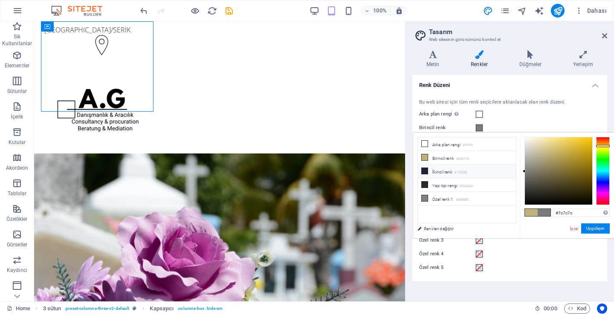
drag, startPoint x: 550, startPoint y: 169, endPoint x: 504, endPoint y: 171, distance: 45.7
click at [504, 171] on div "less Arka plan rengi #ffffff Birincil [PERSON_NAME] #c0b17b İkincil [PERSON_NAM…" at bounding box center [513, 186] width 201 height 106
click at [419, 198] on li "Özel [PERSON_NAME] 1 #808080" at bounding box center [467, 199] width 98 height 14
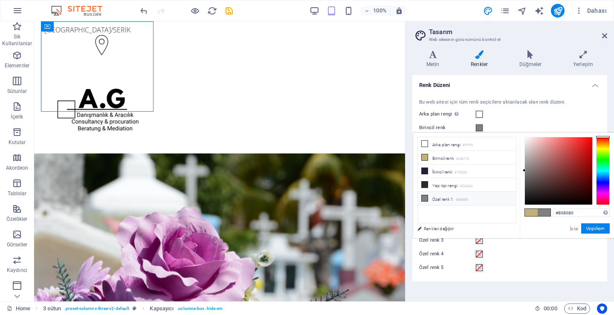
click at [429, 198] on li "Özel [PERSON_NAME] 1 #808080" at bounding box center [467, 199] width 98 height 14
click at [425, 154] on icon at bounding box center [424, 157] width 6 height 6
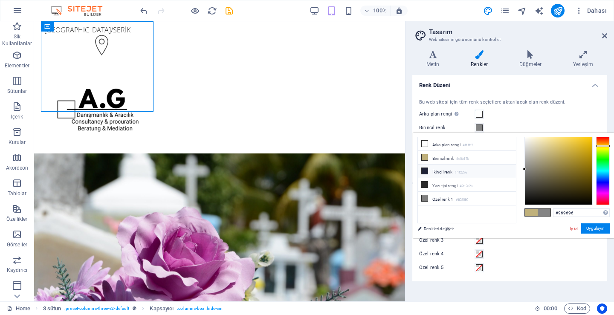
type input "#989898"
drag, startPoint x: 542, startPoint y: 172, endPoint x: 512, endPoint y: 164, distance: 30.4
click at [512, 164] on div "less Arka plan rengi #ffffff Birincil [PERSON_NAME] #c0b17b İkincil [PERSON_NAM…" at bounding box center [513, 186] width 201 height 106
click at [587, 226] on button "Uygulayın" at bounding box center [595, 228] width 29 height 10
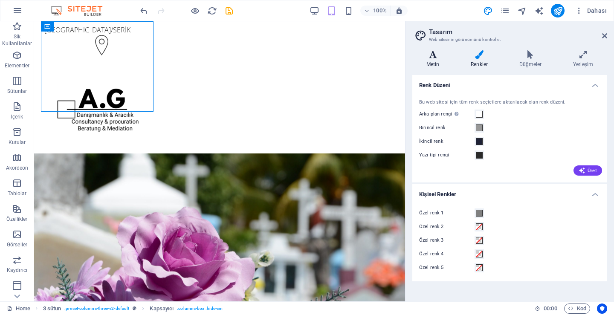
click at [443, 64] on h4 "Metin" at bounding box center [434, 59] width 44 height 18
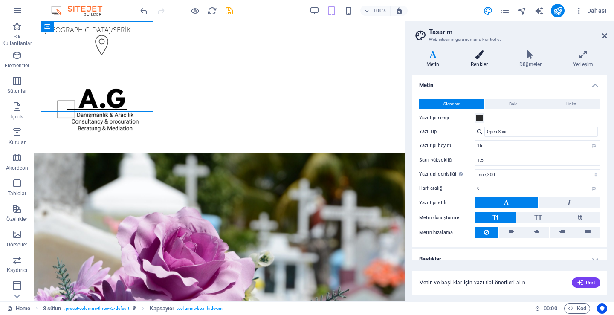
click at [487, 60] on h4 "Renkler" at bounding box center [480, 59] width 49 height 18
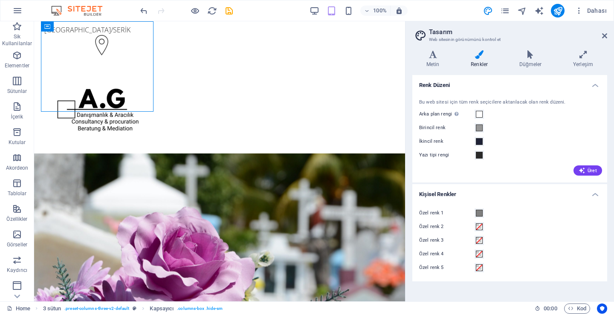
click at [432, 70] on div "Metin Renkler Düğmeler Yerleşim Metin Standard Bold Links Yazı tipi rengi Yazı …" at bounding box center [509, 172] width 195 height 244
click at [433, 63] on h4 "Metin" at bounding box center [434, 59] width 44 height 18
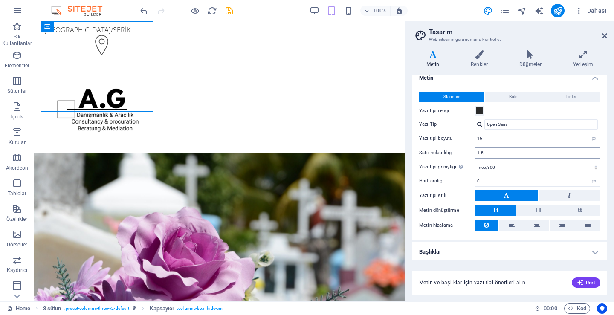
scroll to position [9, 0]
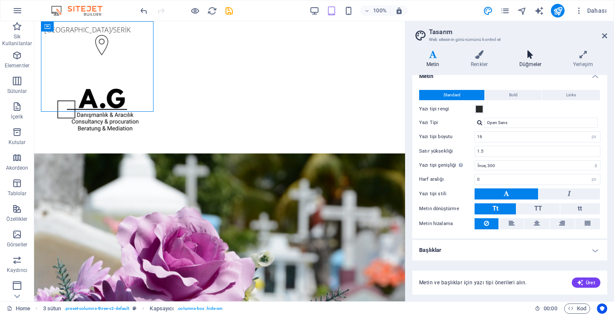
click at [530, 63] on h4 "Düğmeler" at bounding box center [532, 59] width 54 height 18
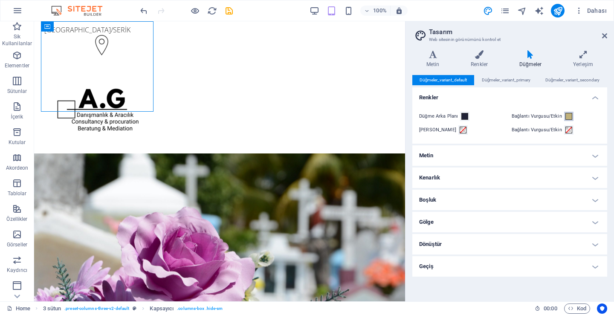
click at [568, 117] on span at bounding box center [568, 116] width 7 height 7
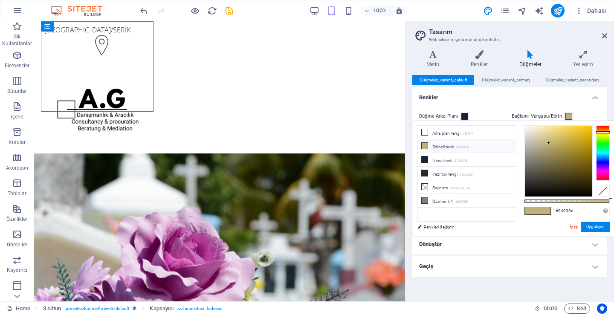
type input "#949494"
drag, startPoint x: 536, startPoint y: 155, endPoint x: 510, endPoint y: 155, distance: 25.1
click at [510, 155] on div "less Arka plan rengi #ffffff Birincil [PERSON_NAME] #c0b17b İkincil [PERSON_NAM…" at bounding box center [513, 178] width 201 height 115
click at [598, 226] on button "Uygulayın" at bounding box center [595, 227] width 29 height 10
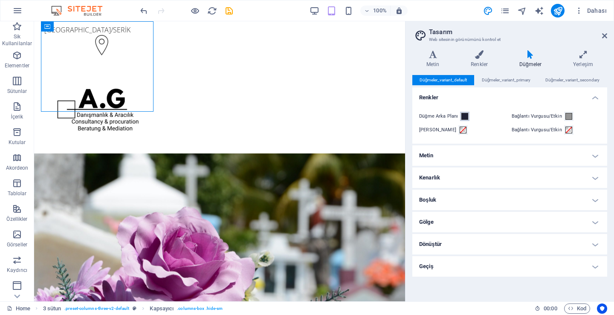
click at [463, 118] on span at bounding box center [464, 116] width 7 height 7
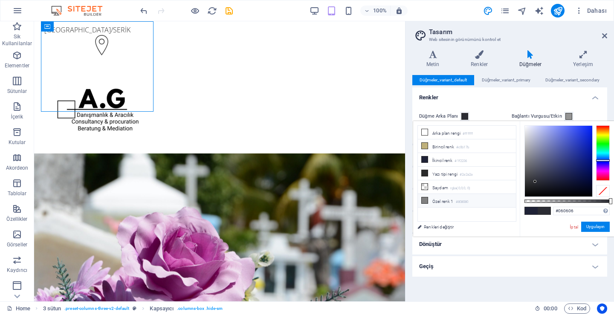
type input "#000000"
drag, startPoint x: 535, startPoint y: 181, endPoint x: 425, endPoint y: 239, distance: 123.5
click at [419, 238] on body "[DOMAIN_NAME] Home Sik Kullanilanlar Elementler Sütunlar İçerik Kutular Akordeo…" at bounding box center [307, 157] width 614 height 315
click at [598, 222] on button "Uygulayın" at bounding box center [595, 227] width 29 height 10
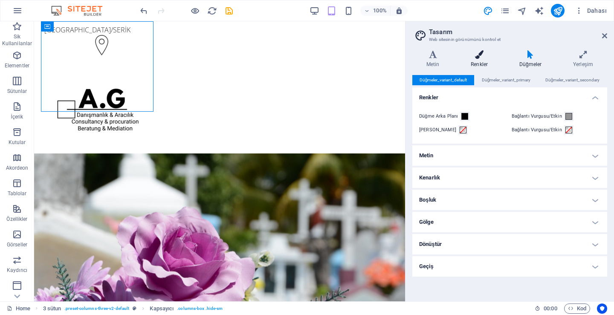
click at [481, 63] on h4 "Renkler" at bounding box center [480, 59] width 49 height 18
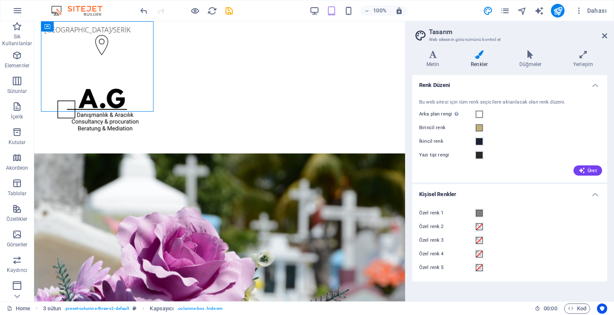
drag, startPoint x: 517, startPoint y: 137, endPoint x: 532, endPoint y: 142, distance: 16.3
click at [517, 137] on div "İkincil renk" at bounding box center [509, 141] width 181 height 10
click at [579, 170] on icon "button" at bounding box center [581, 170] width 7 height 7
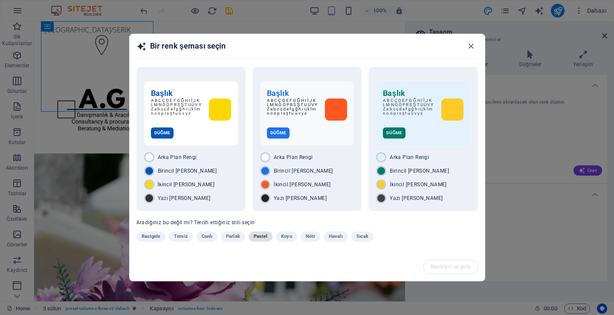
click at [258, 239] on span "Pastel" at bounding box center [260, 236] width 14 height 10
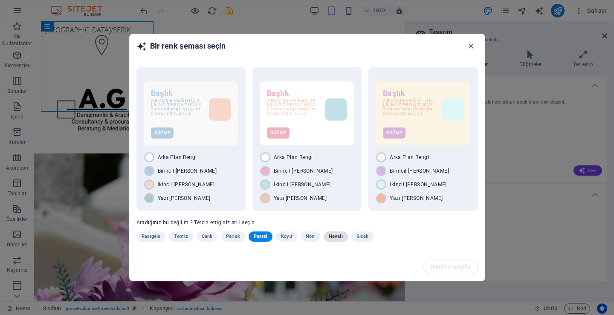
click at [326, 239] on button "Havalı" at bounding box center [335, 236] width 24 height 10
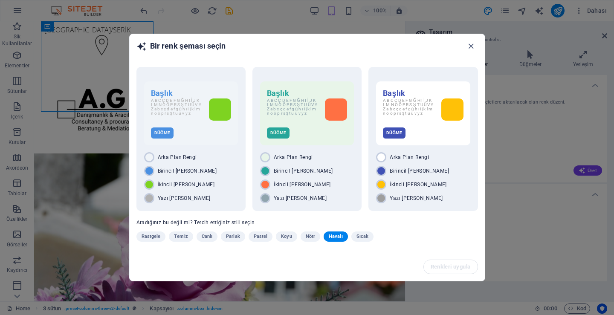
click at [339, 234] on span "Havalı" at bounding box center [335, 236] width 14 height 10
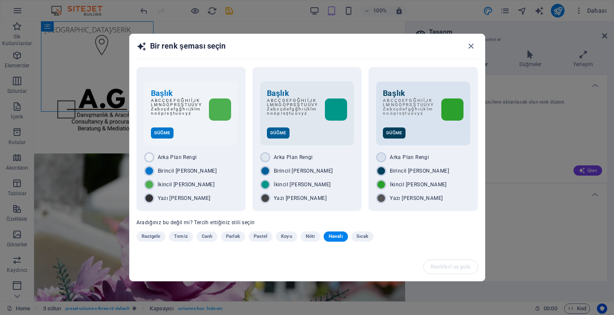
click at [333, 235] on span "Havalı" at bounding box center [335, 236] width 14 height 10
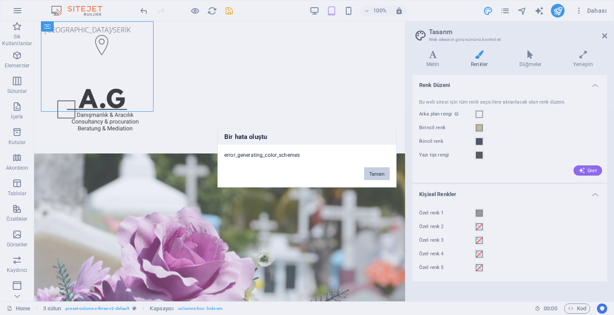
click at [367, 175] on button "Tamam" at bounding box center [377, 173] width 26 height 13
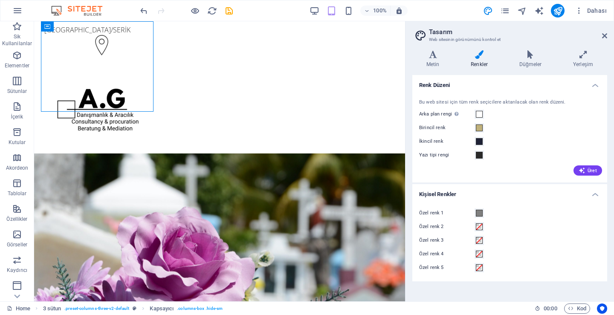
click at [574, 163] on div "Üret" at bounding box center [509, 169] width 184 height 14
click at [582, 167] on icon "button" at bounding box center [581, 170] width 7 height 7
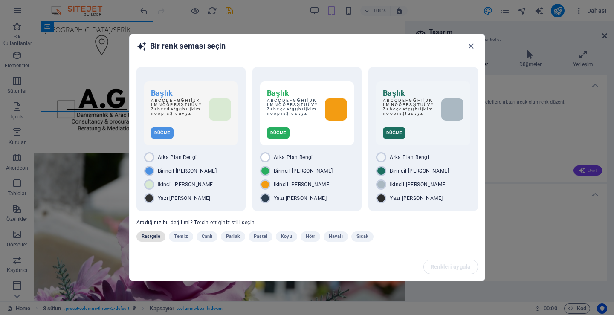
click at [155, 239] on span "Rastgele" at bounding box center [150, 236] width 19 height 10
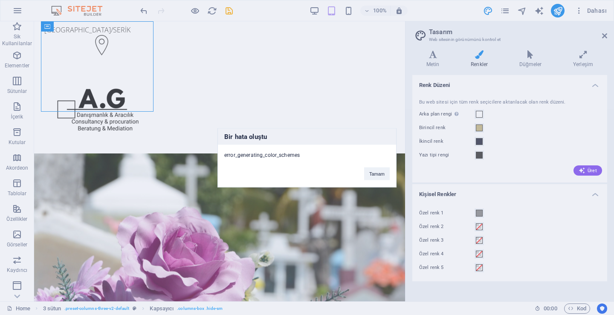
click at [393, 177] on div "Tamam" at bounding box center [376, 169] width 38 height 22
click at [383, 178] on button "Tamam" at bounding box center [377, 173] width 26 height 13
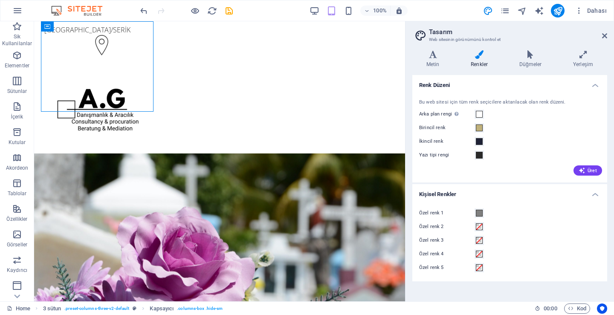
click at [539, 99] on div "Bu web sitesi için tüm renk seçicilere aktarılacak olan renk düzeni." at bounding box center [509, 102] width 181 height 7
click at [601, 170] on button "Üret" at bounding box center [587, 170] width 29 height 10
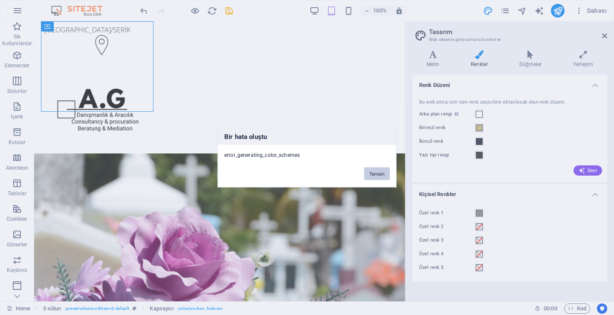
click at [373, 170] on button "Tamam" at bounding box center [377, 173] width 26 height 13
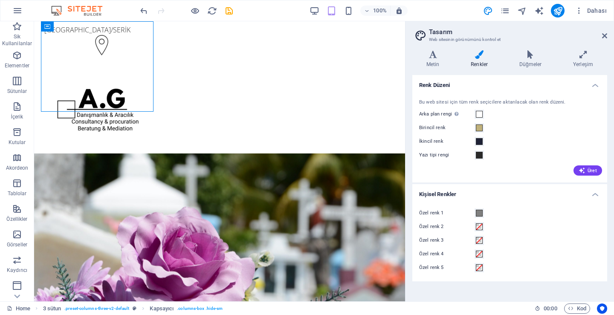
click at [474, 125] on label "Birincil renk" at bounding box center [446, 128] width 55 height 10
click at [474, 125] on button "Birincil renk" at bounding box center [478, 127] width 9 height 9
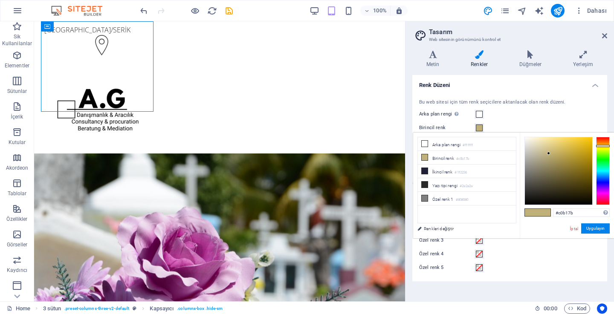
click at [473, 125] on label "Birincil renk" at bounding box center [446, 128] width 55 height 10
click at [474, 125] on button "Birincil renk" at bounding box center [478, 127] width 9 height 9
drag, startPoint x: 572, startPoint y: 161, endPoint x: 507, endPoint y: 165, distance: 65.3
click at [507, 165] on div "less Arka plan rengi #ffffff Birincil [PERSON_NAME] #c0b17b İkincil [PERSON_NAM…" at bounding box center [513, 186] width 201 height 106
click at [595, 225] on button "Uygulayın" at bounding box center [595, 228] width 29 height 10
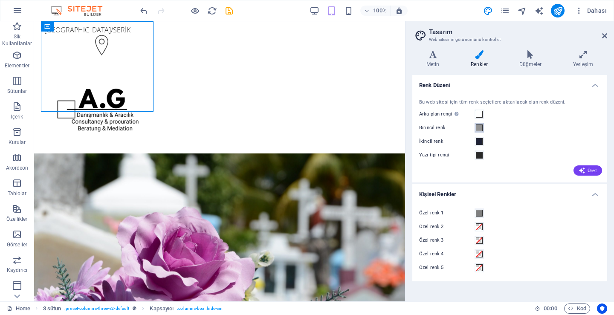
click at [480, 129] on span at bounding box center [478, 127] width 7 height 7
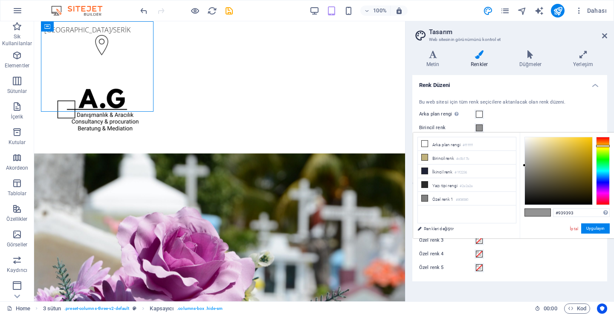
click at [479, 129] on span at bounding box center [478, 127] width 7 height 7
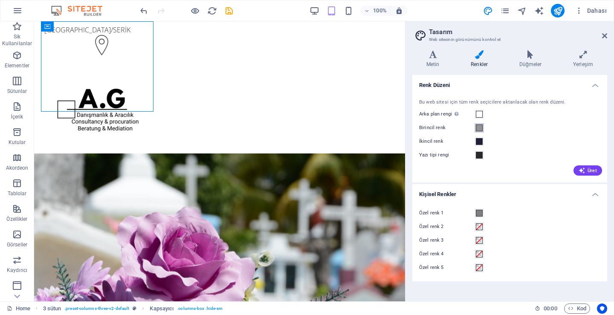
click at [479, 129] on span at bounding box center [478, 127] width 7 height 7
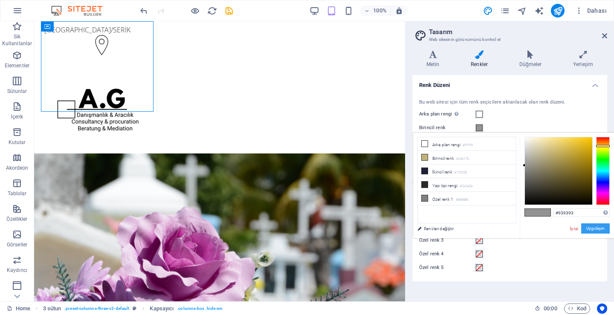
click at [596, 225] on button "Uygulayın" at bounding box center [595, 228] width 29 height 10
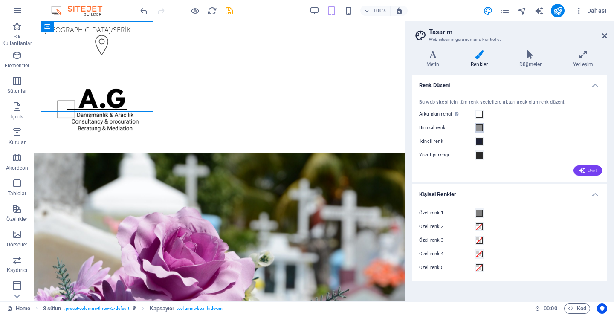
click at [481, 126] on span at bounding box center [478, 127] width 7 height 7
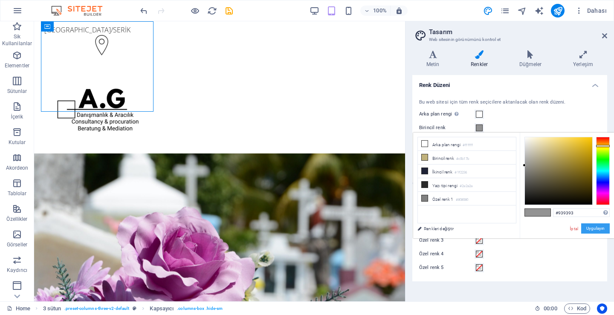
click at [598, 230] on button "Uygulayın" at bounding box center [595, 228] width 29 height 10
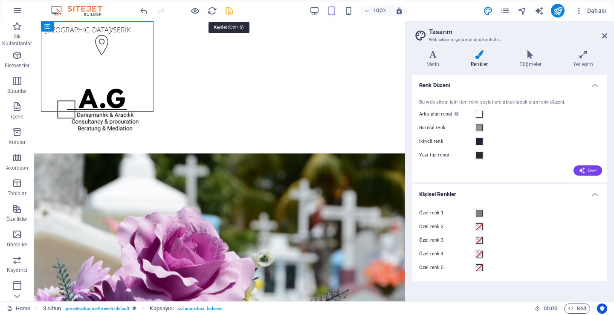
click at [229, 11] on icon "save" at bounding box center [229, 11] width 10 height 10
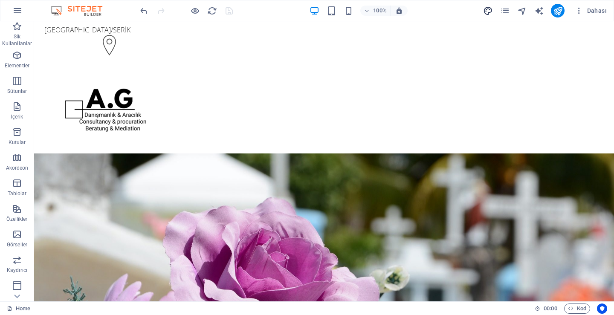
click at [485, 11] on icon "design" at bounding box center [488, 11] width 10 height 10
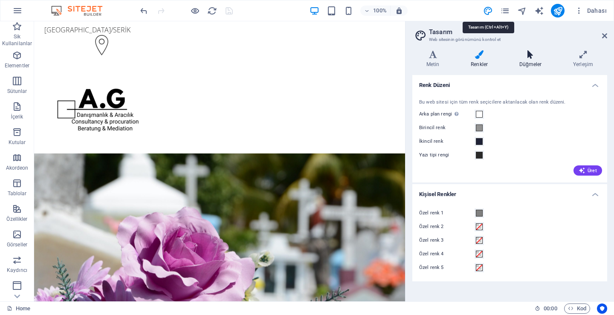
click at [494, 53] on icon at bounding box center [478, 54] width 45 height 9
click at [515, 55] on icon at bounding box center [530, 54] width 50 height 9
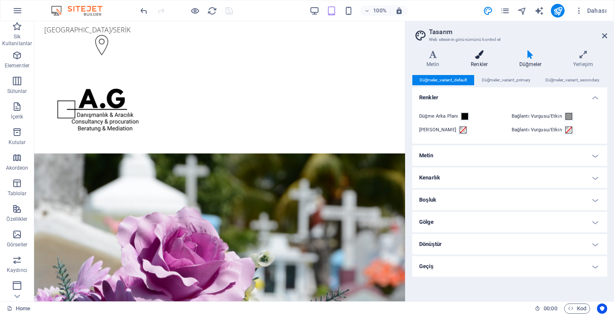
click at [494, 58] on icon at bounding box center [478, 54] width 45 height 9
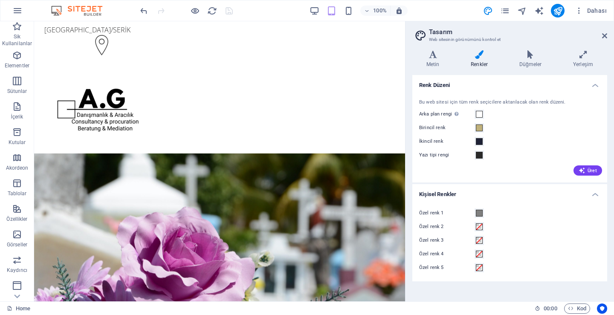
click at [484, 129] on div "Birincil renk" at bounding box center [509, 128] width 181 height 10
click at [477, 129] on span at bounding box center [478, 127] width 7 height 7
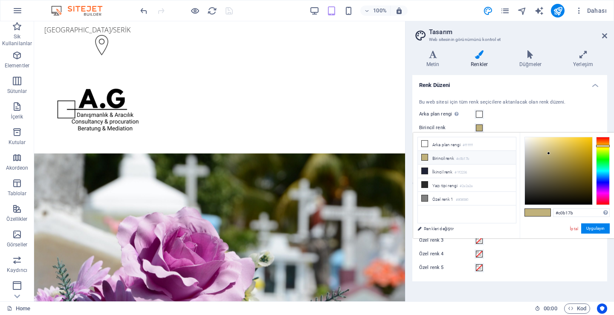
click at [474, 159] on li "Birincil [PERSON_NAME] #c0b17b" at bounding box center [467, 158] width 98 height 14
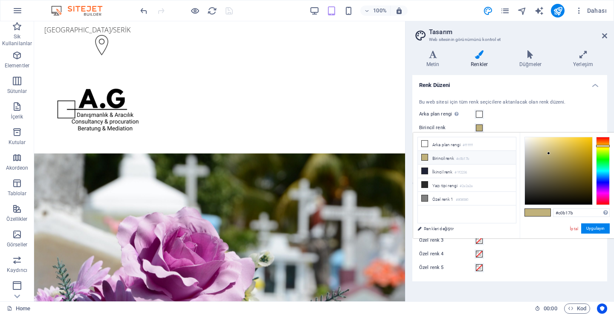
click at [474, 159] on li "Birincil [PERSON_NAME] #c0b17b" at bounding box center [467, 158] width 98 height 14
click at [432, 224] on link "Renkleri değiştir" at bounding box center [462, 228] width 99 height 11
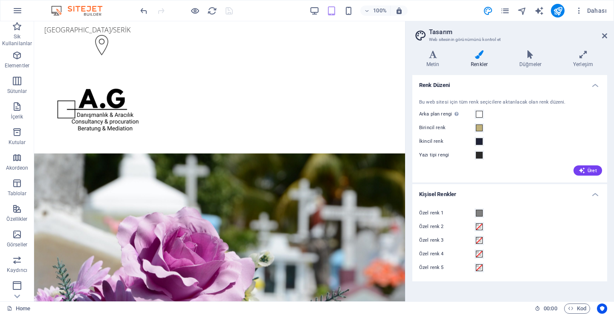
click at [517, 97] on div "Bu web sitesi için tüm [PERSON_NAME] seçicilere aktarılacak [PERSON_NAME] düzen…" at bounding box center [509, 136] width 198 height 92
drag, startPoint x: 478, startPoint y: 131, endPoint x: 446, endPoint y: 128, distance: 32.1
drag, startPoint x: 446, startPoint y: 128, endPoint x: 435, endPoint y: 127, distance: 10.4
drag, startPoint x: 435, startPoint y: 127, endPoint x: 428, endPoint y: 127, distance: 7.7
click at [428, 127] on label "Birincil renk" at bounding box center [446, 128] width 55 height 10
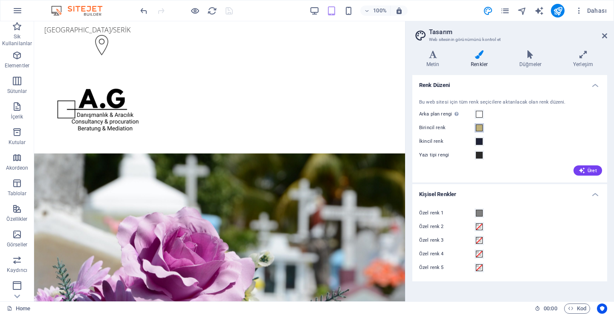
click at [474, 127] on button "Birincil renk" at bounding box center [478, 127] width 9 height 9
click at [428, 127] on label "Birincil renk" at bounding box center [446, 128] width 55 height 10
click at [474, 127] on button "Birincil renk" at bounding box center [478, 127] width 9 height 9
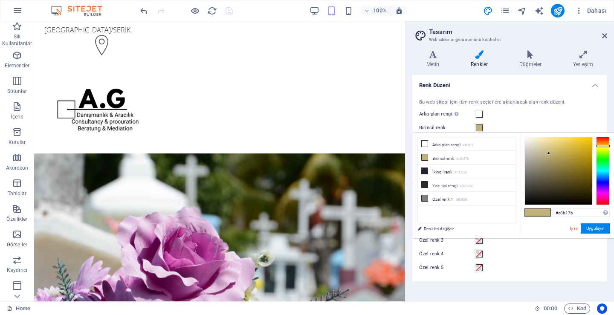
click at [428, 127] on label "Birincil renk" at bounding box center [446, 128] width 55 height 10
click at [474, 127] on button "Birincil renk" at bounding box center [478, 127] width 9 height 9
click at [433, 126] on label "Birincil renk" at bounding box center [446, 128] width 55 height 10
click at [474, 126] on button "Birincil renk" at bounding box center [478, 127] width 9 height 9
click at [495, 119] on div "Arka plan [PERSON_NAME] başka arka planlar tarafından kapsanmıyorsa görünür." at bounding box center [509, 114] width 181 height 10
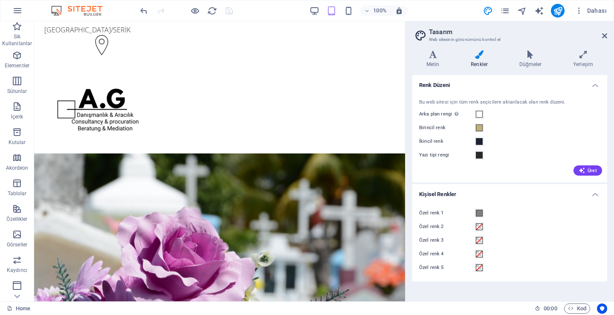
click at [596, 84] on h4 "Renk Düzeni" at bounding box center [509, 82] width 195 height 15
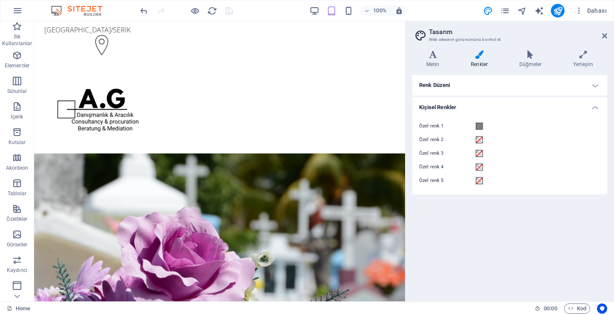
click at [596, 84] on h4 "Renk Düzeni" at bounding box center [509, 85] width 195 height 20
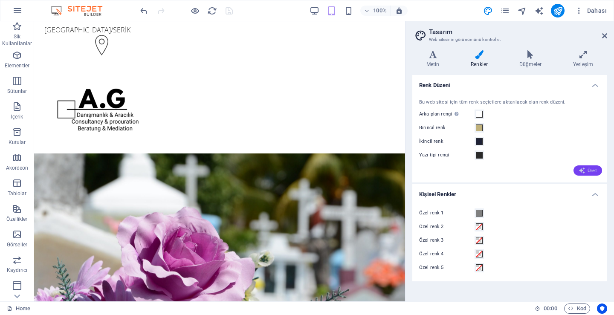
click at [583, 170] on icon "button" at bounding box center [581, 170] width 7 height 7
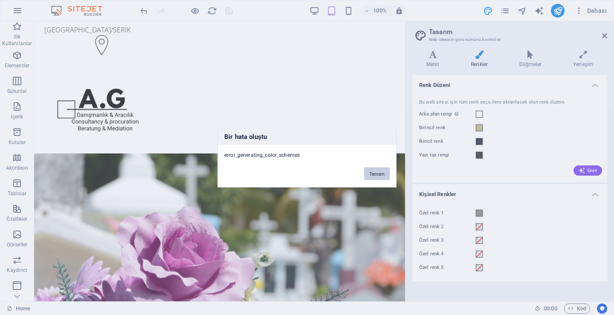
click at [378, 177] on button "Tamam" at bounding box center [377, 173] width 26 height 13
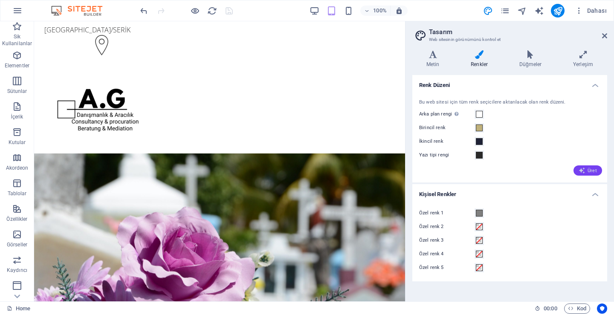
click at [589, 167] on button "Üret" at bounding box center [587, 170] width 29 height 10
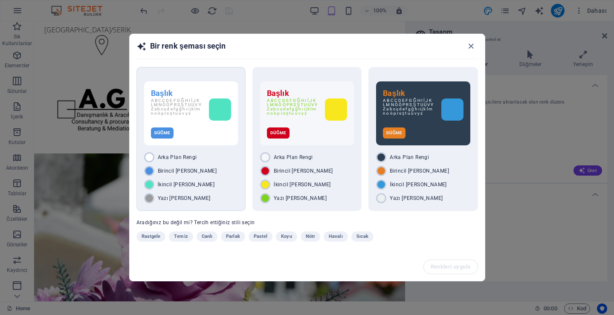
click at [202, 174] on div "Birincil [PERSON_NAME]" at bounding box center [191, 171] width 94 height 10
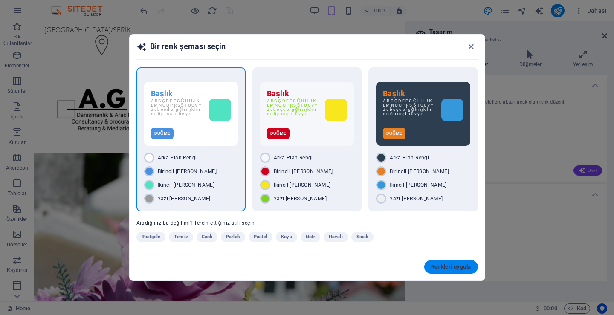
click at [434, 262] on button "Renkleri uygula" at bounding box center [451, 267] width 54 height 14
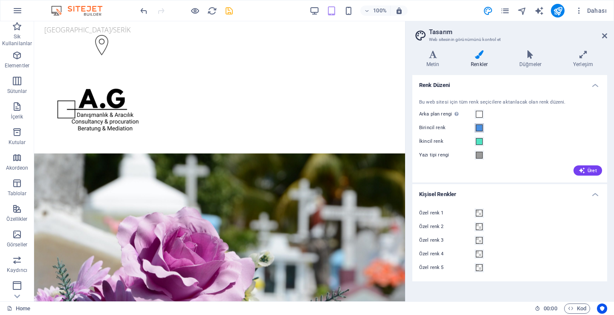
click at [481, 126] on span at bounding box center [478, 127] width 7 height 7
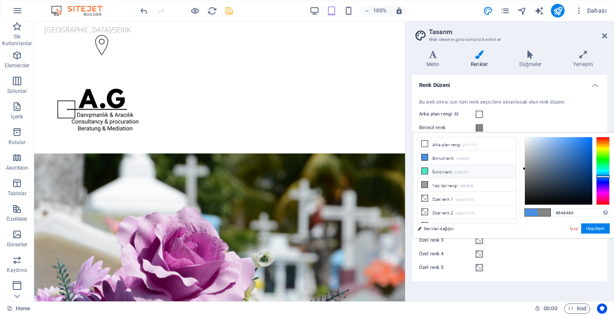
drag, startPoint x: 539, startPoint y: 163, endPoint x: 499, endPoint y: 169, distance: 40.5
click at [499, 169] on div "less Arka plan rengi #FFFFFF Birincil [PERSON_NAME] #4A90E2 İkincil [PERSON_NAM…" at bounding box center [513, 186] width 201 height 106
type input "#bababa"
drag, startPoint x: 522, startPoint y: 161, endPoint x: 516, endPoint y: 155, distance: 8.5
click at [516, 155] on div "less Arka plan rengi #FFFFFF Birincil [PERSON_NAME] #4A90E2 İkincil [PERSON_NAM…" at bounding box center [513, 186] width 201 height 106
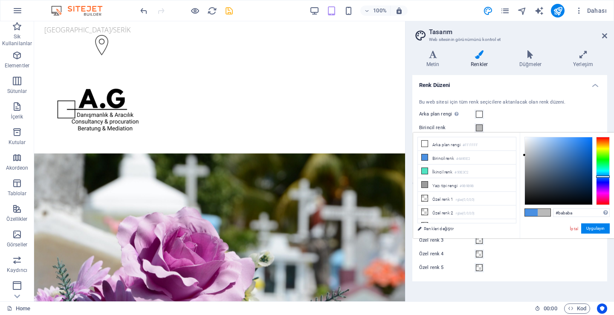
click at [611, 232] on div "#bababa Desteklenen biçimler #0852ed rgb(8, 82, 237) rgba(8, 82, 237, %90) hsv(…" at bounding box center [566, 247] width 94 height 229
click at [606, 230] on button "Uygulayın" at bounding box center [595, 228] width 29 height 10
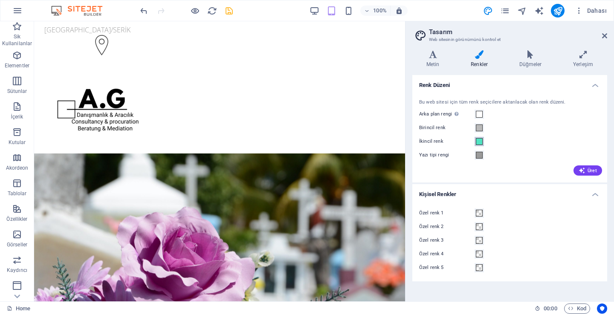
click at [481, 140] on span at bounding box center [478, 141] width 7 height 7
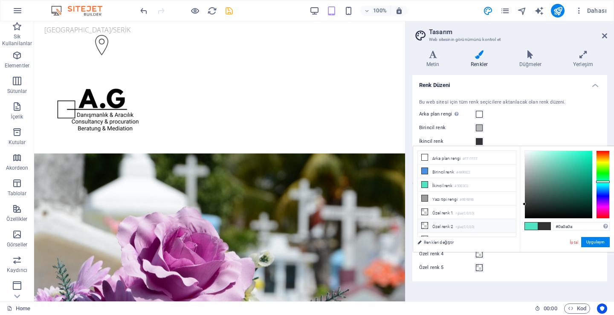
type input "#000000"
drag, startPoint x: 538, startPoint y: 193, endPoint x: 495, endPoint y: 226, distance: 53.8
click at [495, 226] on div "less Arka plan rengi #FFFFFF Birincil [PERSON_NAME] #4A90E2 İkincil [PERSON_NAM…" at bounding box center [513, 199] width 201 height 106
click at [594, 241] on button "Uygulayın" at bounding box center [595, 242] width 29 height 10
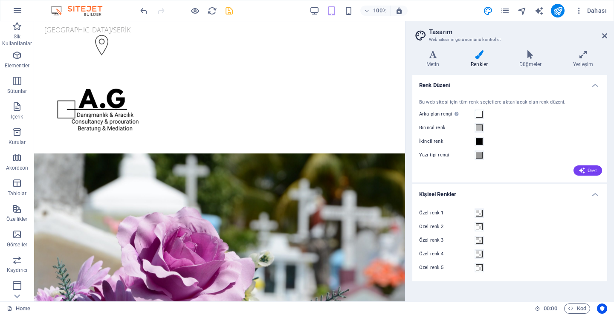
click at [593, 238] on div "Özel renk 3" at bounding box center [509, 240] width 181 height 10
click at [543, 58] on icon at bounding box center [530, 54] width 50 height 9
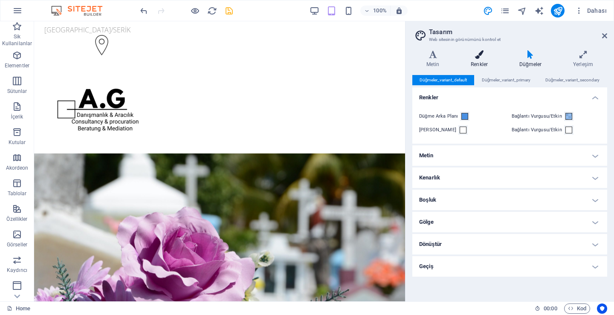
click at [486, 55] on icon at bounding box center [478, 54] width 45 height 9
